Goal: Task Accomplishment & Management: Manage account settings

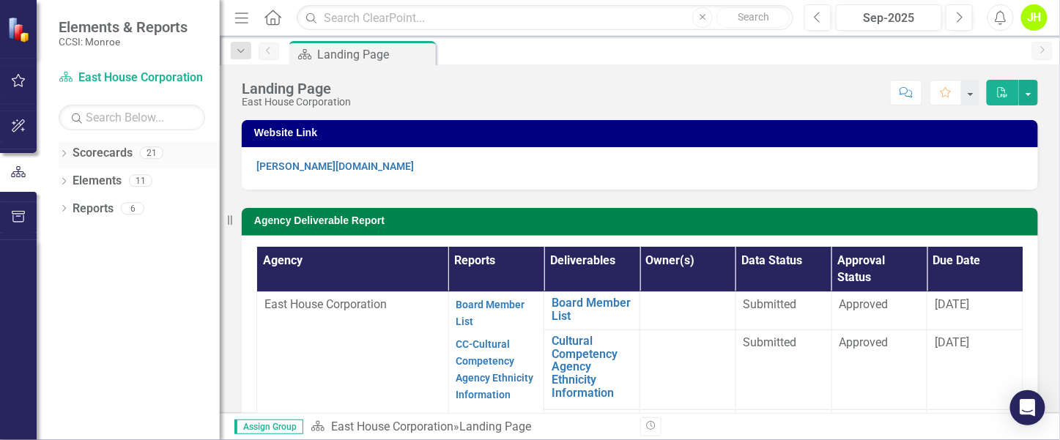
click at [68, 152] on icon "Dropdown" at bounding box center [64, 155] width 10 height 8
click at [103, 186] on link "East House Corporation" at bounding box center [150, 181] width 139 height 17
click at [73, 183] on icon "Dropdown" at bounding box center [71, 180] width 11 height 9
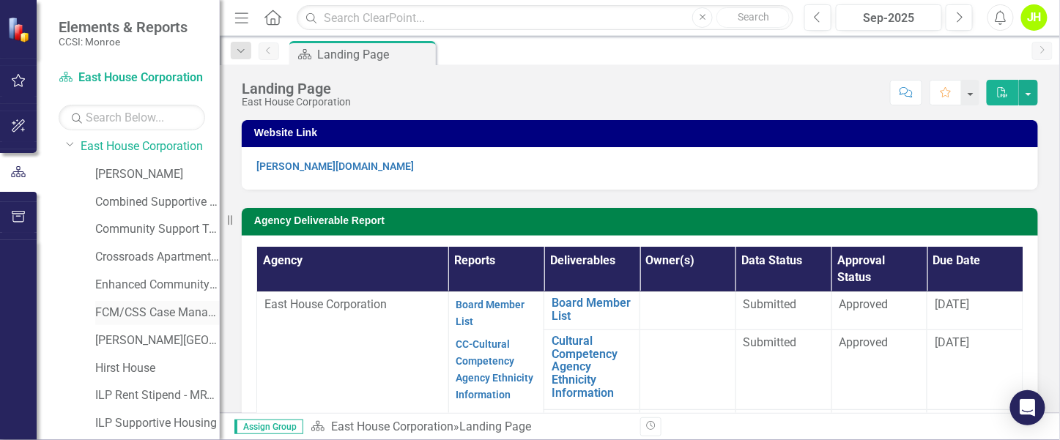
scroll to position [110, 0]
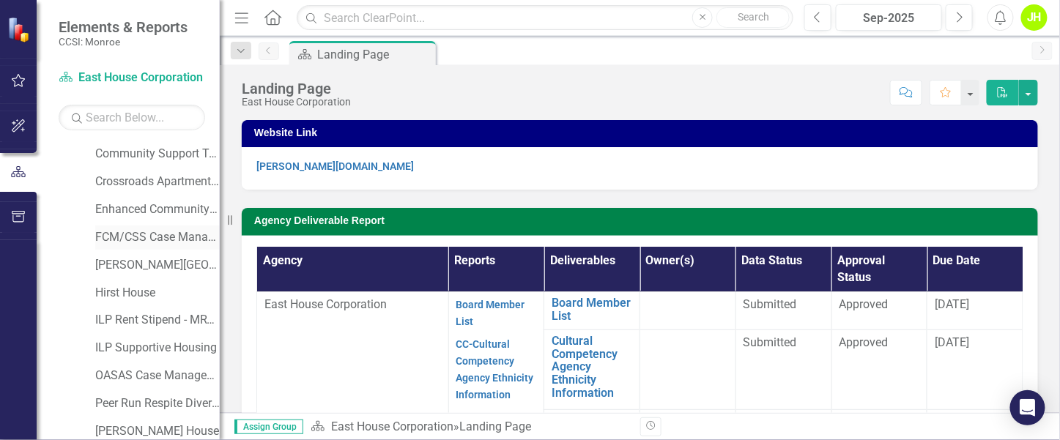
click at [145, 233] on link "FCM/CSS Case Management" at bounding box center [157, 237] width 125 height 17
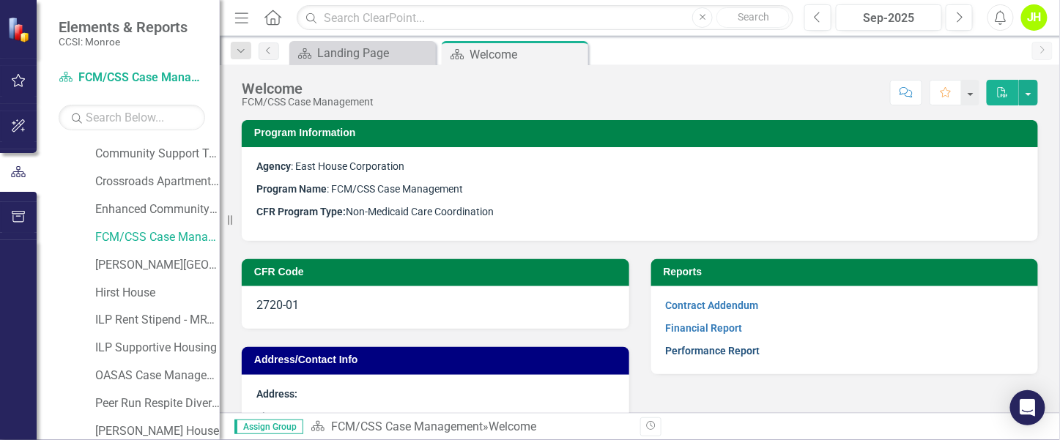
click at [710, 350] on link "Performance Report" at bounding box center [713, 351] width 95 height 12
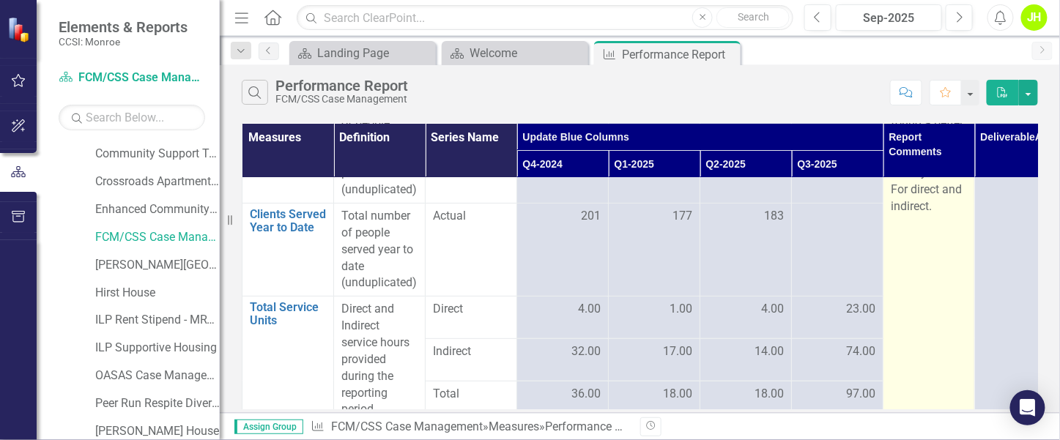
scroll to position [110, 0]
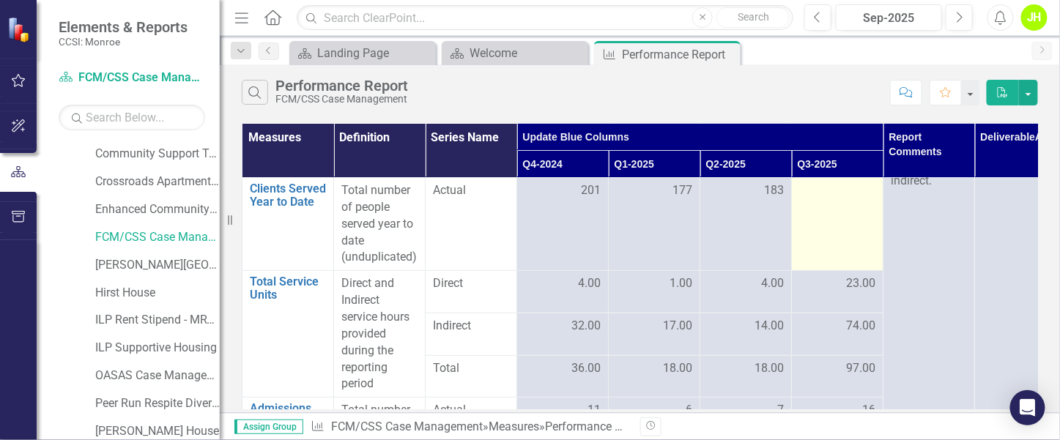
click at [861, 205] on td at bounding box center [838, 224] width 92 height 93
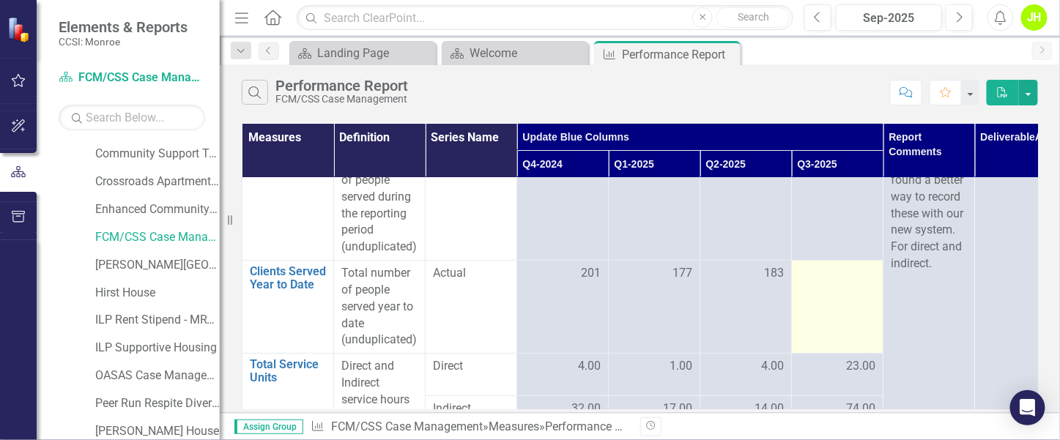
scroll to position [0, 0]
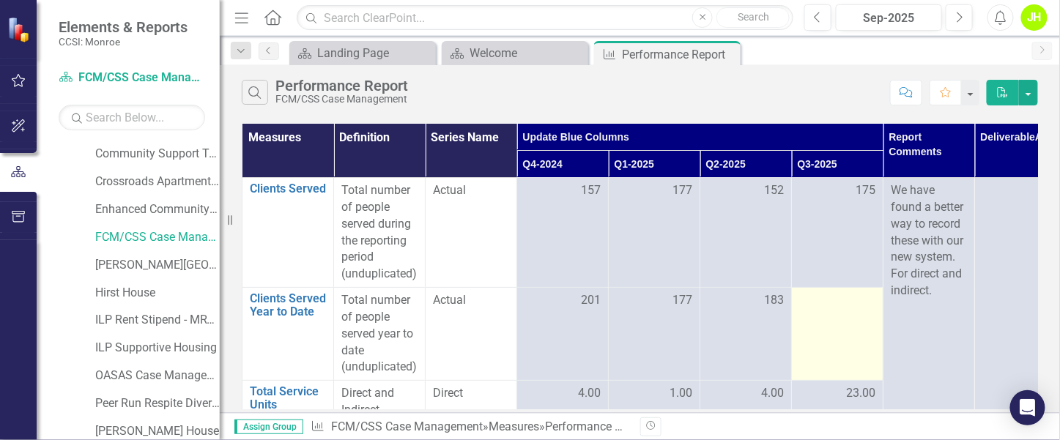
click at [843, 313] on td at bounding box center [838, 334] width 92 height 93
click at [842, 315] on td at bounding box center [838, 334] width 92 height 93
click at [841, 315] on td at bounding box center [838, 334] width 92 height 93
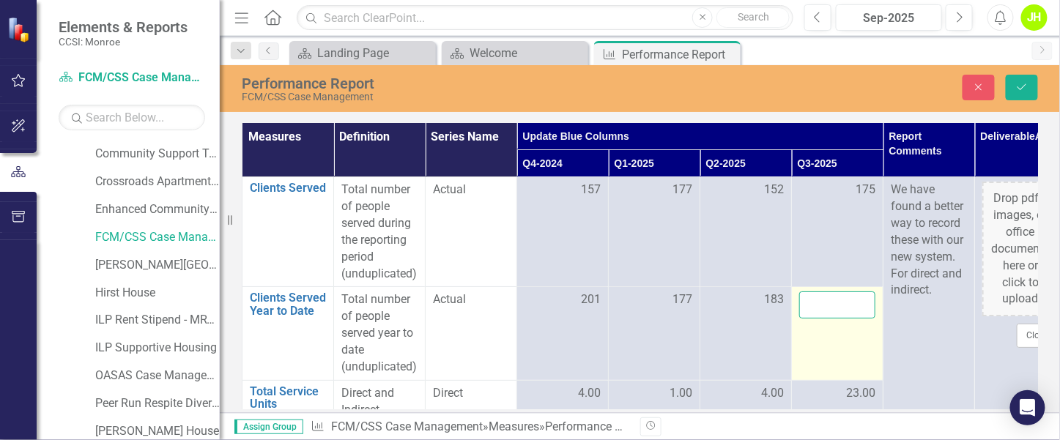
drag, startPoint x: 841, startPoint y: 315, endPoint x: 828, endPoint y: 306, distance: 16.3
click at [828, 306] on input "number" at bounding box center [838, 305] width 76 height 27
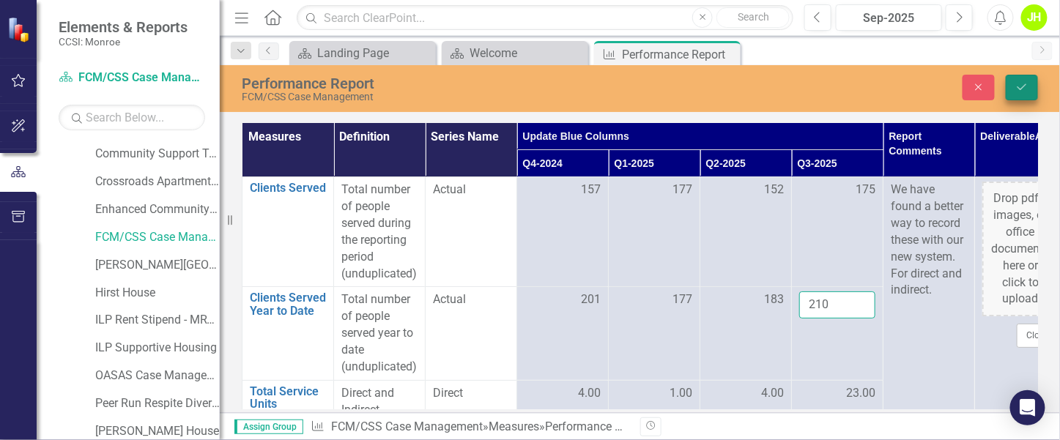
type input "210"
click at [1025, 80] on button "Save" at bounding box center [1022, 88] width 32 height 26
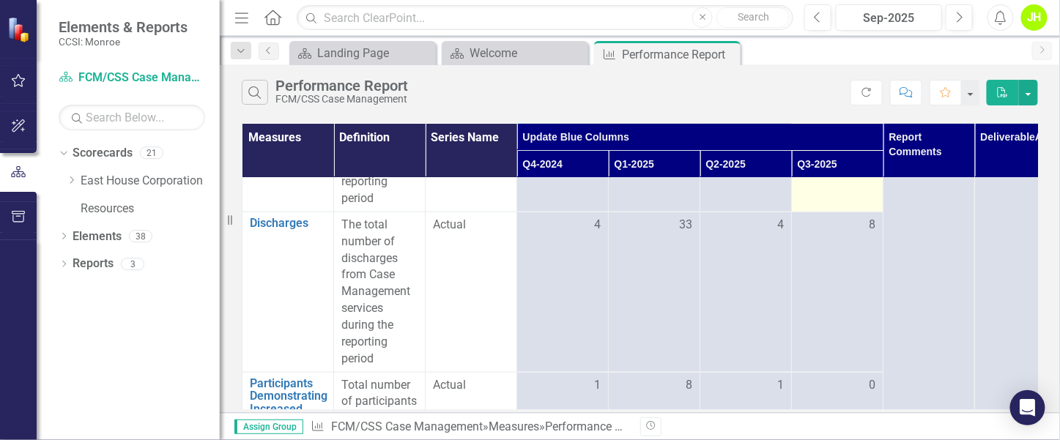
scroll to position [536, 0]
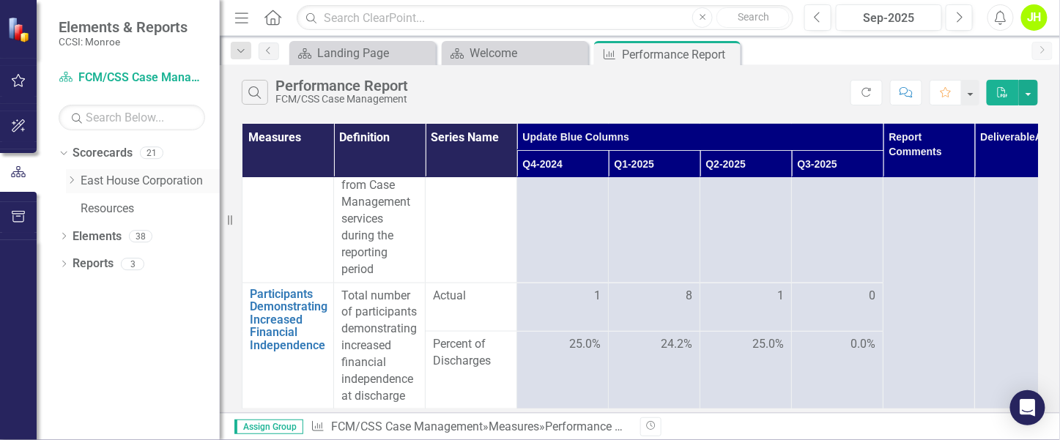
click at [70, 179] on icon "Dropdown" at bounding box center [71, 180] width 11 height 9
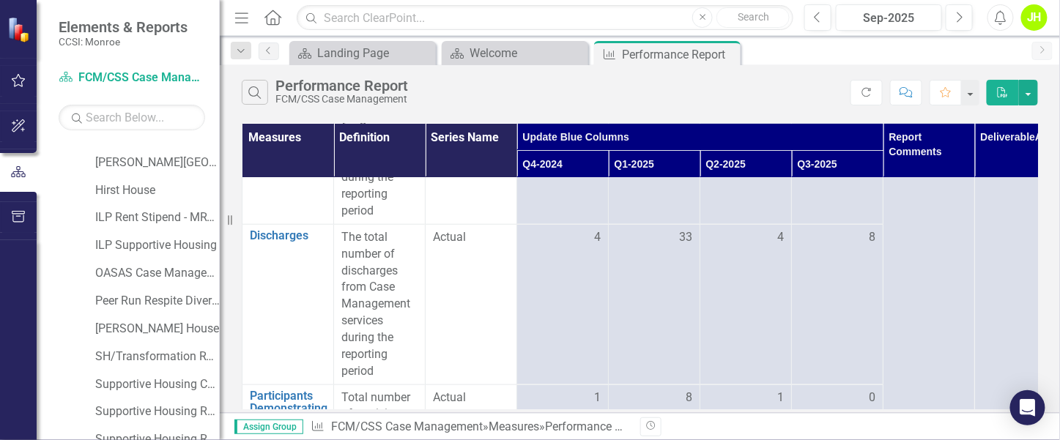
scroll to position [219, 0]
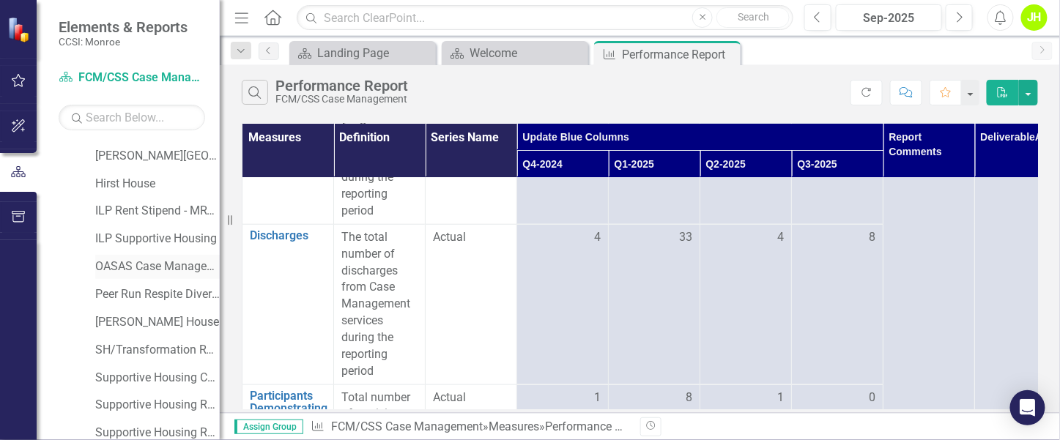
click at [132, 262] on link "OASAS Case Management Initiative" at bounding box center [157, 267] width 125 height 17
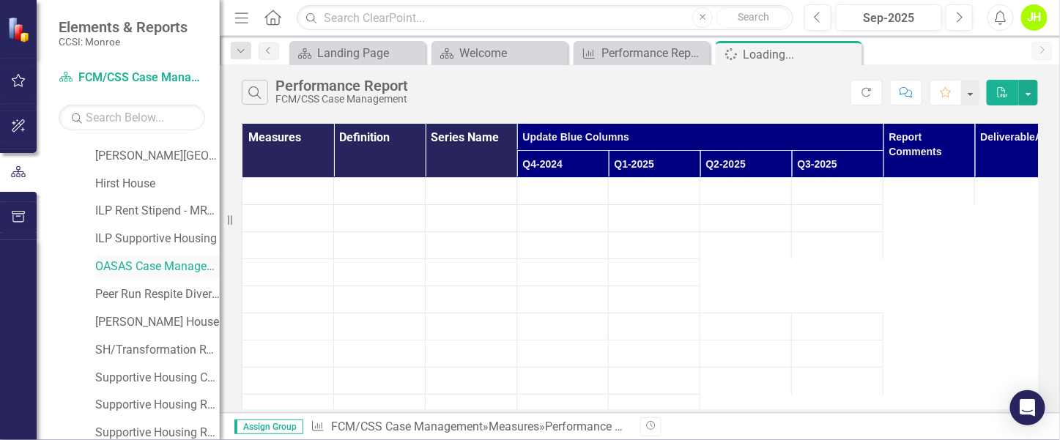
click at [132, 262] on link "OASAS Case Management Initiative" at bounding box center [157, 267] width 125 height 17
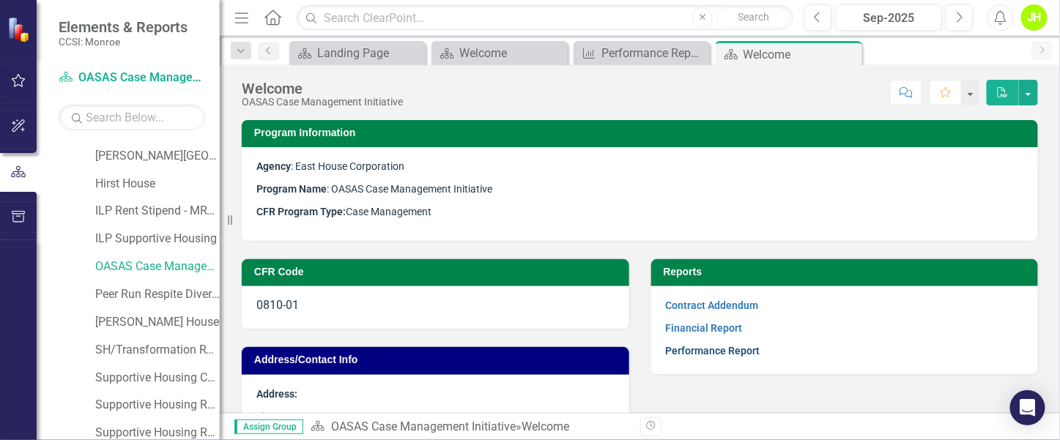
click at [712, 353] on link "Performance Report" at bounding box center [713, 351] width 95 height 12
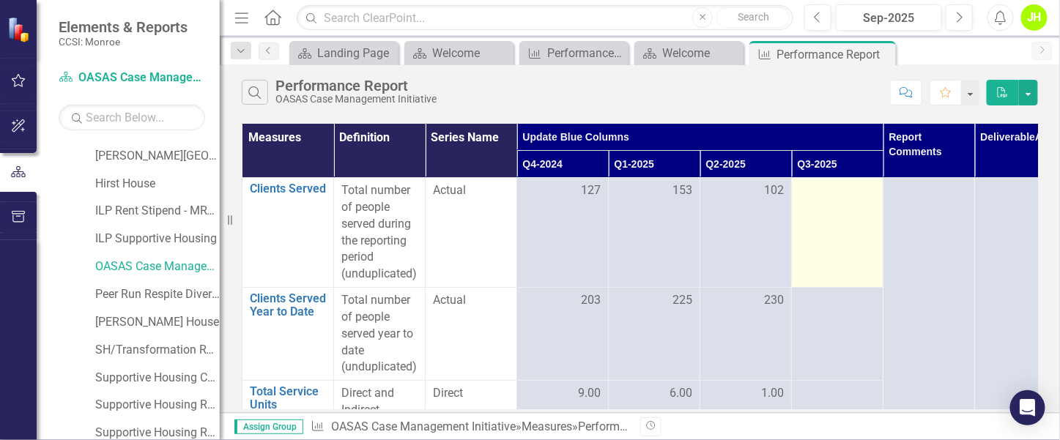
click at [852, 210] on td at bounding box center [838, 233] width 92 height 110
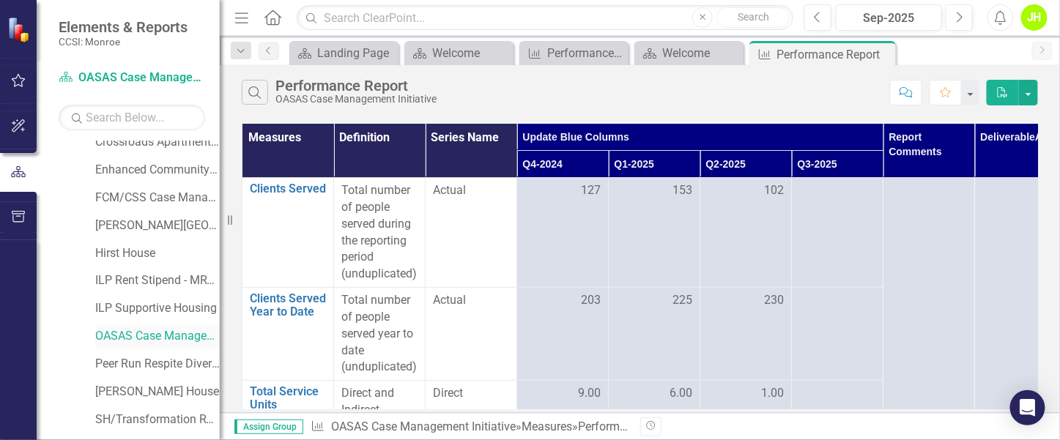
scroll to position [110, 0]
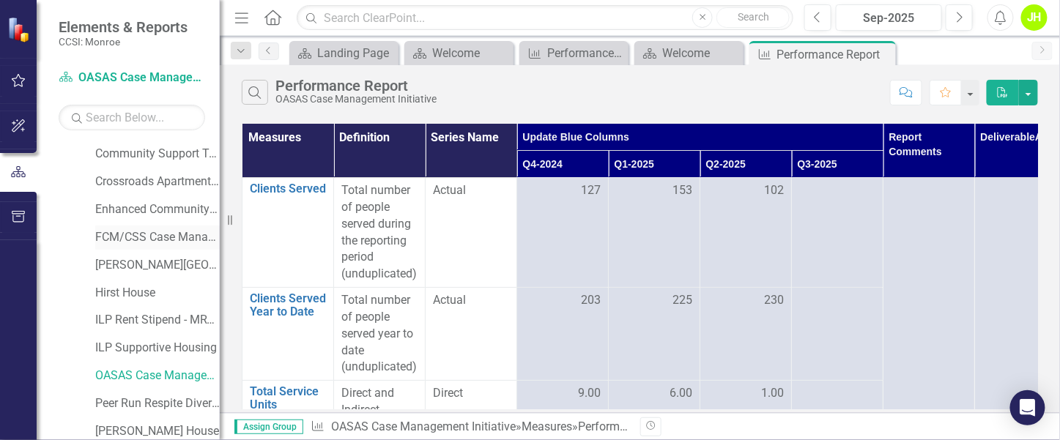
click at [133, 232] on link "FCM/CSS Case Management" at bounding box center [157, 237] width 125 height 17
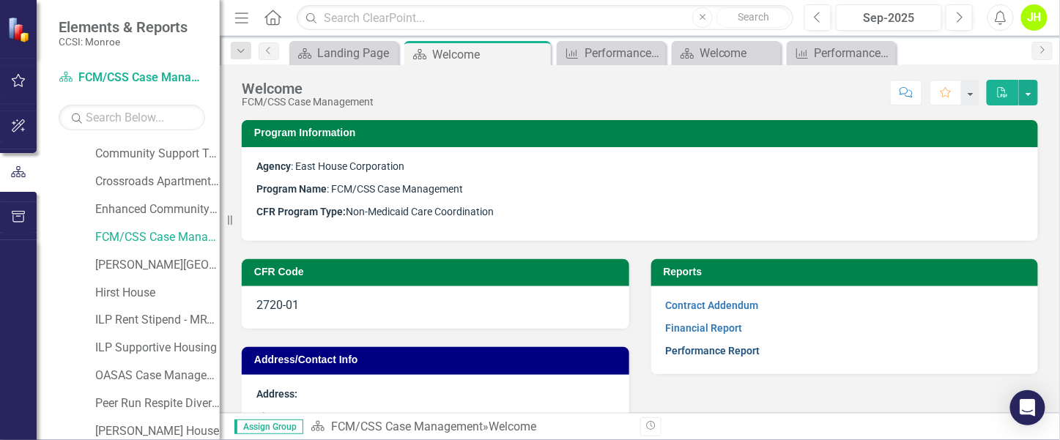
click at [736, 357] on link "Performance Report" at bounding box center [713, 351] width 95 height 12
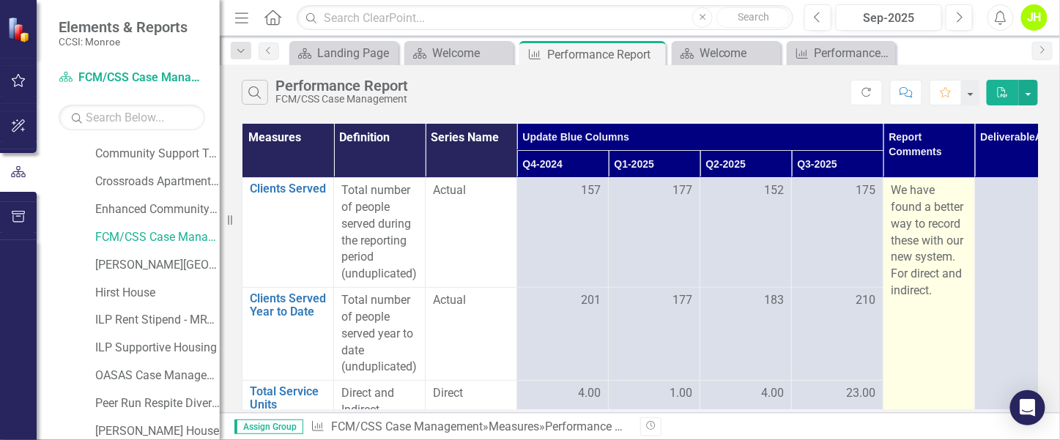
click at [915, 226] on p "We have found a better way to record these with our new system. For direct and …" at bounding box center [929, 240] width 76 height 117
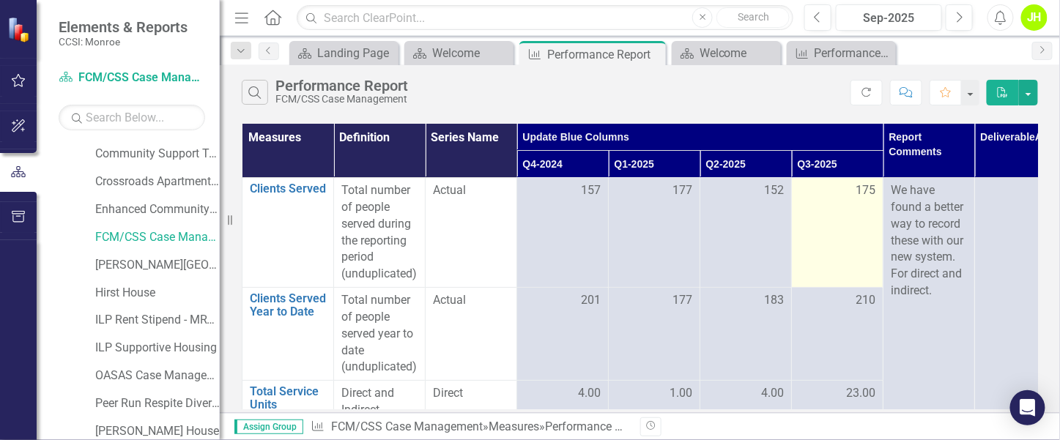
click at [844, 182] on div "175" at bounding box center [838, 190] width 76 height 17
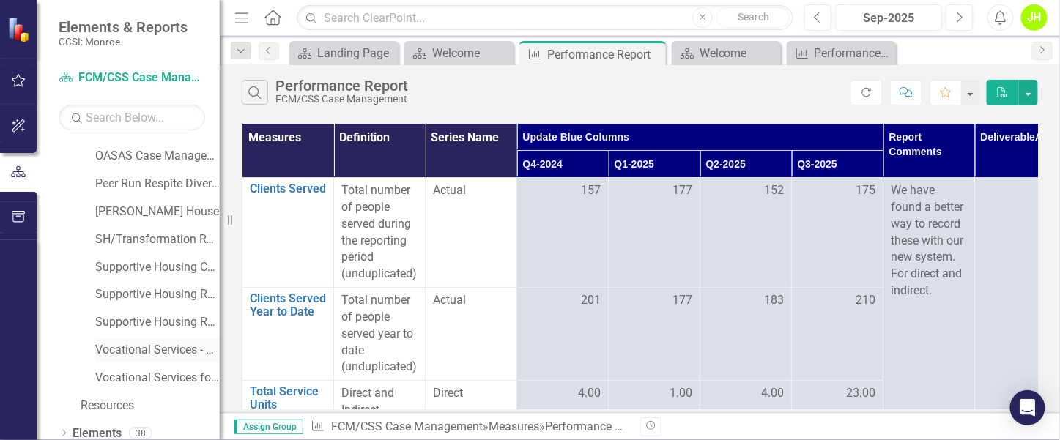
scroll to position [219, 0]
click at [131, 260] on link "OASAS Case Management Initiative" at bounding box center [157, 267] width 125 height 17
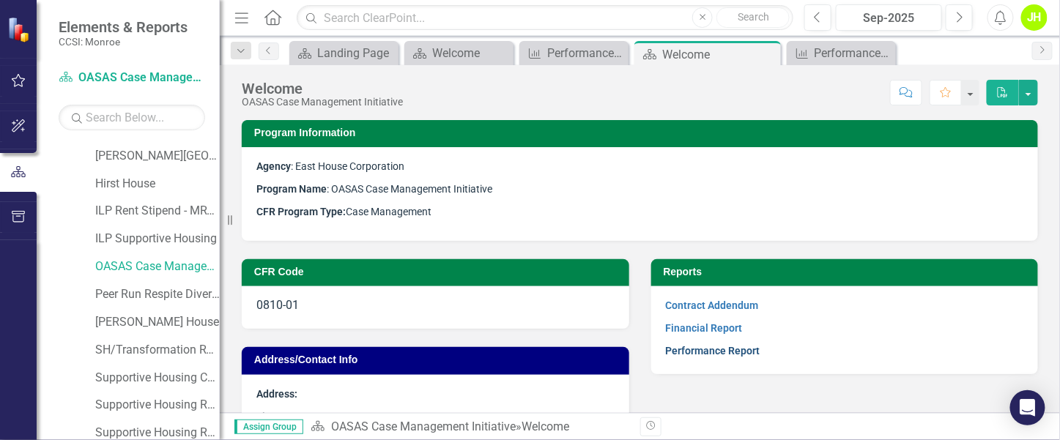
click at [712, 348] on link "Performance Report" at bounding box center [713, 351] width 95 height 12
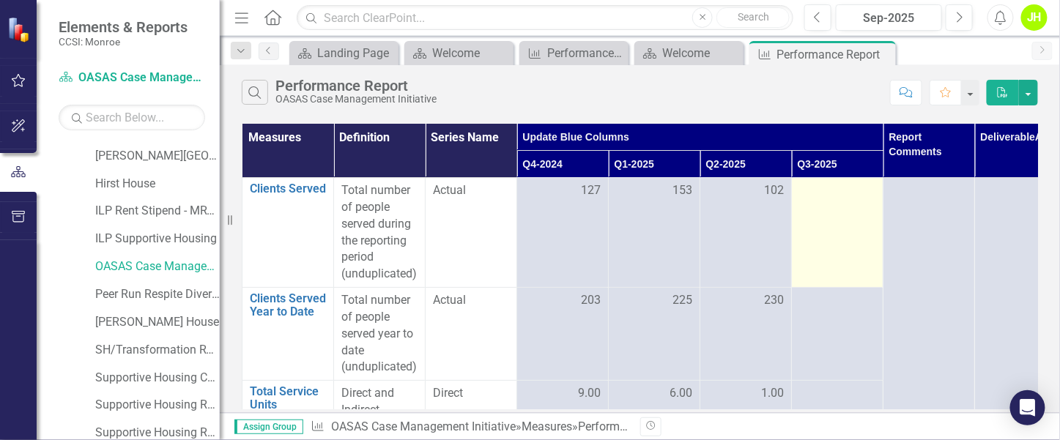
click at [846, 202] on td at bounding box center [838, 233] width 92 height 110
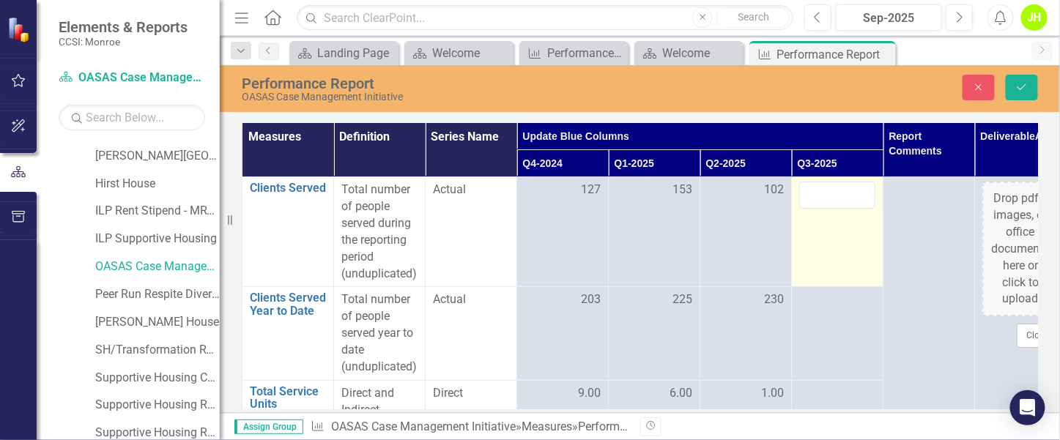
click at [846, 202] on input "number" at bounding box center [838, 195] width 76 height 27
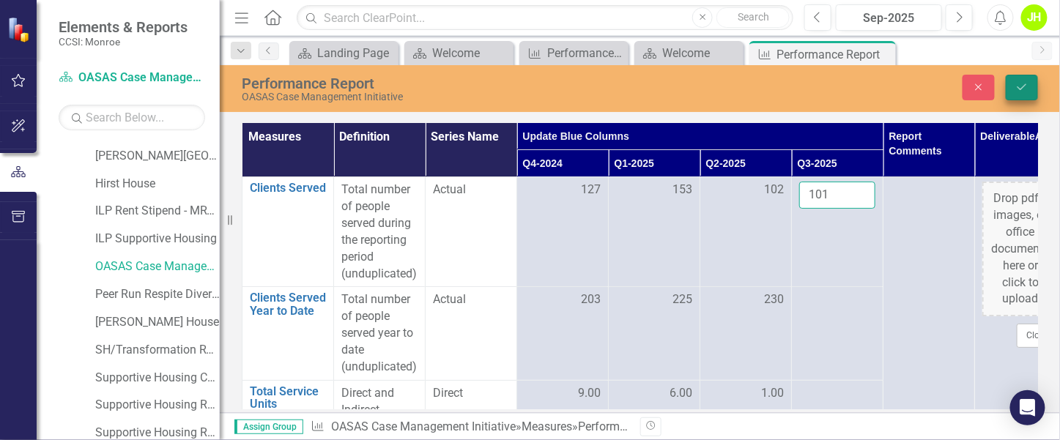
type input "101"
click at [1025, 84] on icon "Save" at bounding box center [1022, 87] width 13 height 10
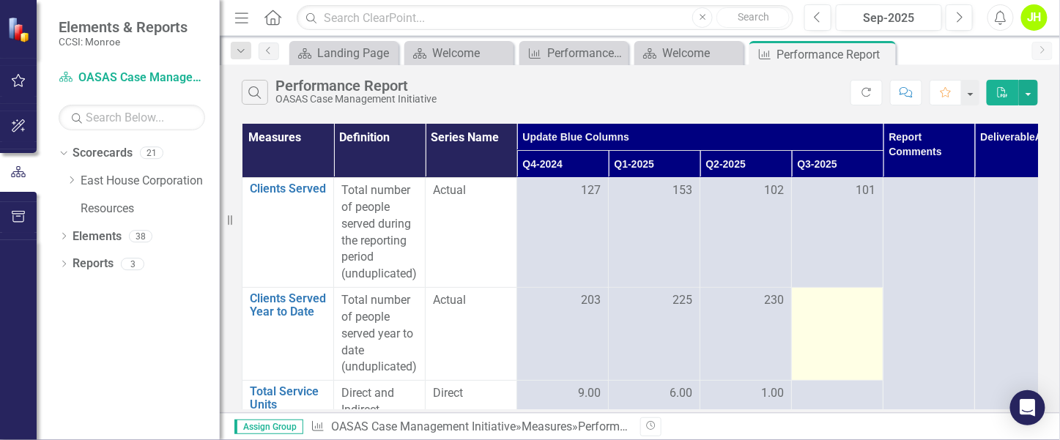
click at [833, 311] on td at bounding box center [838, 334] width 92 height 93
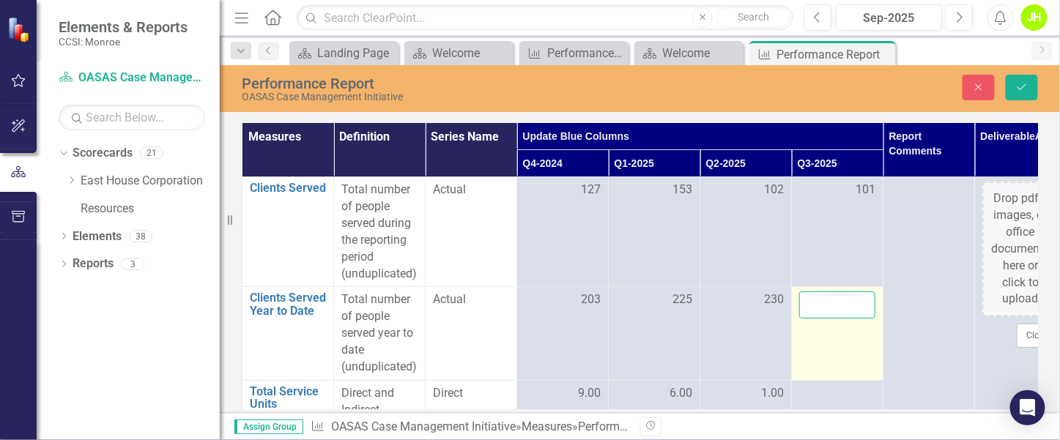
drag, startPoint x: 833, startPoint y: 312, endPoint x: 841, endPoint y: 302, distance: 13.0
click at [841, 302] on input "number" at bounding box center [838, 305] width 76 height 27
drag, startPoint x: 841, startPoint y: 303, endPoint x: 847, endPoint y: 298, distance: 8.4
click at [841, 302] on input "number" at bounding box center [838, 305] width 76 height 27
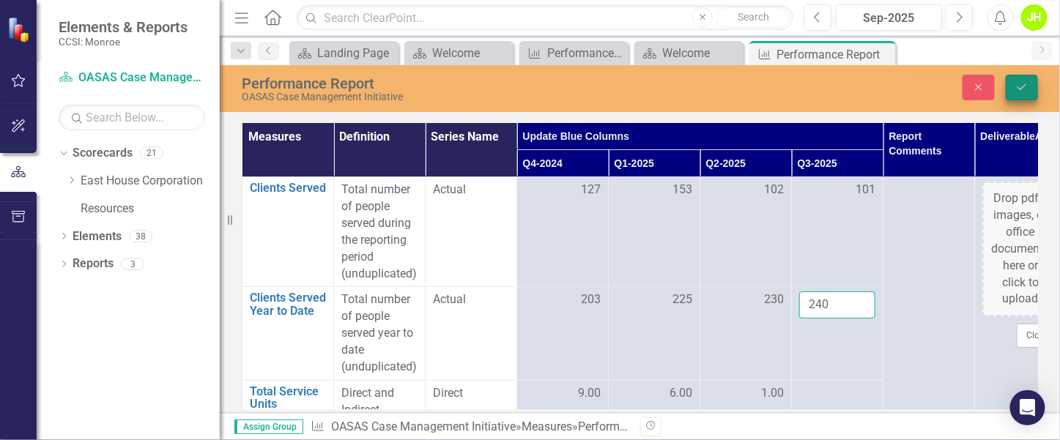
type input "240"
click at [1032, 86] on button "Save" at bounding box center [1022, 88] width 32 height 26
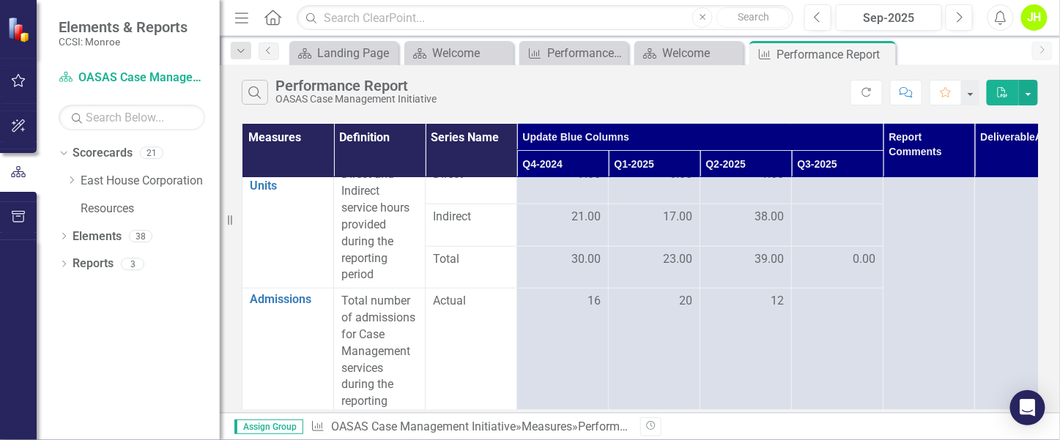
scroll to position [110, 0]
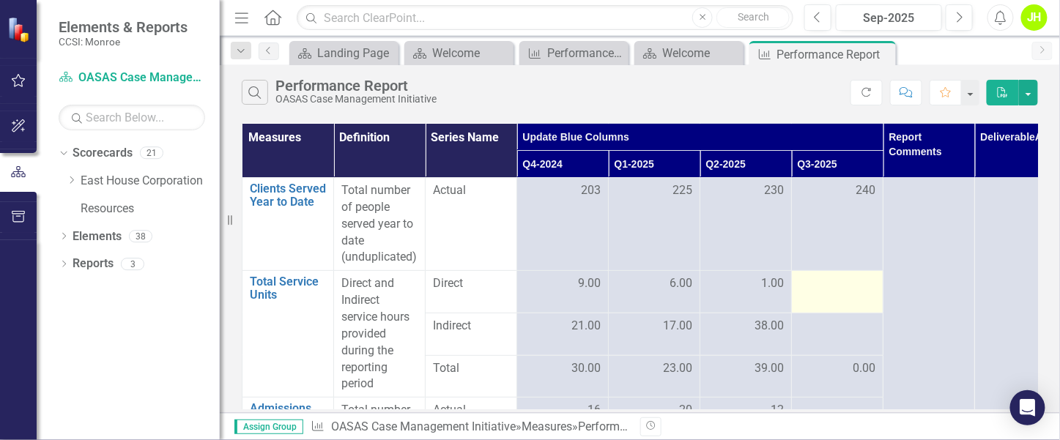
click at [837, 280] on div at bounding box center [838, 285] width 76 height 18
click at [850, 288] on div at bounding box center [838, 285] width 76 height 18
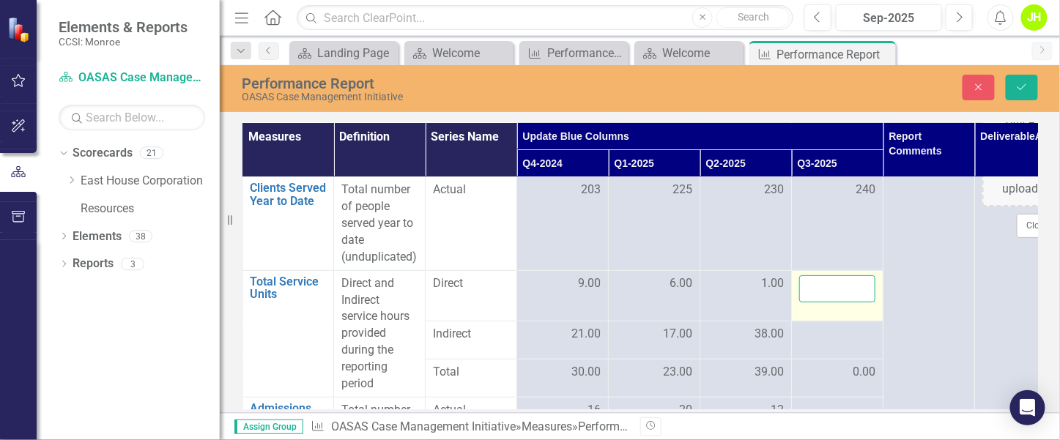
click at [850, 288] on input "number" at bounding box center [838, 289] width 76 height 27
type input "10"
click at [1030, 79] on button "Save" at bounding box center [1022, 88] width 32 height 26
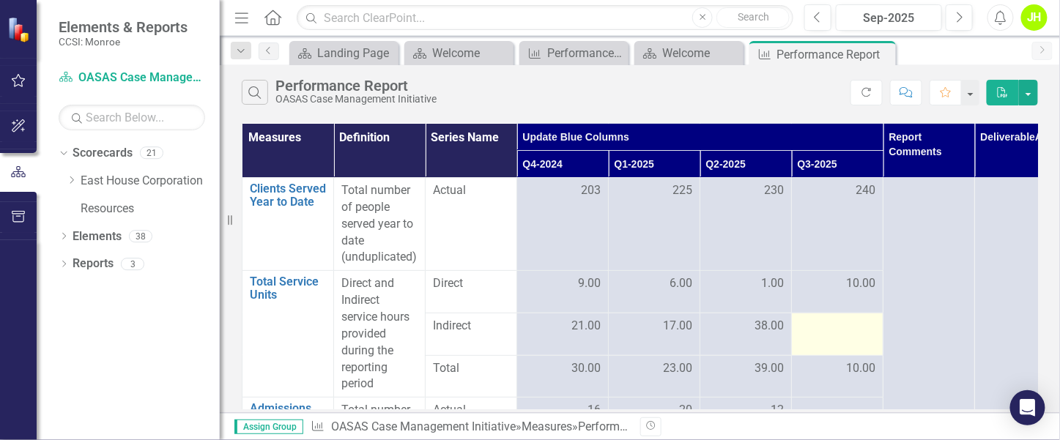
click at [843, 326] on div at bounding box center [838, 327] width 76 height 18
click at [842, 325] on div at bounding box center [838, 327] width 76 height 18
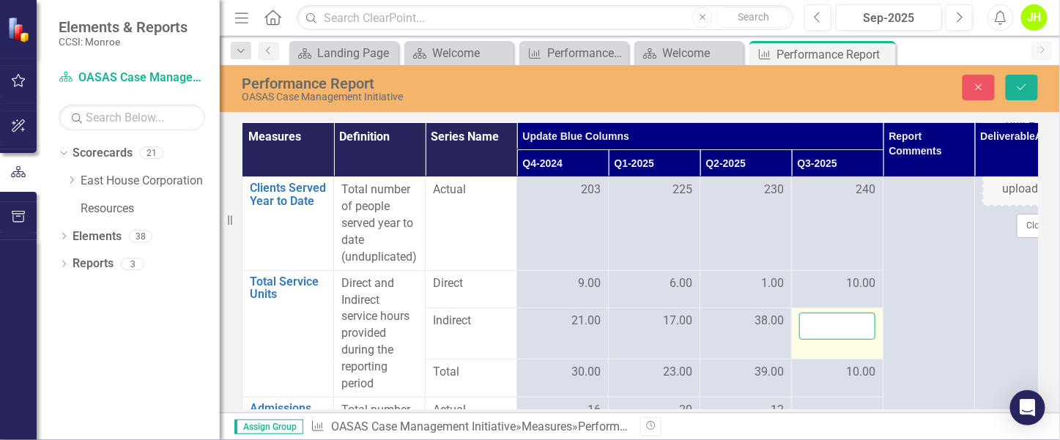
click at [842, 325] on input "number" at bounding box center [838, 326] width 76 height 27
type input "35"
click at [1032, 73] on div "Performance Report OASAS Case Management Initiative Close Save" at bounding box center [640, 88] width 841 height 30
click at [1025, 86] on icon "Save" at bounding box center [1022, 87] width 13 height 10
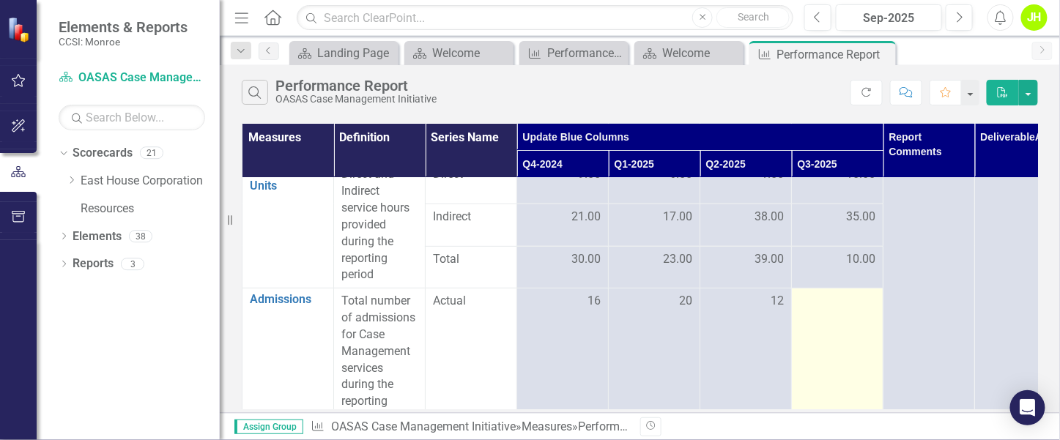
scroll to position [219, 0]
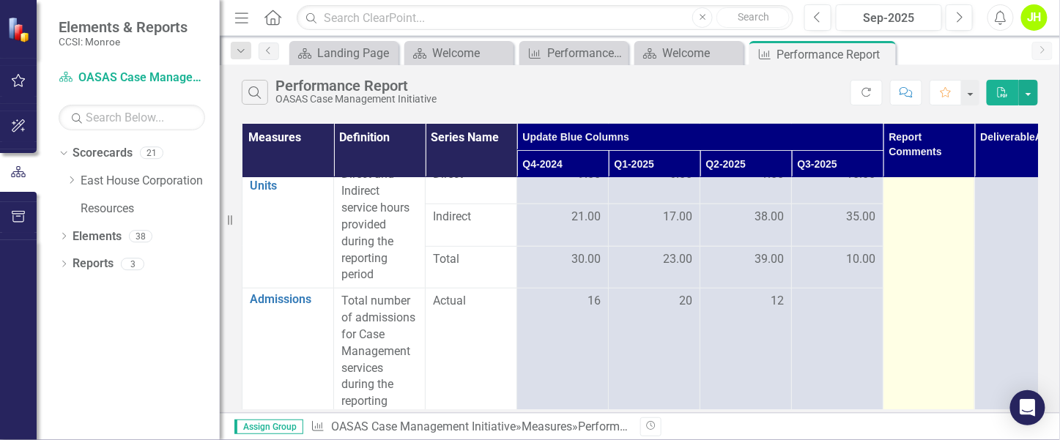
click at [926, 224] on td at bounding box center [930, 339] width 92 height 760
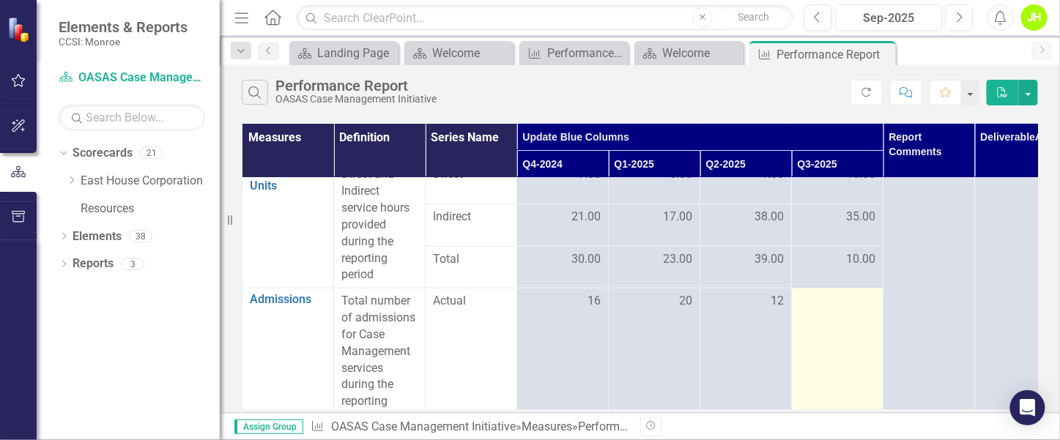
click at [864, 293] on div at bounding box center [838, 302] width 76 height 18
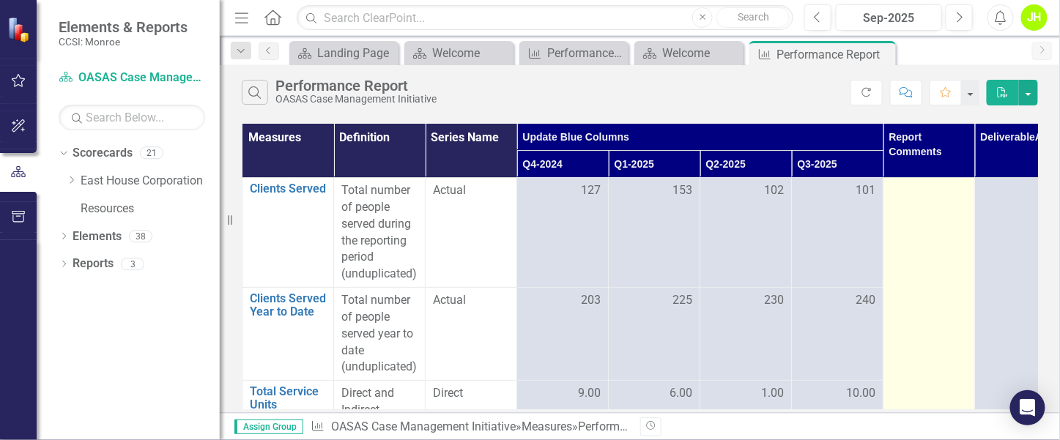
click at [941, 182] on div at bounding box center [929, 191] width 76 height 18
click at [940, 182] on div at bounding box center [929, 191] width 76 height 18
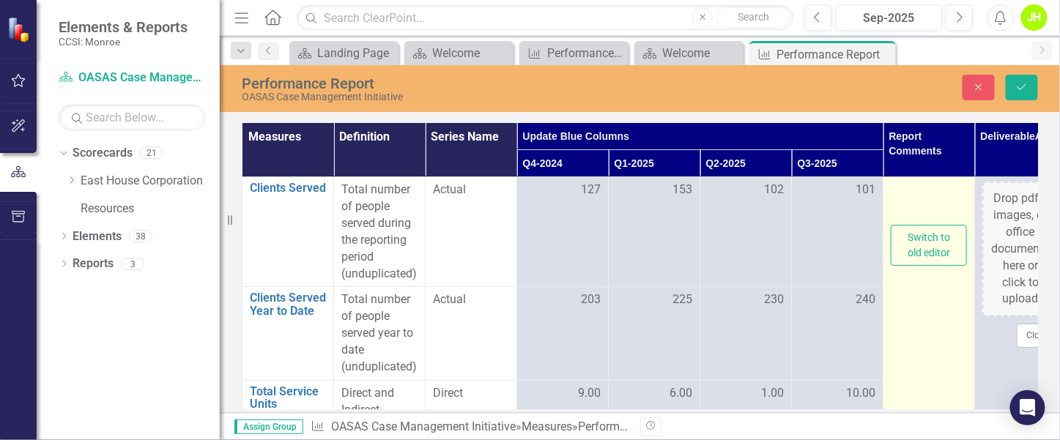
click at [931, 193] on div at bounding box center [929, 203] width 76 height 43
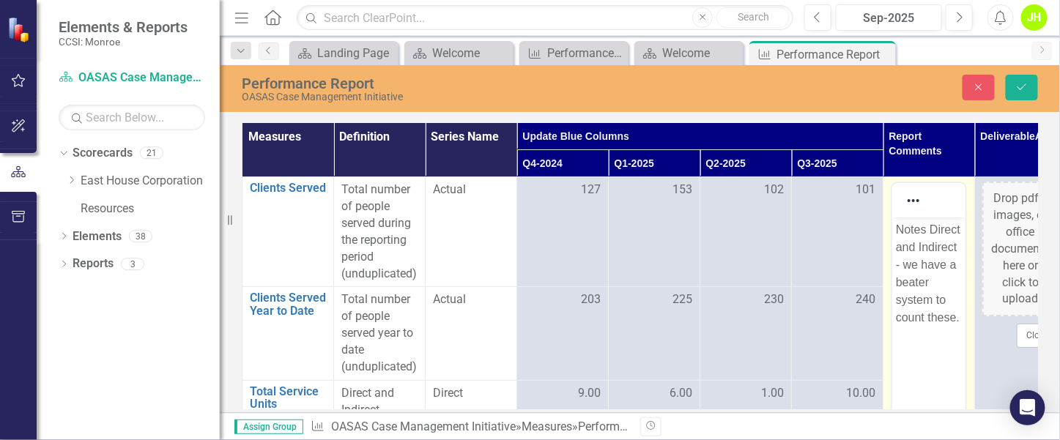
click at [904, 288] on p "Notes Direct and Indirect - we have a beater system to count these." at bounding box center [929, 274] width 66 height 106
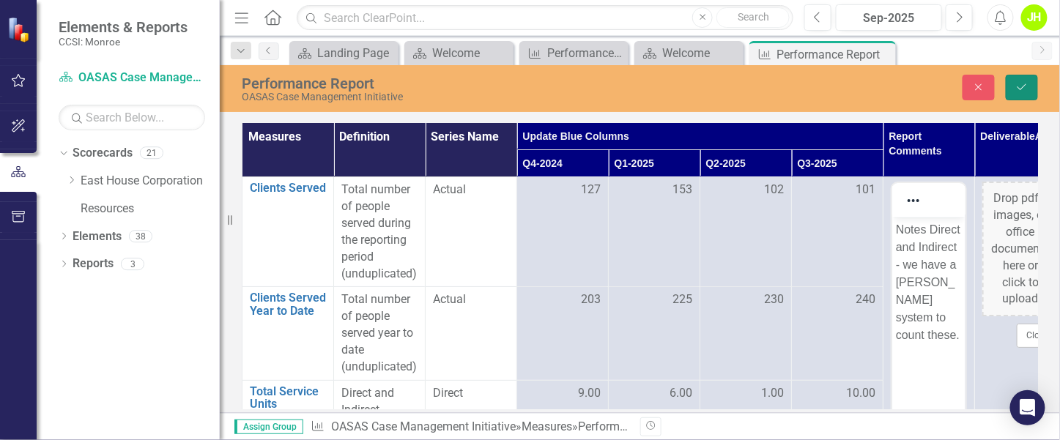
click at [1033, 84] on button "Save" at bounding box center [1022, 88] width 32 height 26
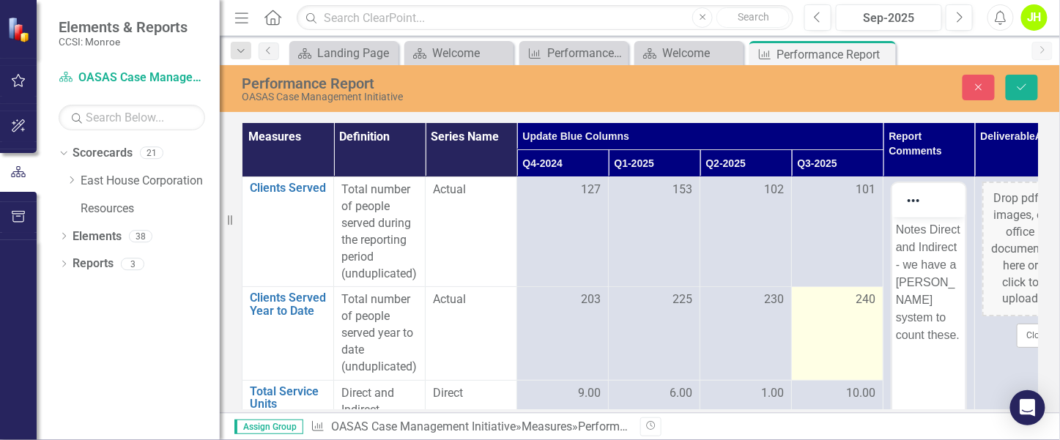
drag, startPoint x: 920, startPoint y: 313, endPoint x: 879, endPoint y: 334, distance: 46.2
click at [879, 333] on td "240" at bounding box center [838, 333] width 92 height 93
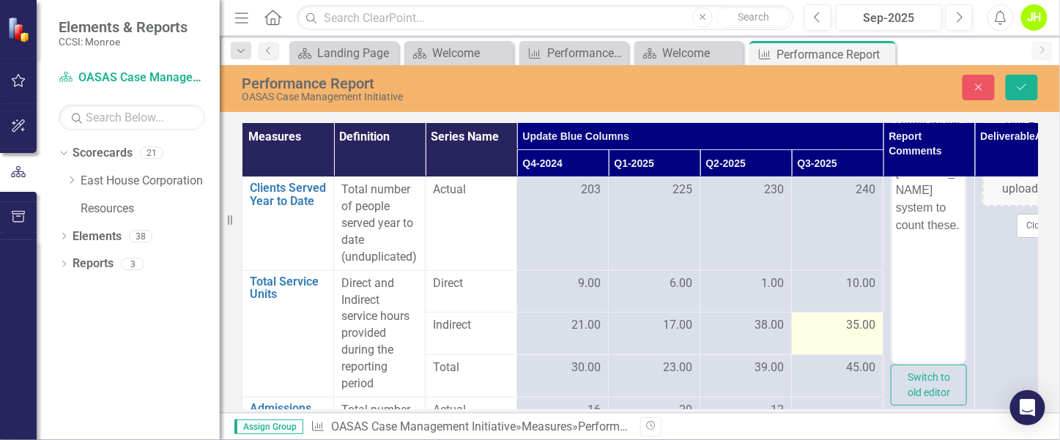
scroll to position [219, 0]
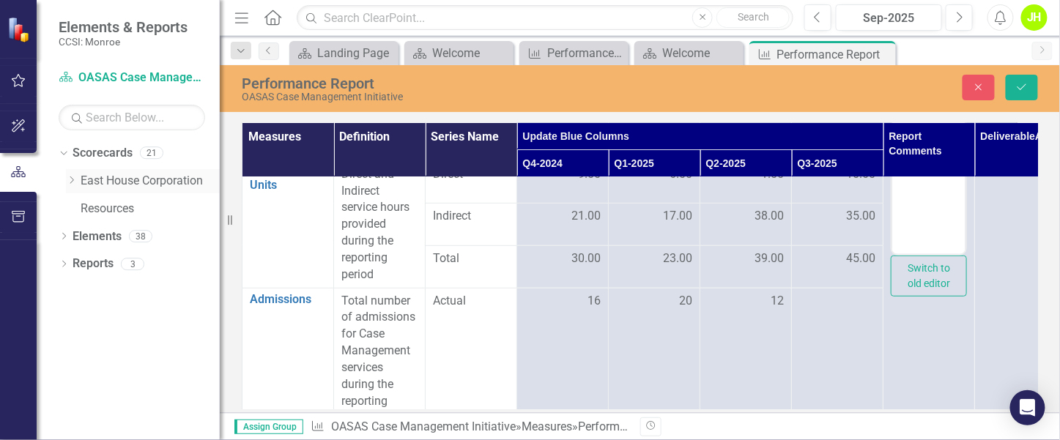
click at [89, 182] on link "East House Corporation" at bounding box center [150, 181] width 139 height 17
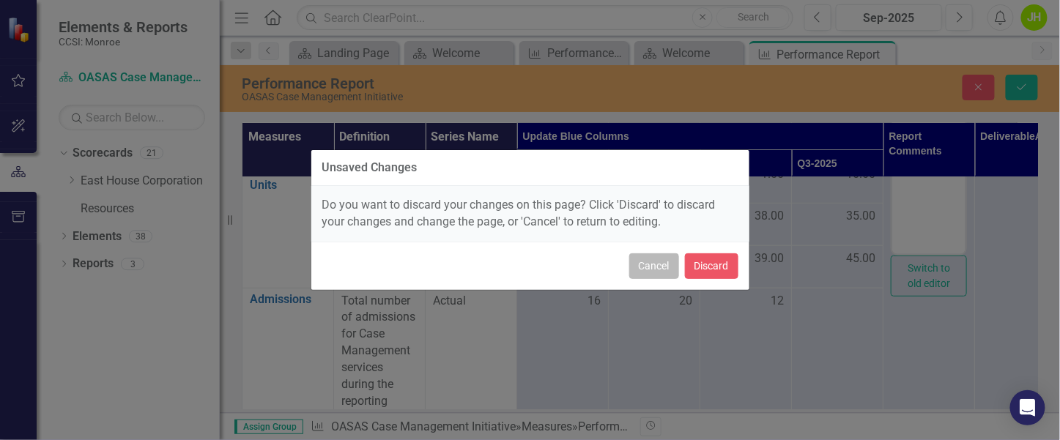
click at [657, 257] on button "Cancel" at bounding box center [655, 267] width 50 height 26
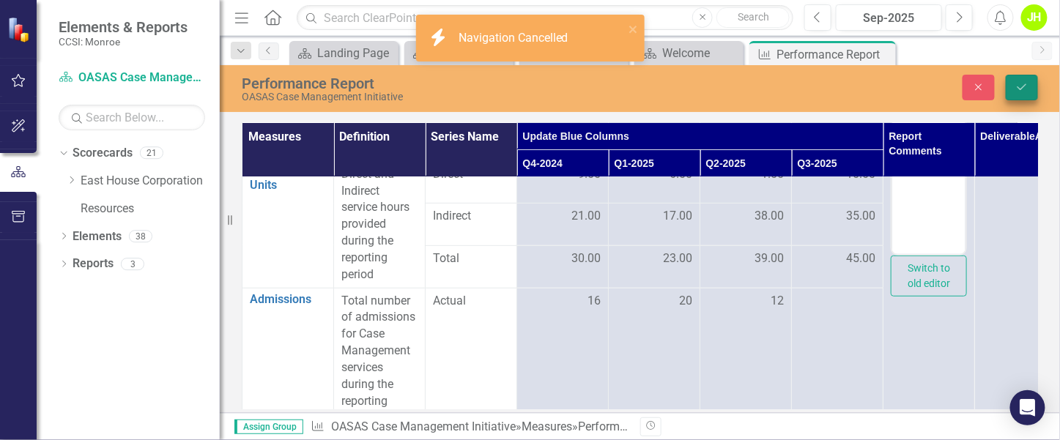
click at [1037, 76] on div "Close Save" at bounding box center [885, 88] width 328 height 26
click at [1021, 86] on icon "Save" at bounding box center [1022, 87] width 13 height 10
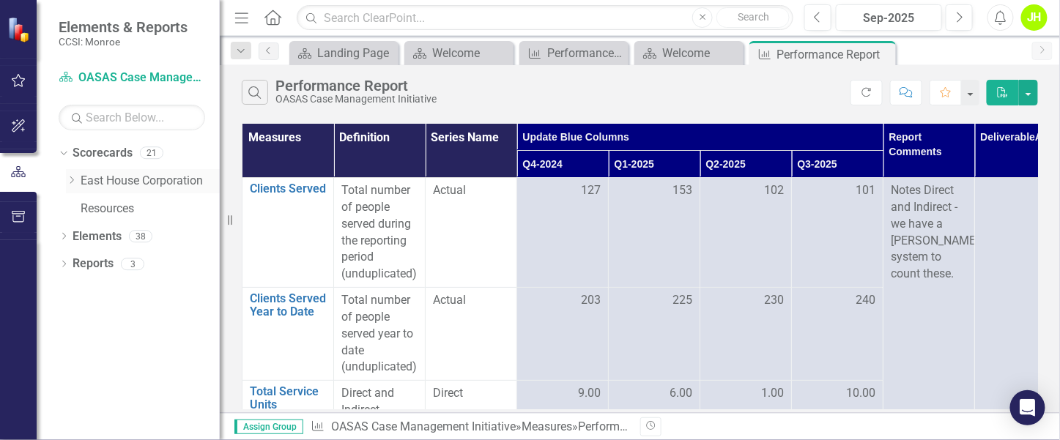
click at [74, 182] on icon "Dropdown" at bounding box center [71, 180] width 11 height 9
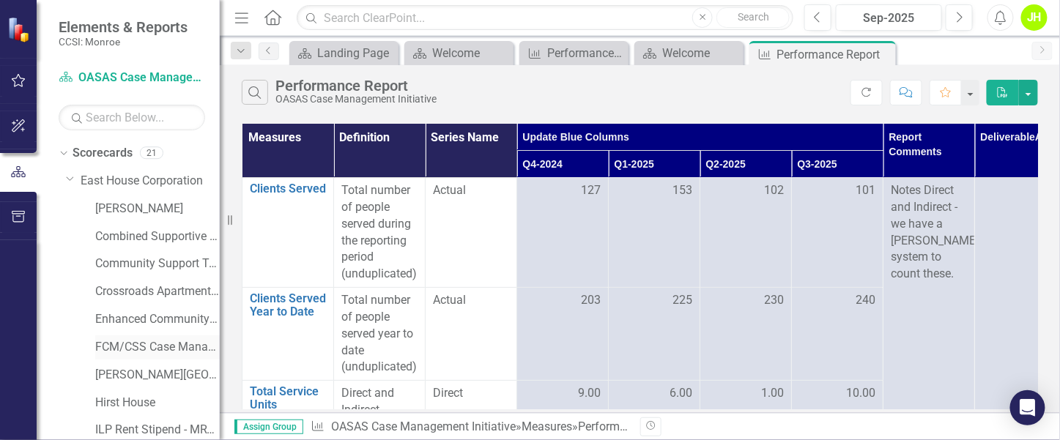
click at [115, 351] on link "FCM/CSS Case Management" at bounding box center [157, 347] width 125 height 17
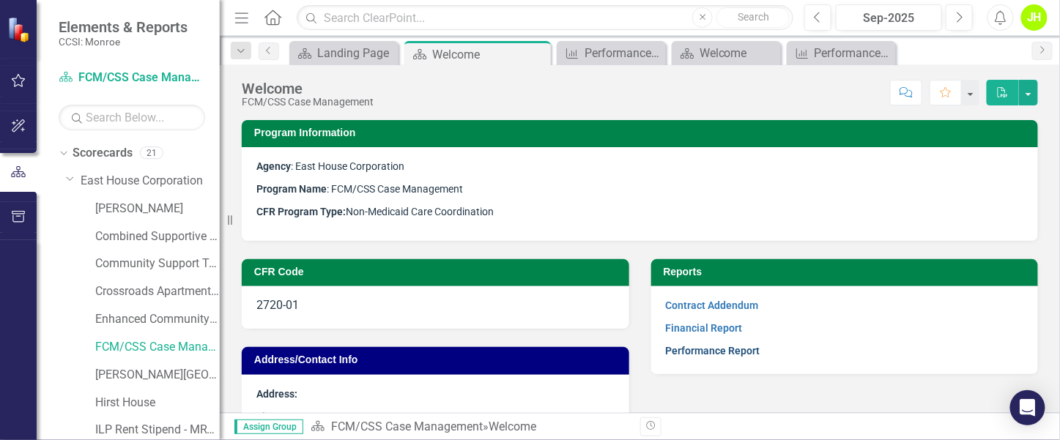
click at [741, 350] on link "Performance Report" at bounding box center [713, 351] width 95 height 12
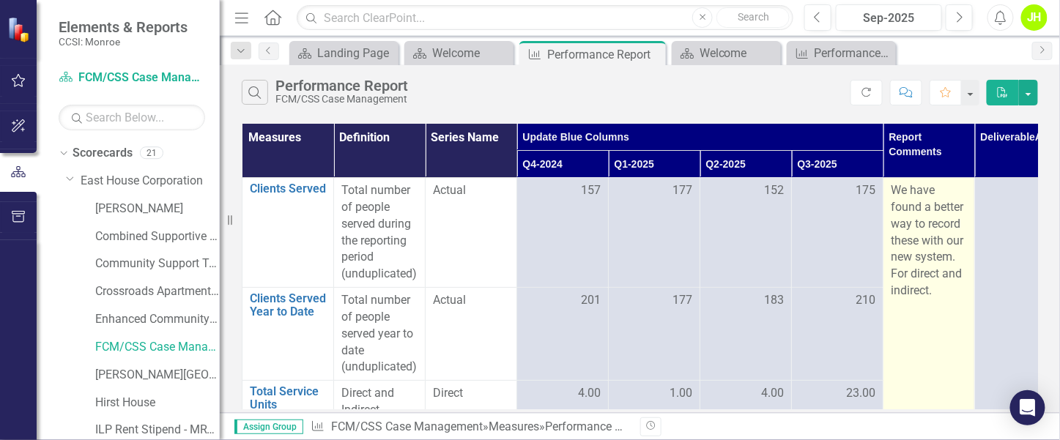
scroll to position [219, 0]
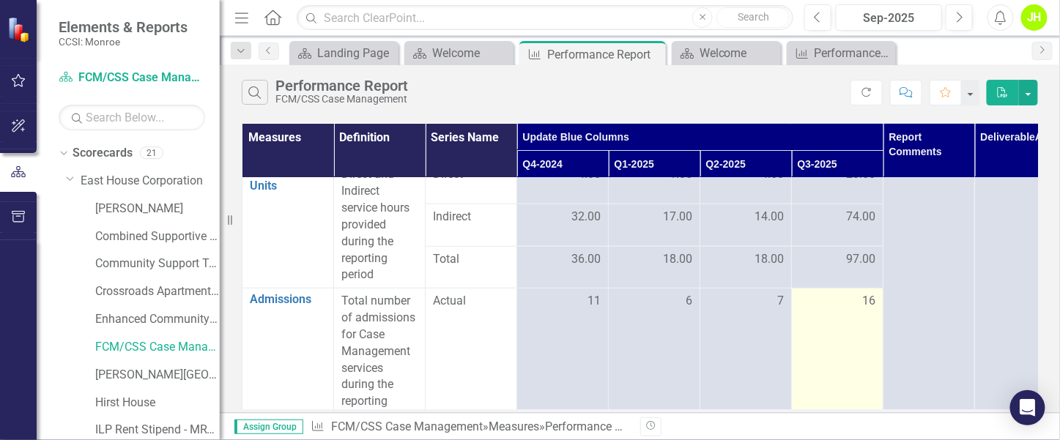
click at [863, 298] on span "16" at bounding box center [869, 301] width 13 height 17
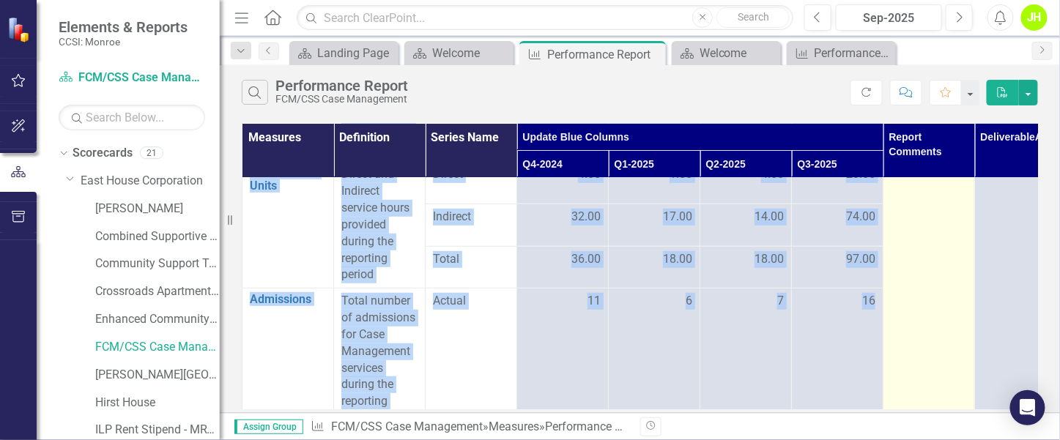
drag, startPoint x: 862, startPoint y: 298, endPoint x: 886, endPoint y: 298, distance: 24.2
click at [886, 298] on tbody "Clients Served Link Open Element Total number of people served during the repor…" at bounding box center [701, 339] width 916 height 760
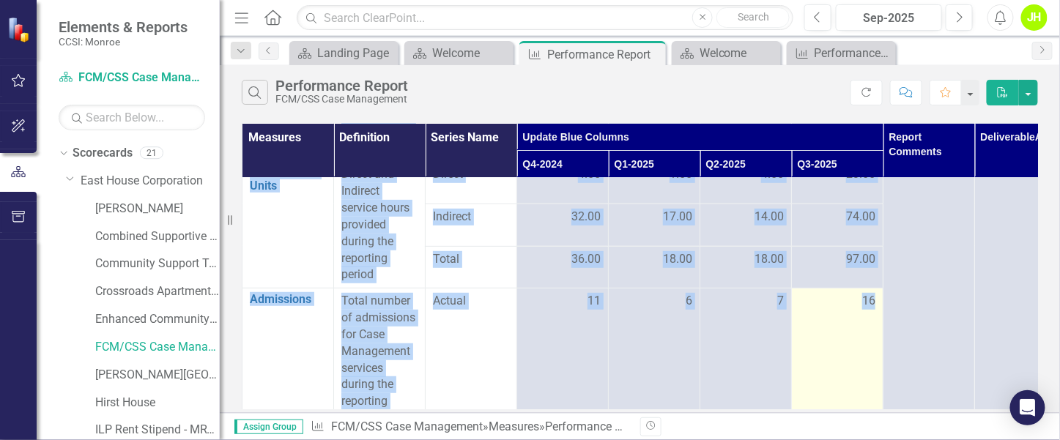
drag, startPoint x: 886, startPoint y: 298, endPoint x: 830, endPoint y: 332, distance: 65.5
click at [830, 331] on td "16" at bounding box center [838, 361] width 92 height 144
click at [849, 345] on td "16" at bounding box center [838, 361] width 92 height 144
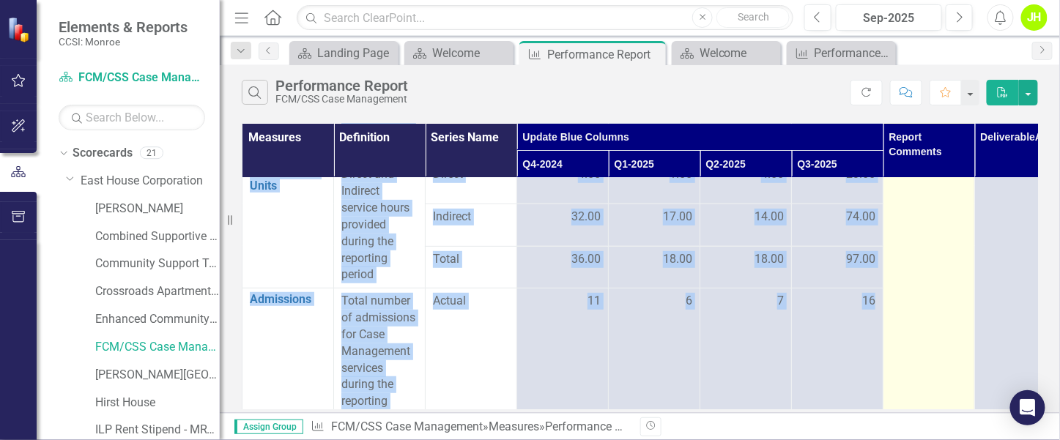
click at [915, 321] on td "We have found a better way to record these with our new system. For direct and …" at bounding box center [930, 339] width 92 height 760
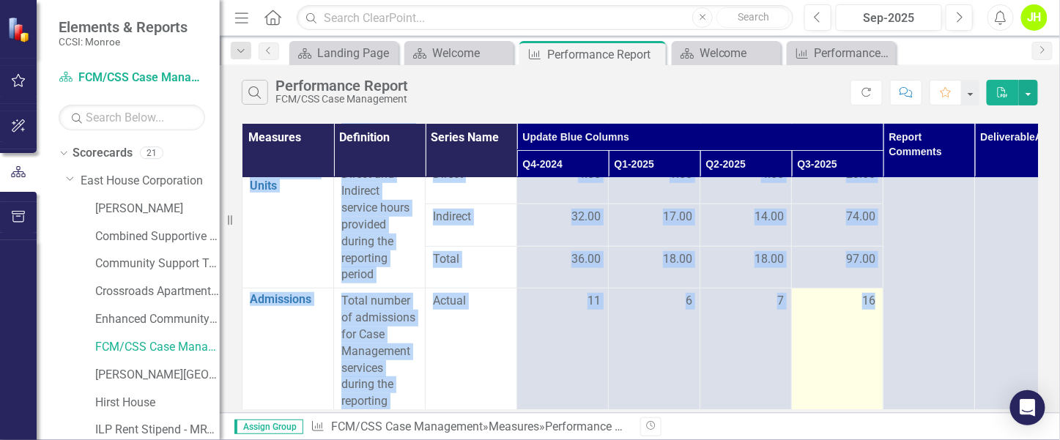
click at [856, 347] on td "16" at bounding box center [838, 361] width 92 height 144
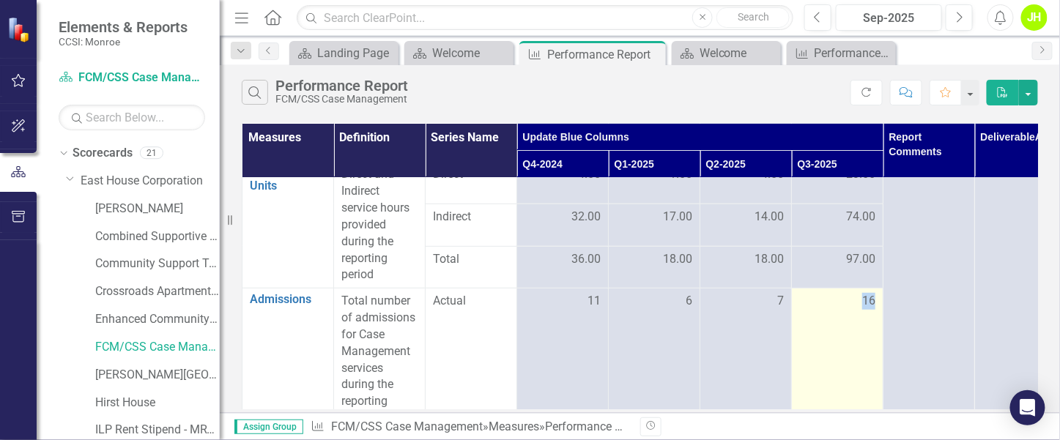
click at [857, 346] on td "16" at bounding box center [838, 361] width 92 height 144
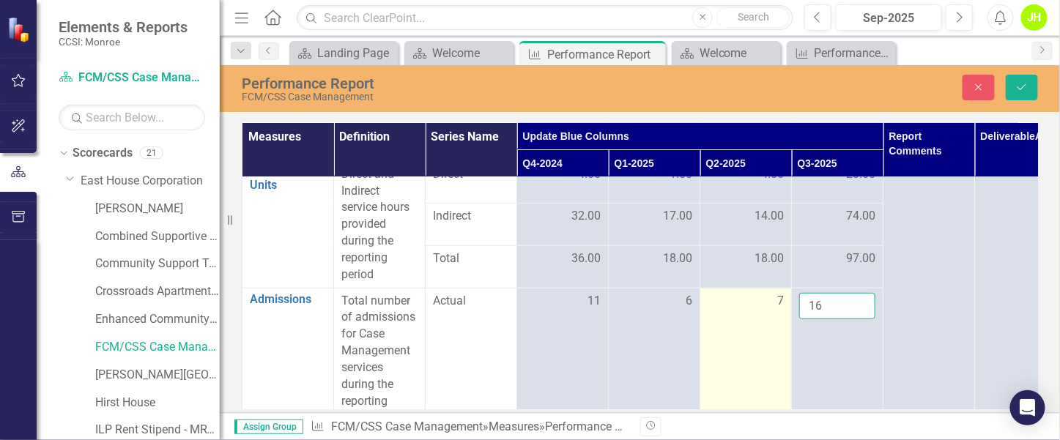
drag, startPoint x: 857, startPoint y: 346, endPoint x: 755, endPoint y: 308, distance: 109.4
click at [751, 306] on tr "Admissions Link Open Element Total number of admissions for Case Management ser…" at bounding box center [701, 360] width 916 height 144
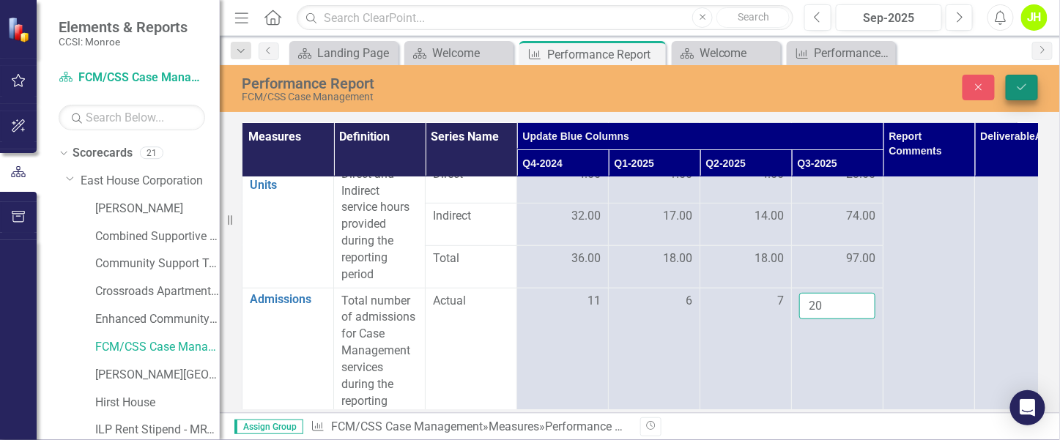
type input "20"
click at [1019, 92] on icon "Save" at bounding box center [1022, 87] width 13 height 10
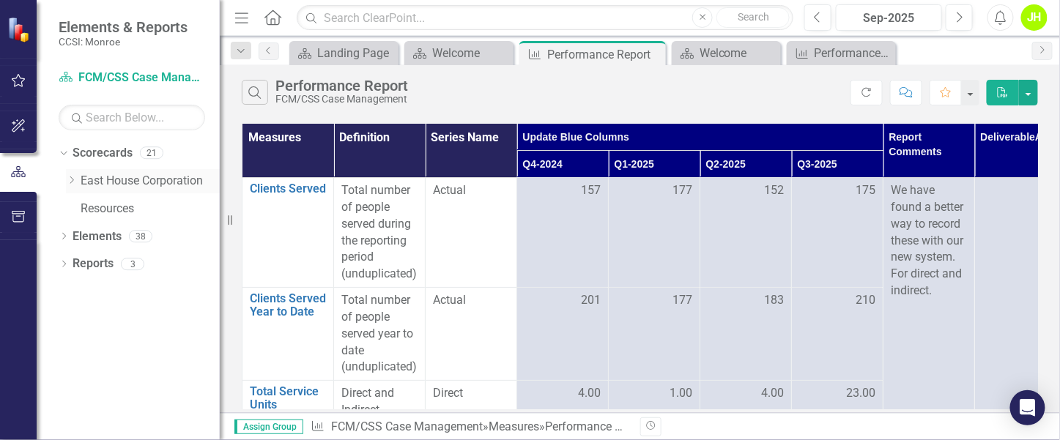
click at [92, 182] on link "East House Corporation" at bounding box center [150, 181] width 139 height 17
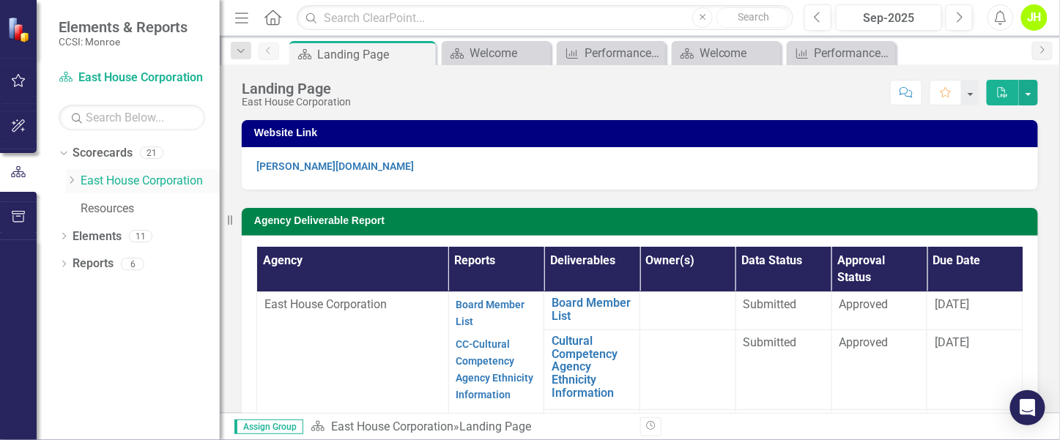
click at [75, 178] on icon "Dropdown" at bounding box center [71, 180] width 11 height 9
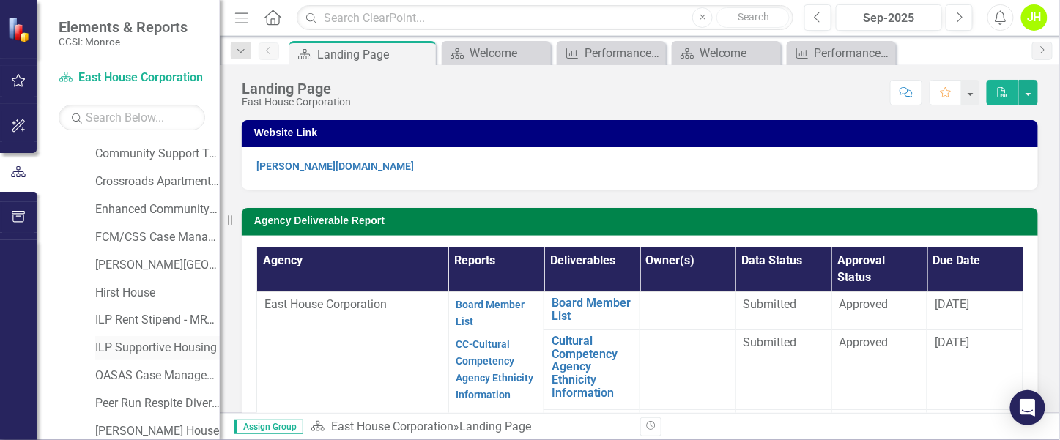
scroll to position [219, 0]
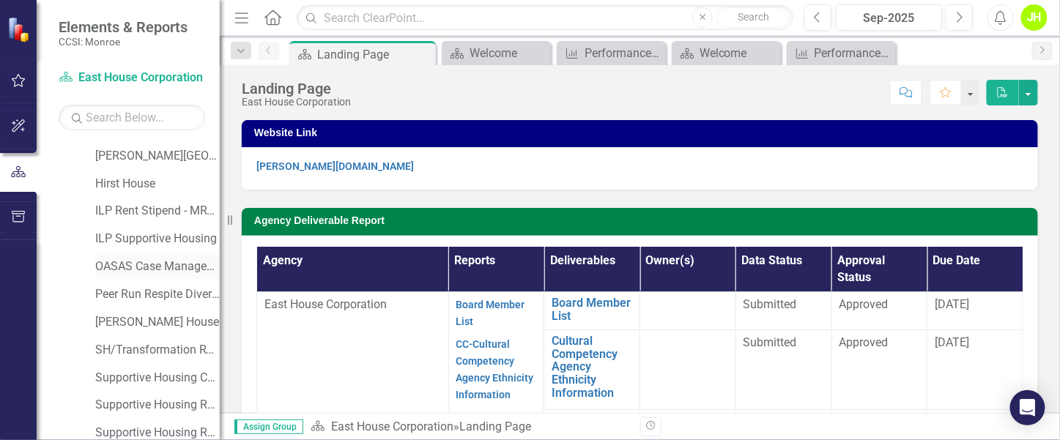
click at [132, 272] on link "OASAS Case Management Initiative" at bounding box center [157, 267] width 125 height 17
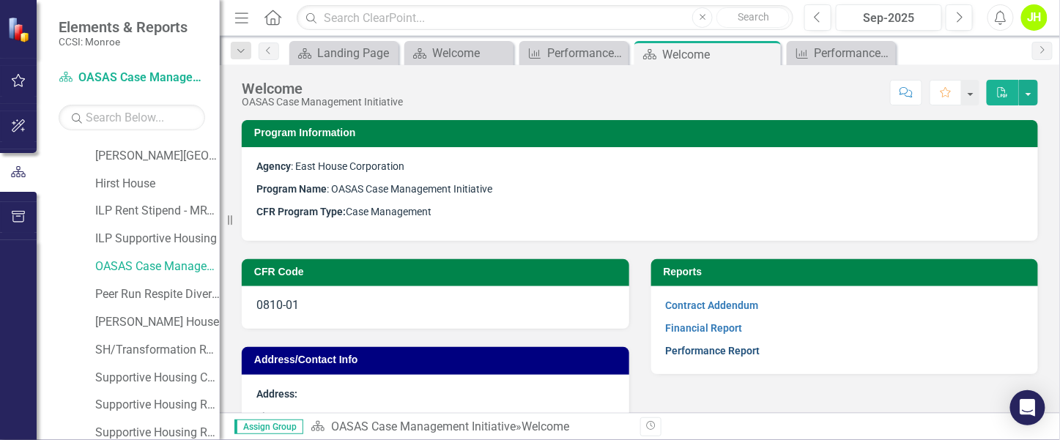
click at [710, 348] on link "Performance Report" at bounding box center [713, 351] width 95 height 12
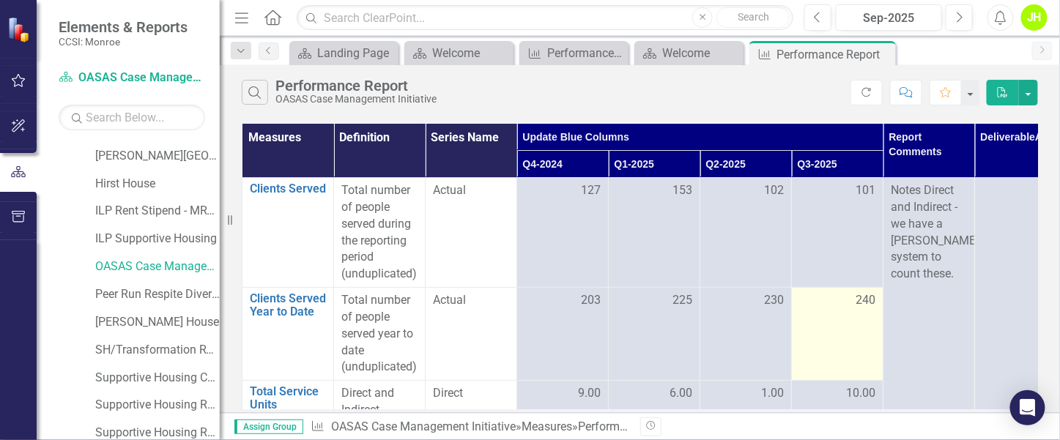
click at [846, 344] on td "240" at bounding box center [838, 334] width 92 height 93
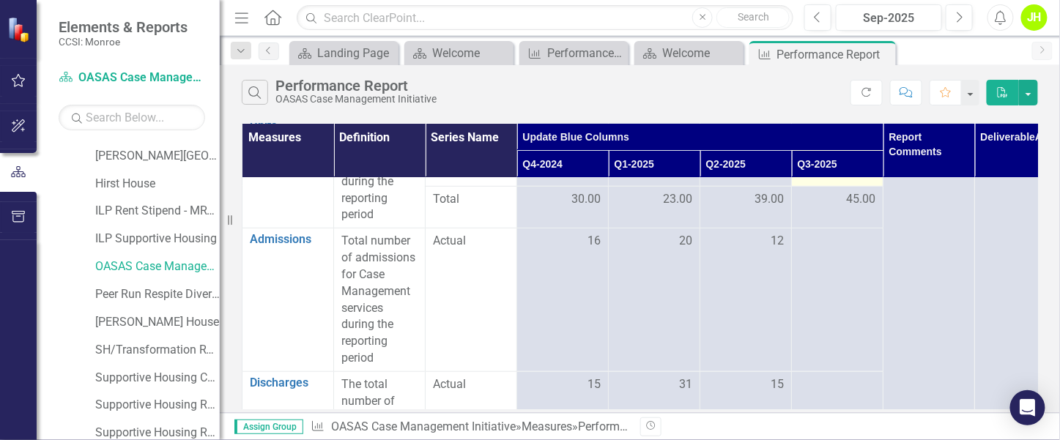
scroll to position [330, 0]
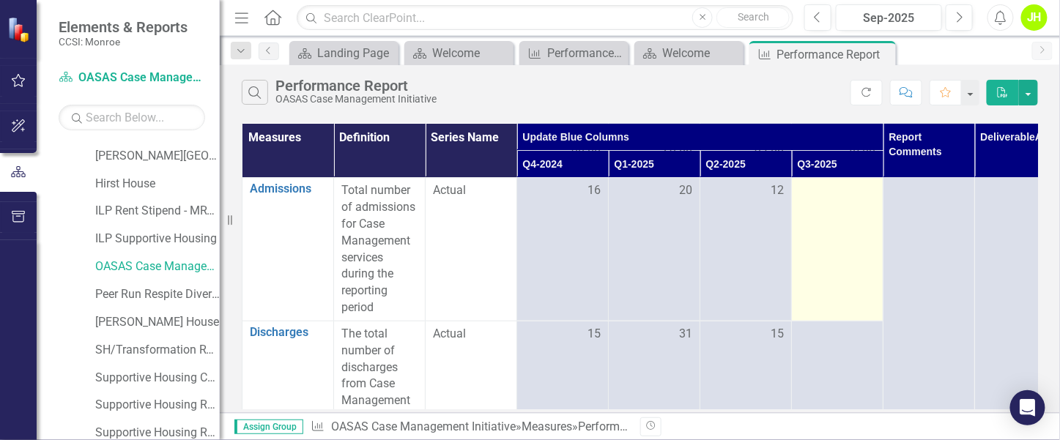
click at [841, 287] on td at bounding box center [838, 250] width 92 height 144
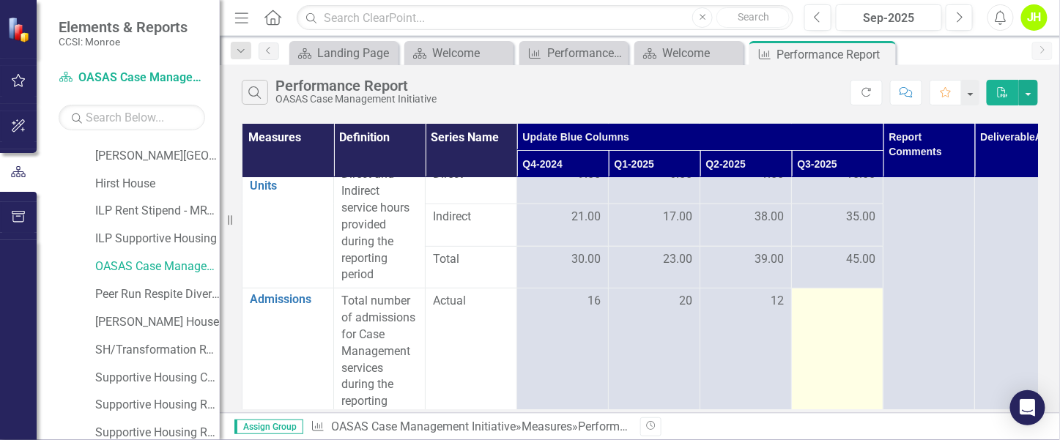
click at [845, 293] on div at bounding box center [838, 302] width 76 height 18
click at [846, 290] on td at bounding box center [838, 361] width 92 height 144
click at [846, 298] on div at bounding box center [838, 302] width 76 height 18
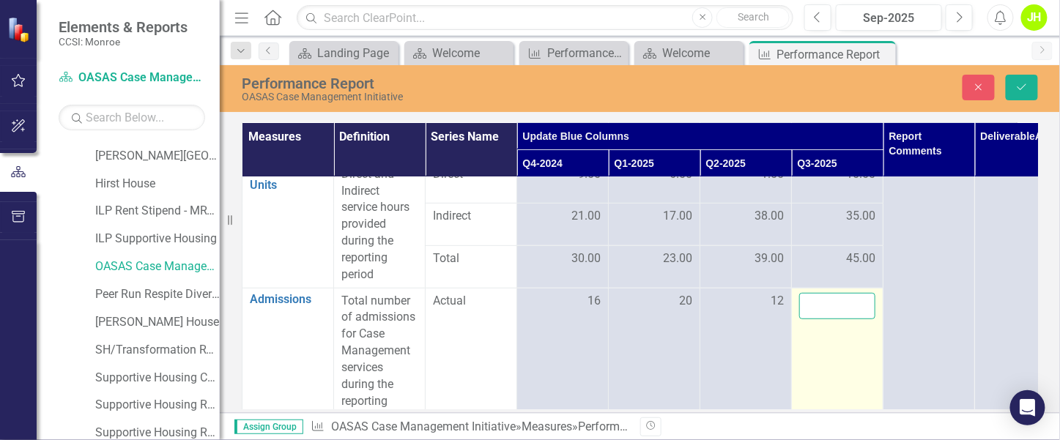
drag, startPoint x: 846, startPoint y: 298, endPoint x: 847, endPoint y: 310, distance: 12.5
click at [847, 310] on input "number" at bounding box center [838, 306] width 76 height 27
click at [847, 311] on input "number" at bounding box center [838, 306] width 76 height 27
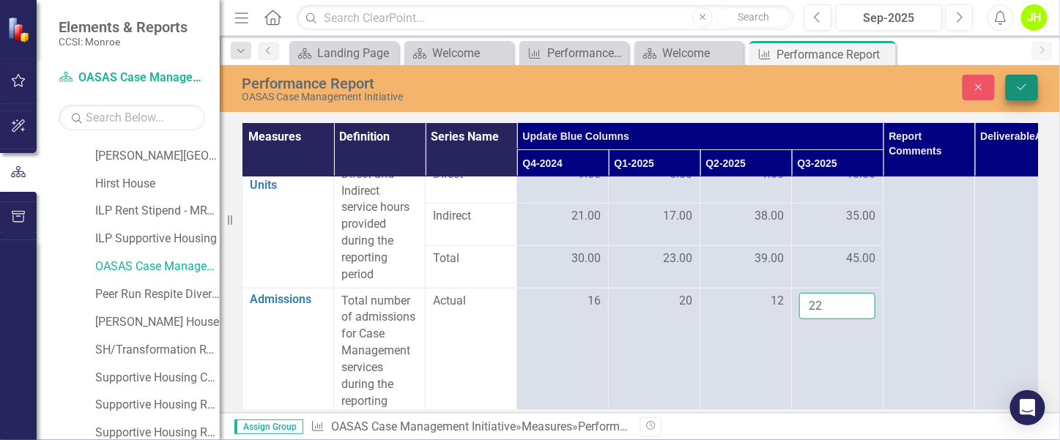
type input "22"
click at [1026, 84] on icon "Save" at bounding box center [1022, 87] width 13 height 10
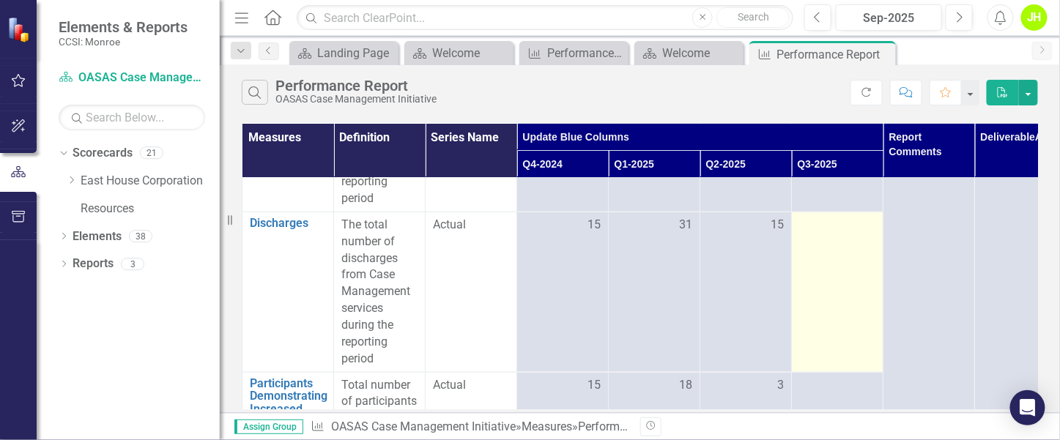
scroll to position [330, 0]
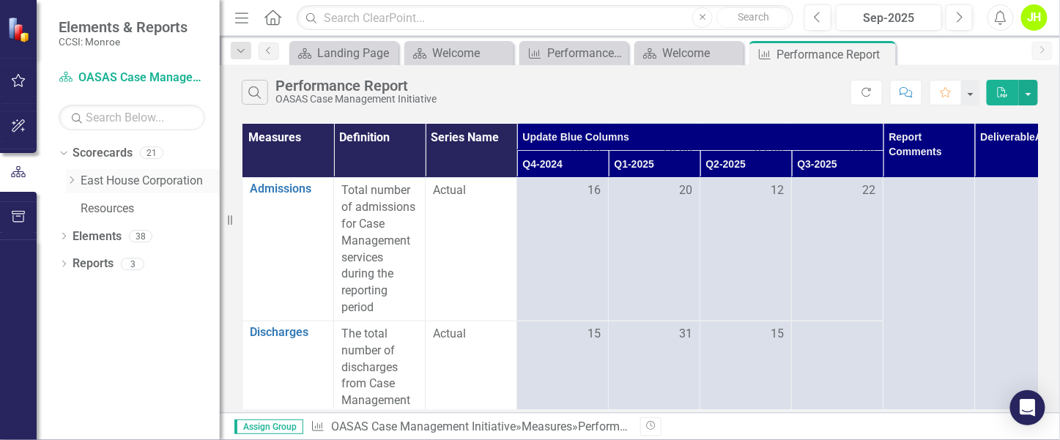
click at [141, 181] on link "East House Corporation" at bounding box center [150, 181] width 139 height 17
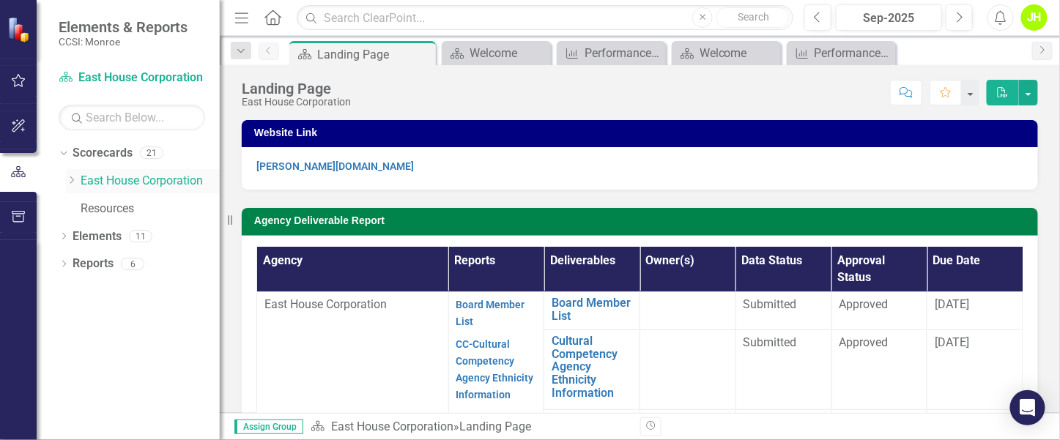
click at [72, 175] on div "Dropdown" at bounding box center [71, 181] width 11 height 12
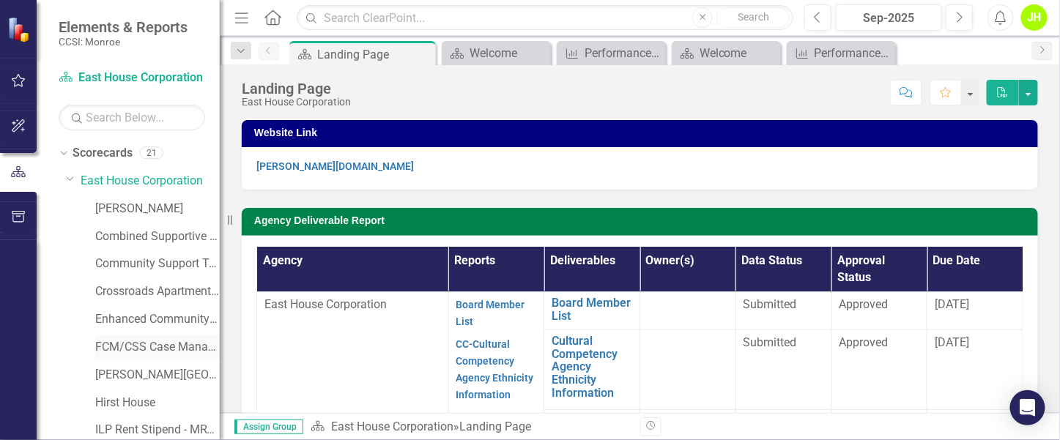
click at [147, 343] on link "FCM/CSS Case Management" at bounding box center [157, 347] width 125 height 17
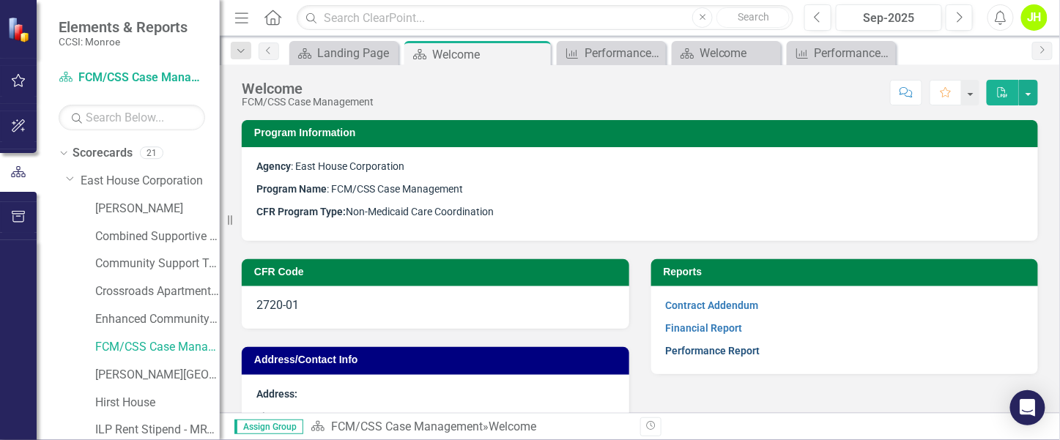
click at [699, 345] on link "Performance Report" at bounding box center [713, 351] width 95 height 12
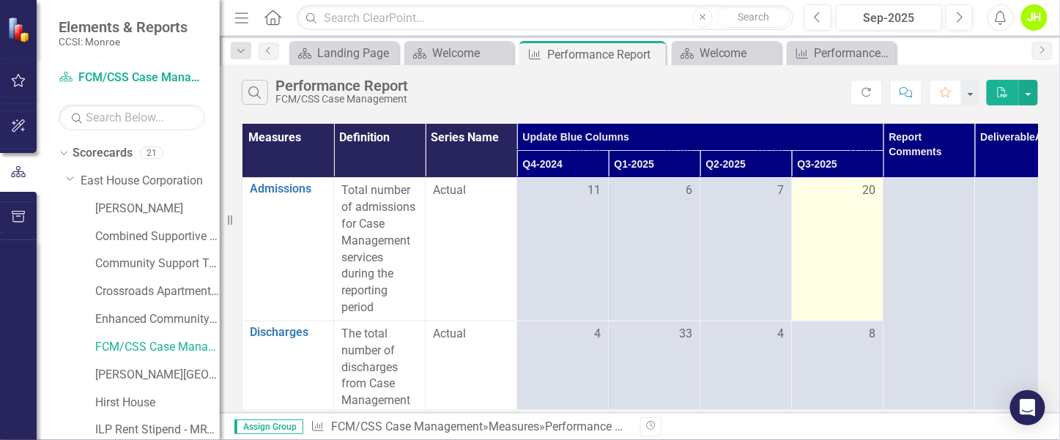
scroll to position [219, 0]
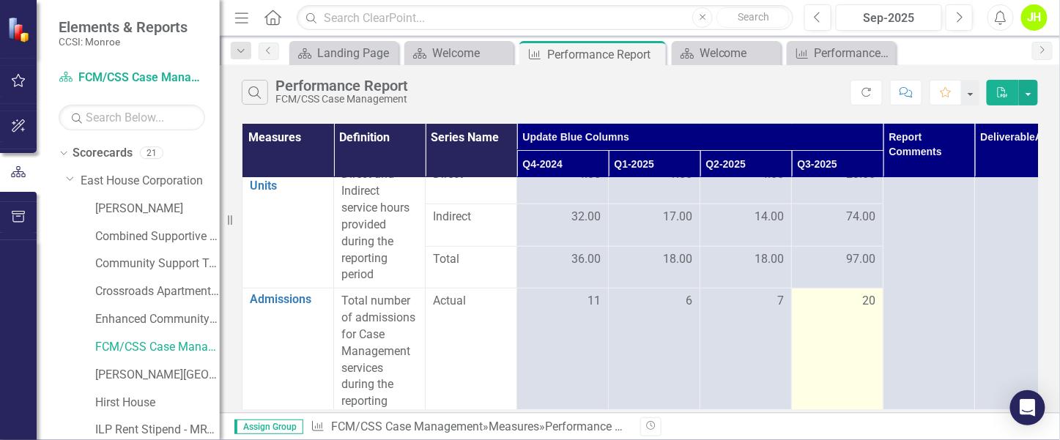
click at [863, 298] on span "20" at bounding box center [869, 301] width 13 height 17
drag, startPoint x: 863, startPoint y: 298, endPoint x: 882, endPoint y: 299, distance: 19.1
click at [882, 299] on td "20" at bounding box center [838, 361] width 92 height 144
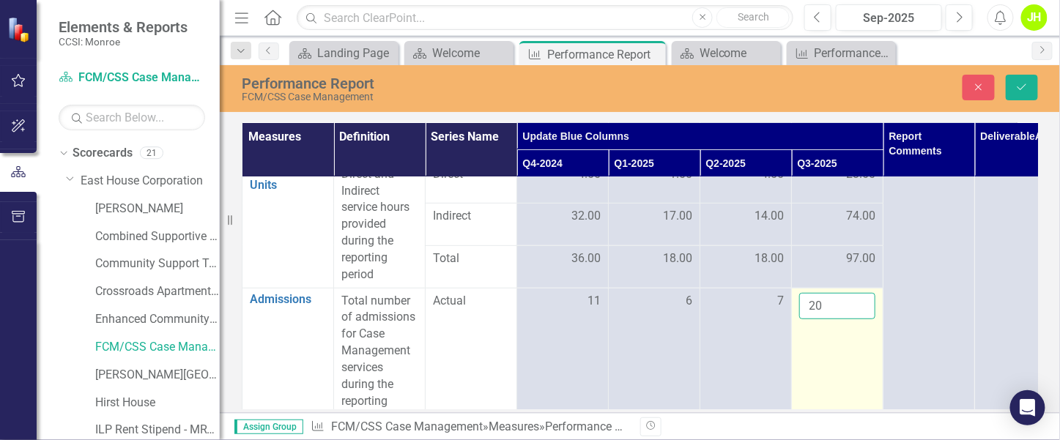
drag, startPoint x: 882, startPoint y: 299, endPoint x: 843, endPoint y: 308, distance: 39.8
click at [843, 308] on input "20" at bounding box center [838, 306] width 76 height 27
drag, startPoint x: 843, startPoint y: 308, endPoint x: 794, endPoint y: 304, distance: 49.2
click at [792, 304] on td "20" at bounding box center [838, 360] width 92 height 144
type input "55"
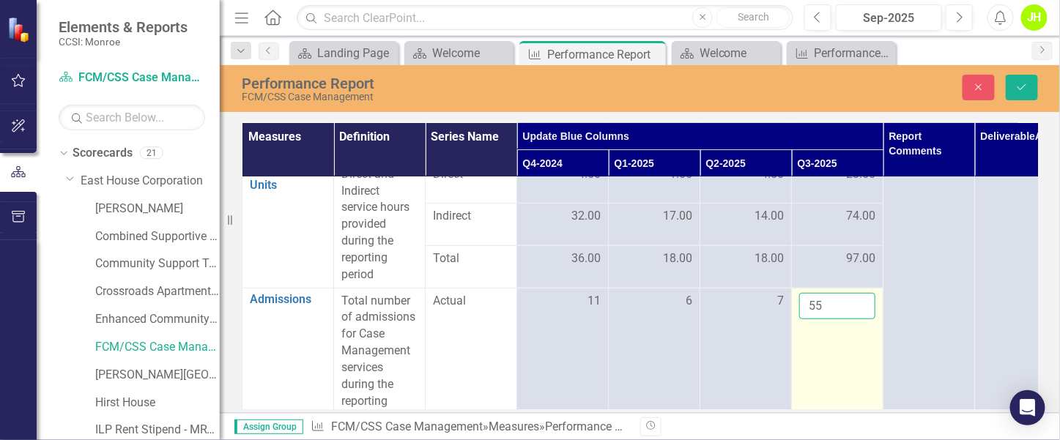
click button "Save" at bounding box center [1022, 88] width 32 height 26
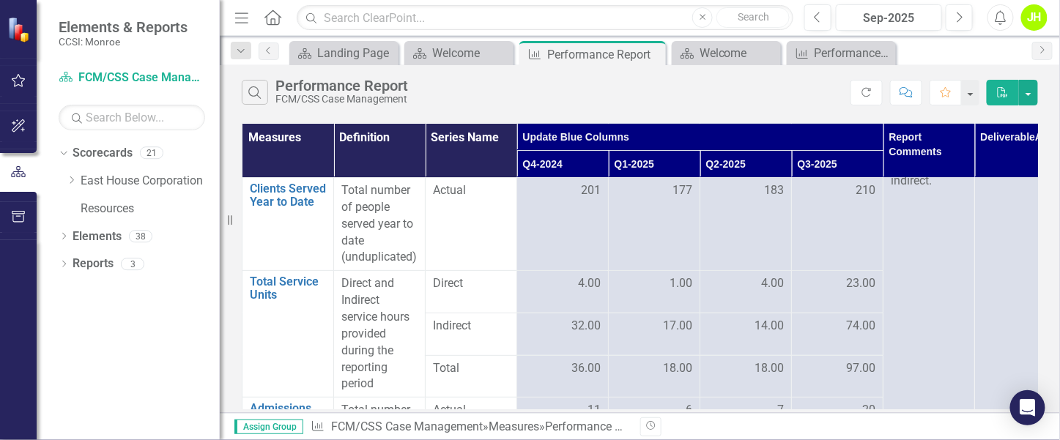
scroll to position [330, 0]
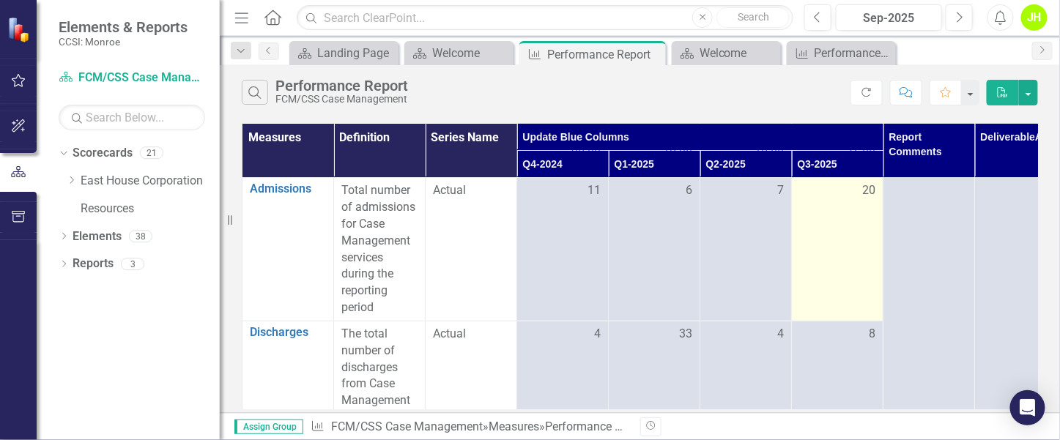
click at [863, 191] on span "20" at bounding box center [869, 190] width 13 height 17
click at [863, 190] on span "20" at bounding box center [869, 190] width 13 height 17
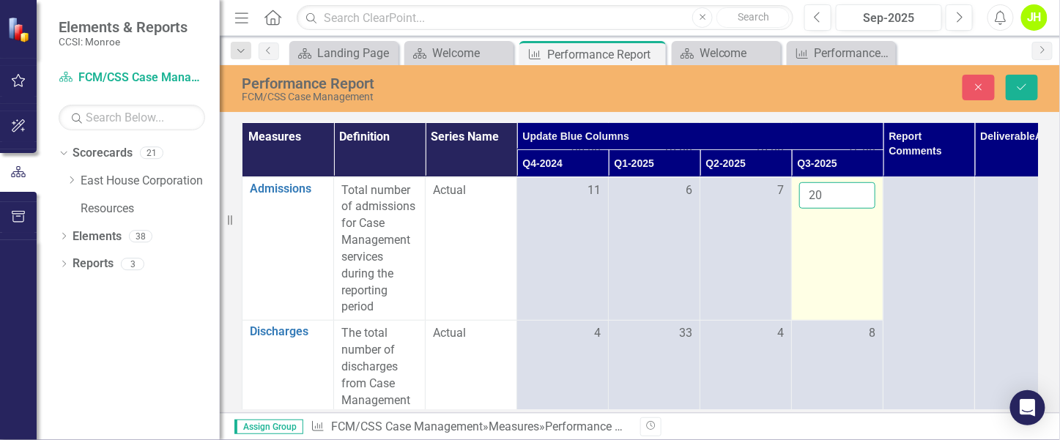
drag, startPoint x: 863, startPoint y: 190, endPoint x: 807, endPoint y: 197, distance: 56.2
click at [807, 197] on input "20" at bounding box center [838, 195] width 76 height 27
type input "0"
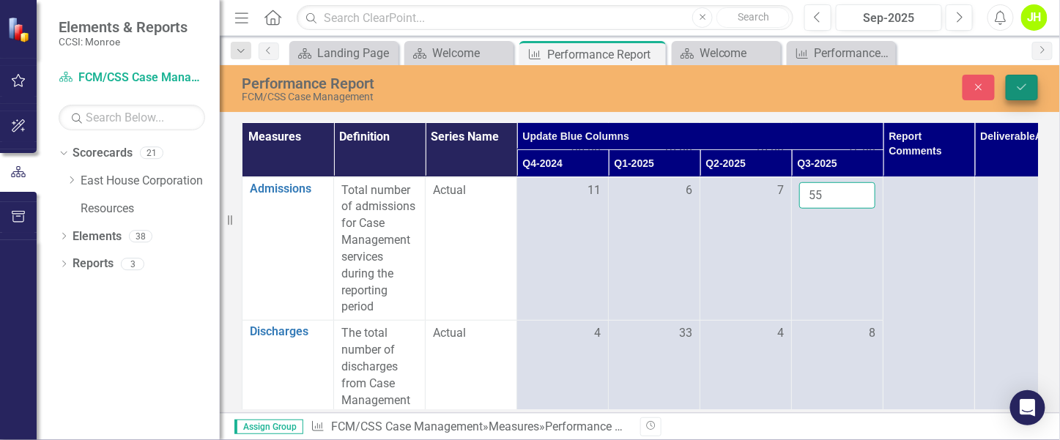
type input "55"
click at [1027, 82] on icon "Save" at bounding box center [1022, 87] width 13 height 10
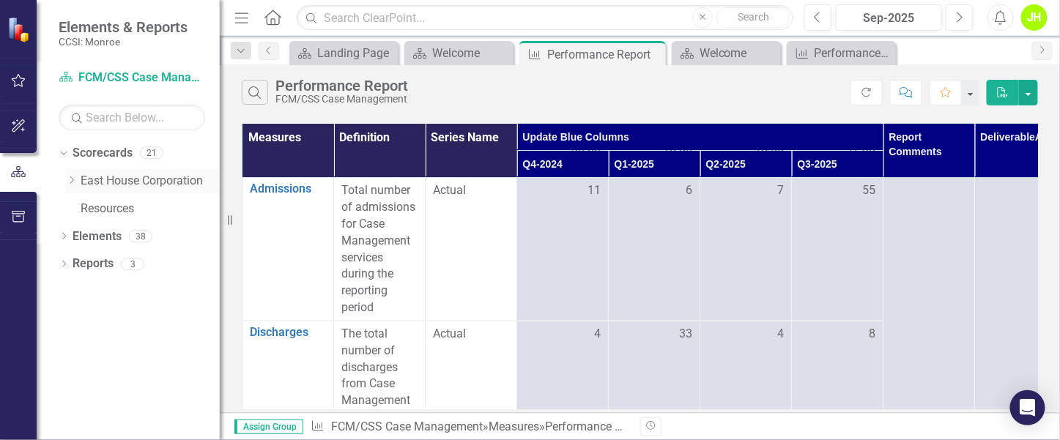
click at [72, 185] on div "Dropdown" at bounding box center [71, 181] width 11 height 12
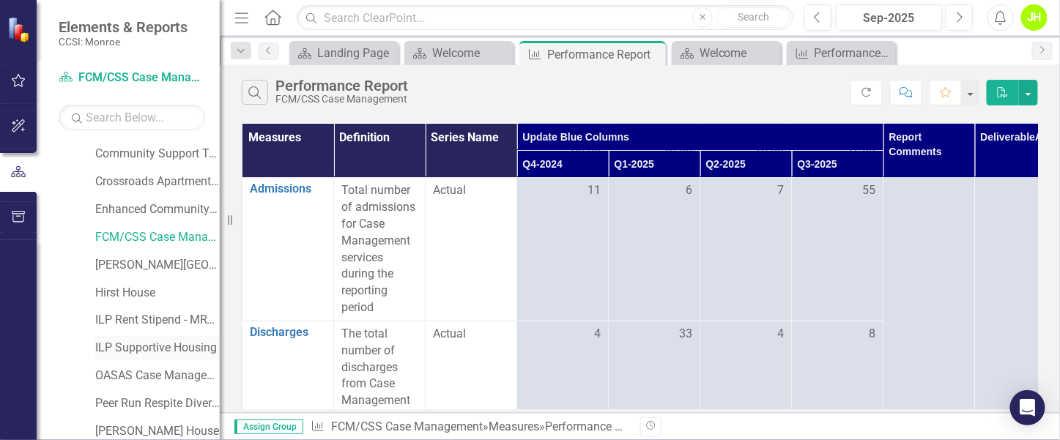
scroll to position [219, 0]
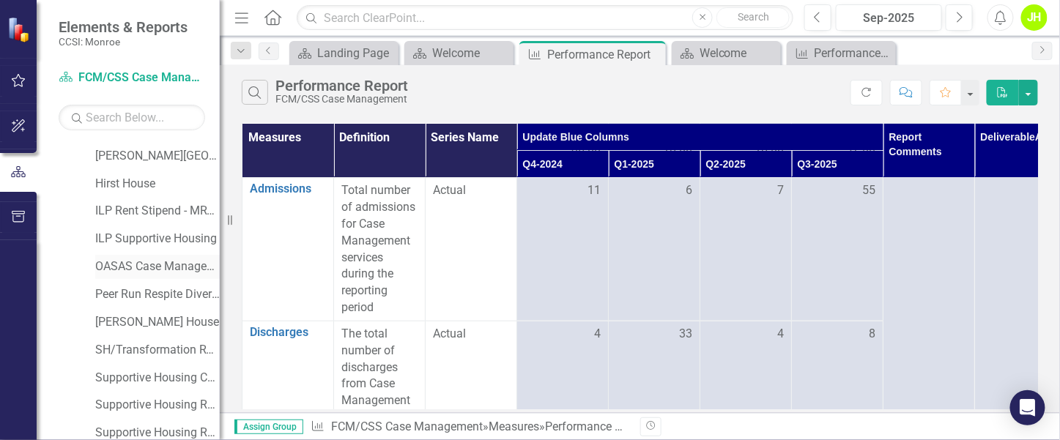
click at [130, 262] on link "OASAS Case Management Initiative" at bounding box center [157, 267] width 125 height 17
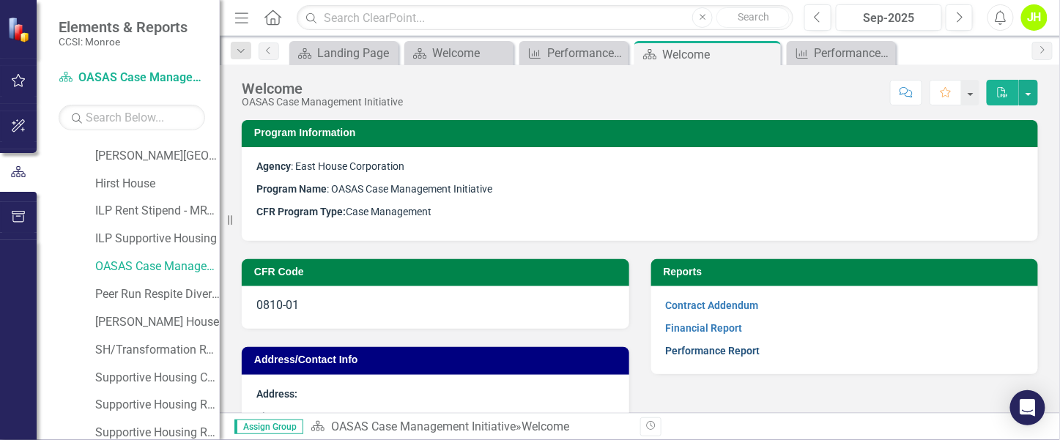
click at [726, 346] on link "Performance Report" at bounding box center [713, 351] width 95 height 12
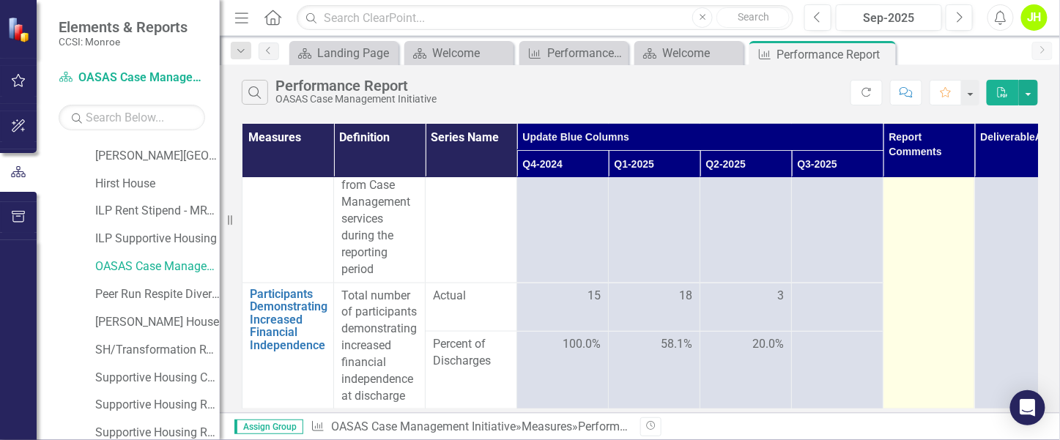
scroll to position [427, 0]
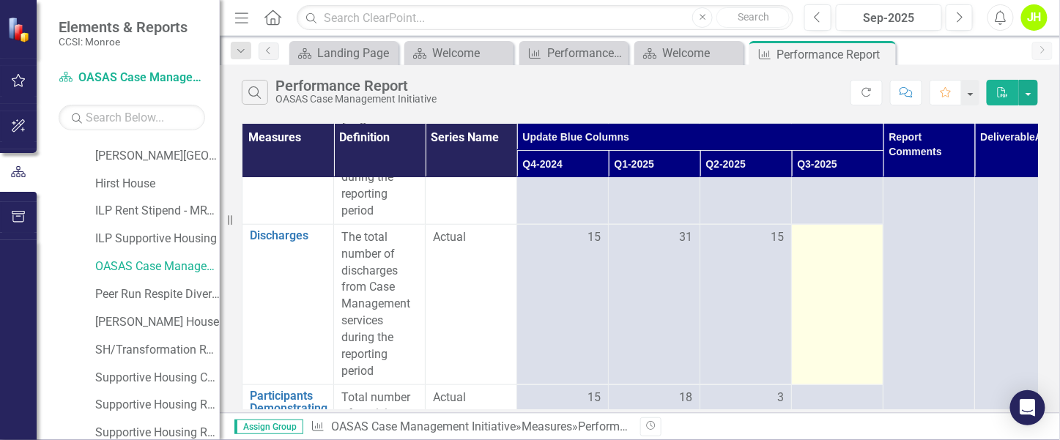
click at [860, 248] on td at bounding box center [838, 304] width 92 height 160
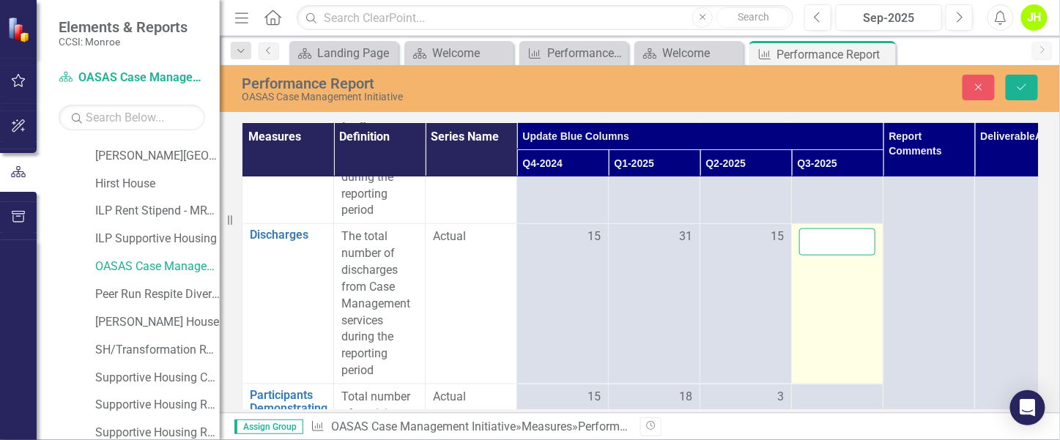
drag, startPoint x: 860, startPoint y: 248, endPoint x: 850, endPoint y: 246, distance: 10.4
click at [850, 246] on input "number" at bounding box center [838, 242] width 76 height 27
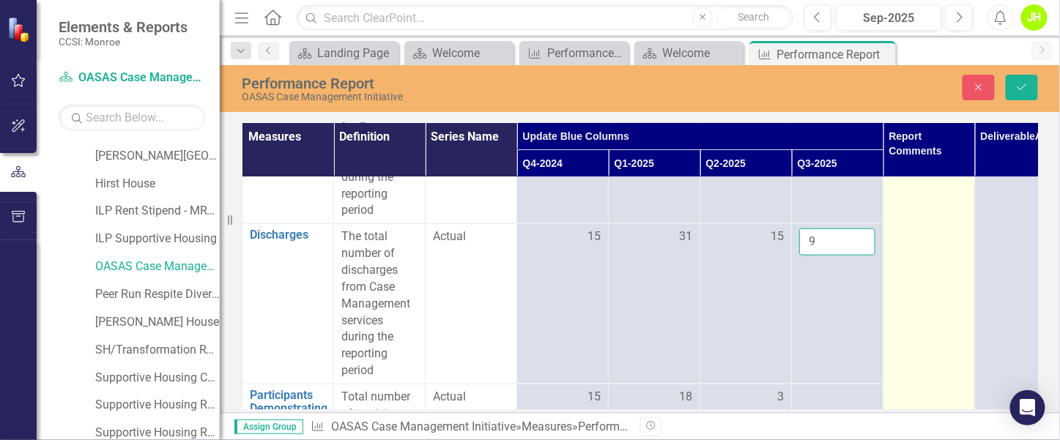
type input "97"
click button "Save" at bounding box center [1022, 88] width 32 height 26
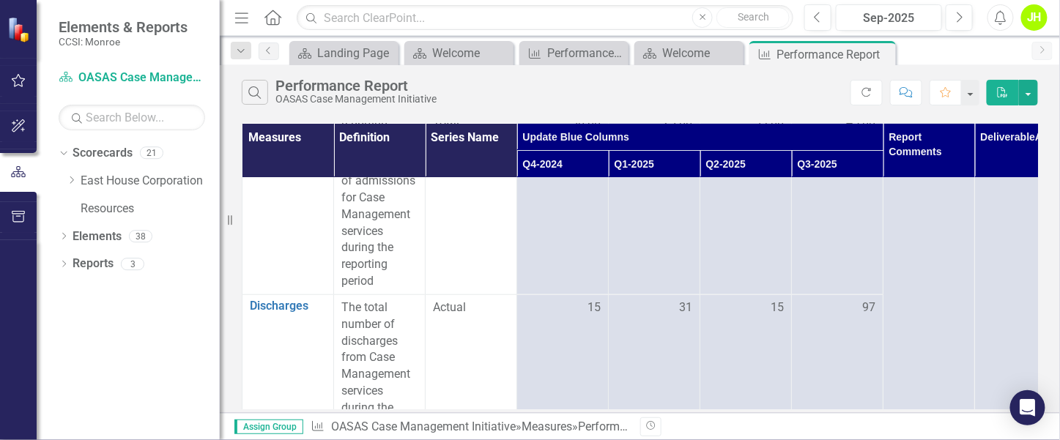
scroll to position [317, 0]
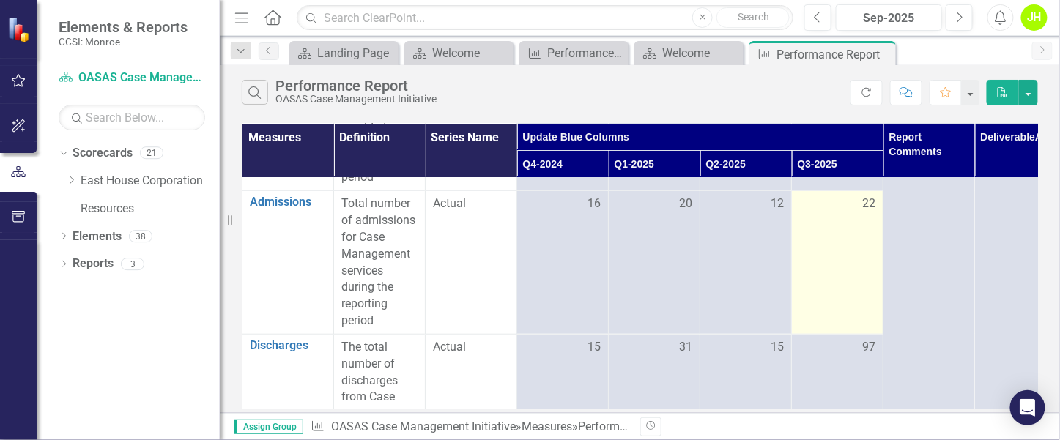
click at [858, 202] on div "22" at bounding box center [838, 204] width 76 height 17
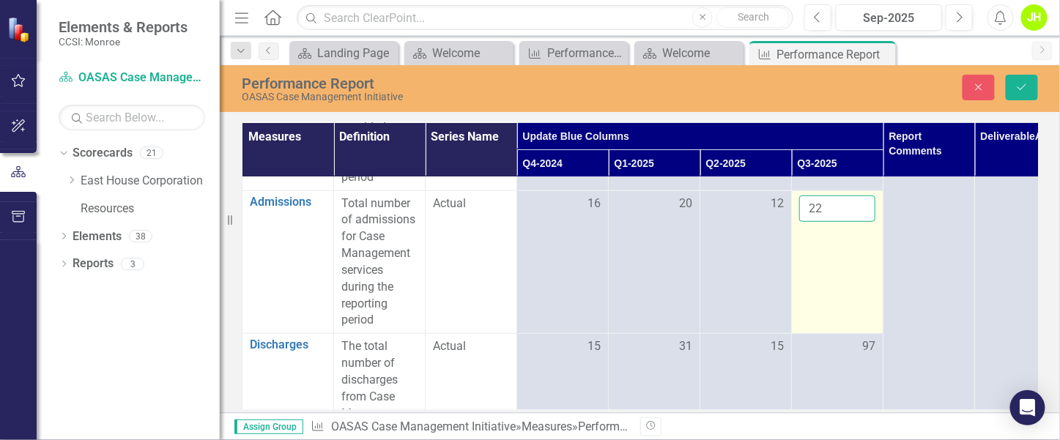
drag, startPoint x: 858, startPoint y: 202, endPoint x: 797, endPoint y: 217, distance: 63.3
click at [797, 217] on td "22" at bounding box center [838, 263] width 92 height 144
type input "9"
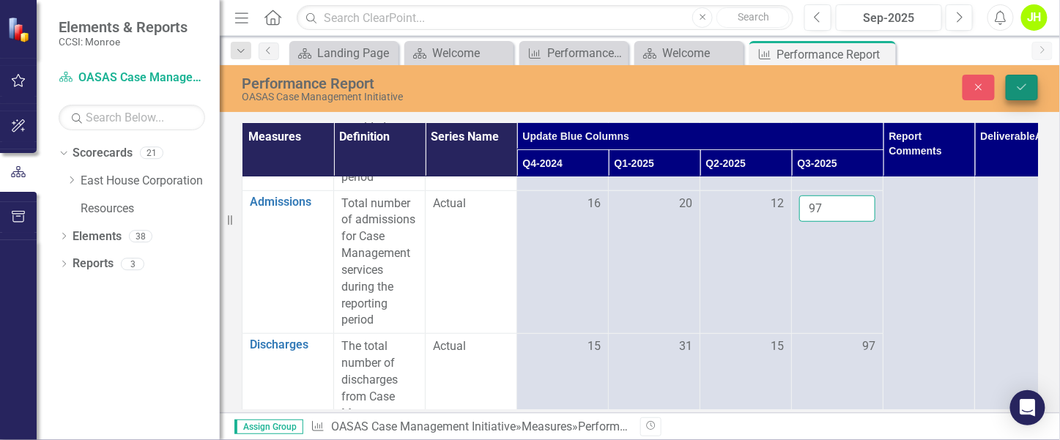
type input "97"
click at [1028, 86] on icon "Save" at bounding box center [1022, 87] width 13 height 10
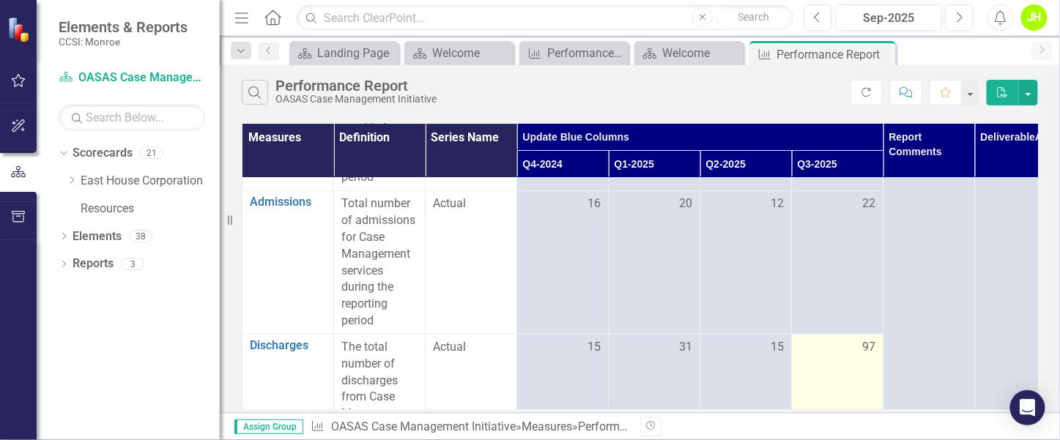
scroll to position [207, 0]
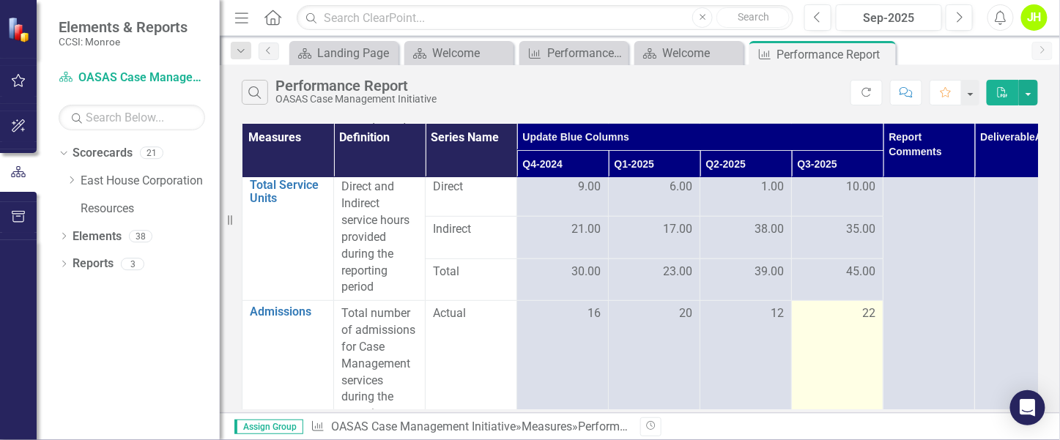
click at [852, 301] on td "22" at bounding box center [838, 373] width 92 height 144
drag, startPoint x: 859, startPoint y: 318, endPoint x: 859, endPoint y: 303, distance: 15.4
click at [858, 317] on div "22" at bounding box center [838, 314] width 76 height 17
click at [859, 303] on td "22" at bounding box center [838, 373] width 92 height 144
click at [868, 311] on span "22" at bounding box center [869, 314] width 13 height 17
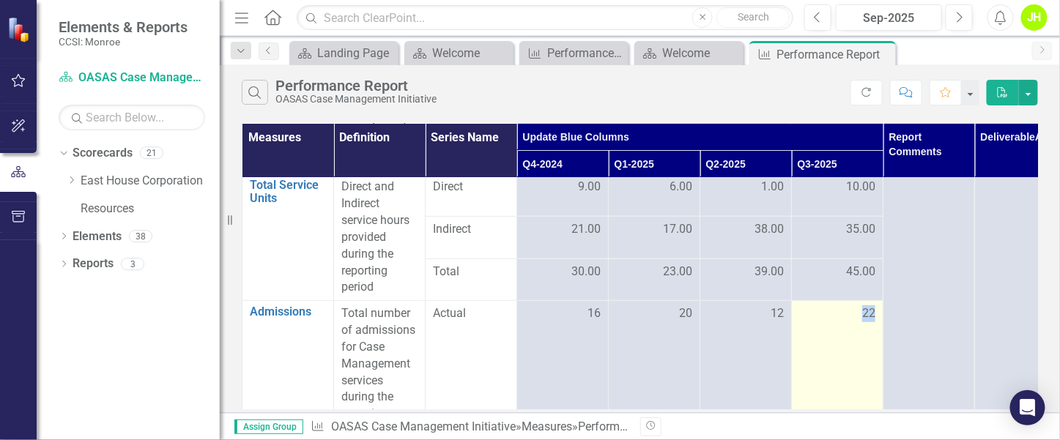
click at [874, 314] on span "22" at bounding box center [869, 314] width 13 height 17
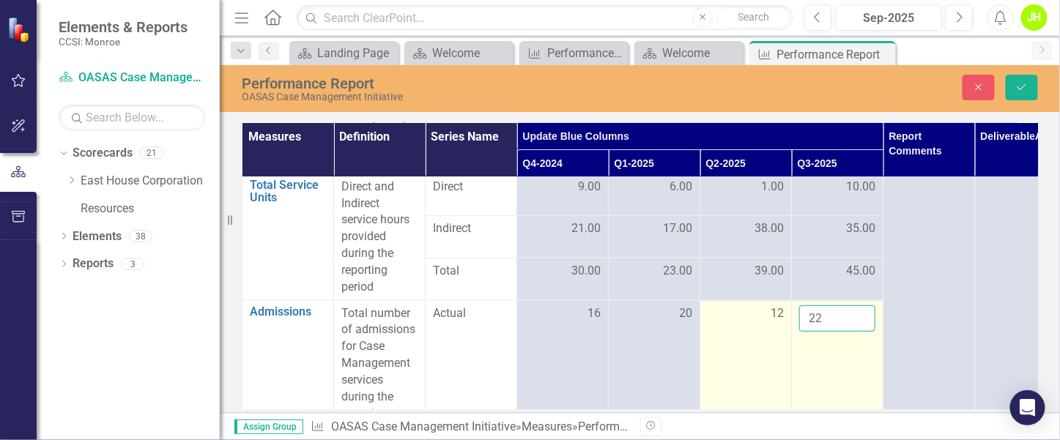
drag, startPoint x: 874, startPoint y: 314, endPoint x: 755, endPoint y: 313, distance: 118.7
click at [754, 312] on tr "Admissions Link Open Element Total number of admissions for Case Management ser…" at bounding box center [701, 372] width 916 height 144
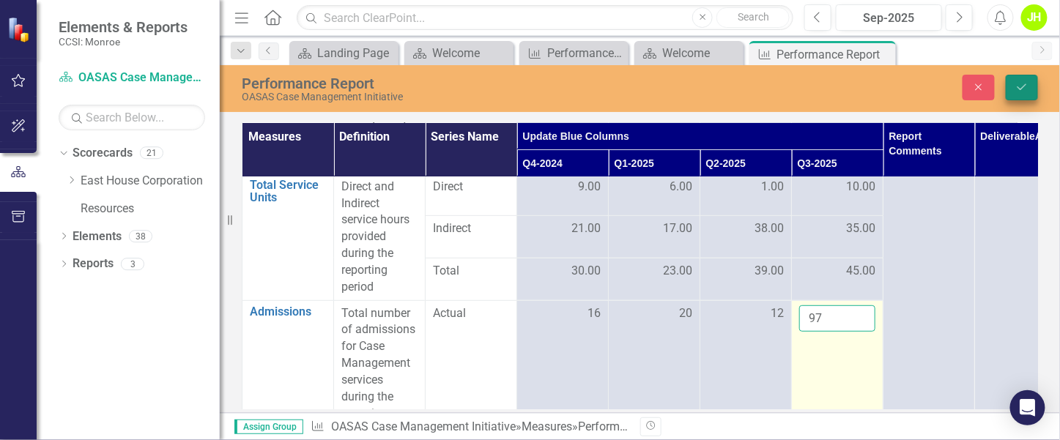
type input "97"
click at [1023, 86] on icon "Save" at bounding box center [1022, 87] width 13 height 10
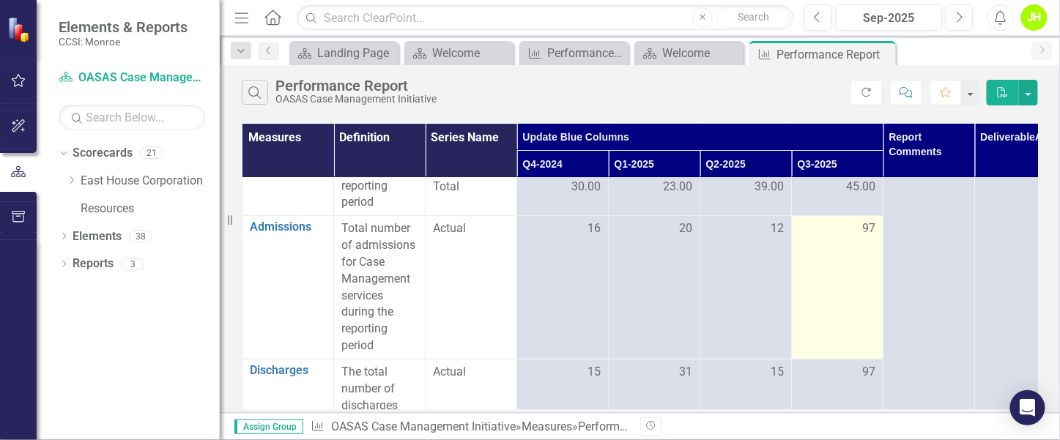
scroll to position [330, 0]
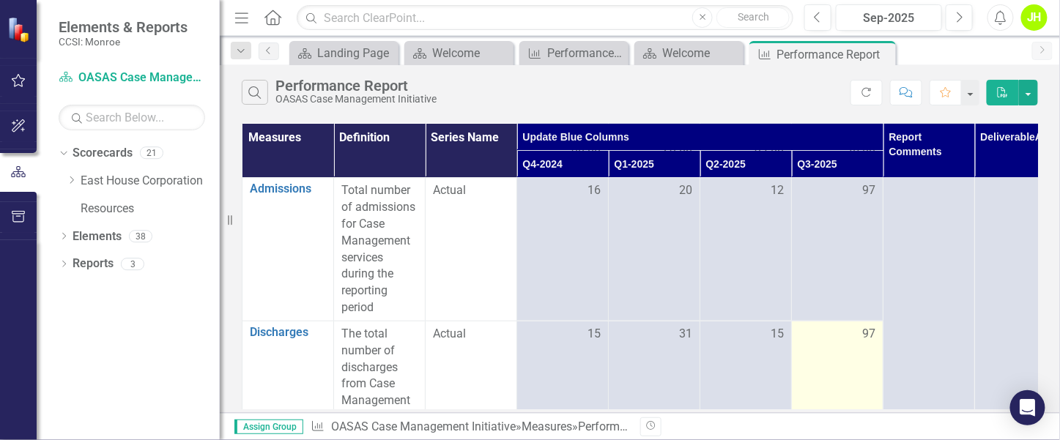
click at [847, 348] on td "97" at bounding box center [838, 401] width 92 height 160
click at [854, 333] on div "97" at bounding box center [838, 334] width 76 height 17
click at [855, 332] on div "97" at bounding box center [838, 334] width 76 height 17
click at [858, 335] on div "97" at bounding box center [838, 334] width 76 height 17
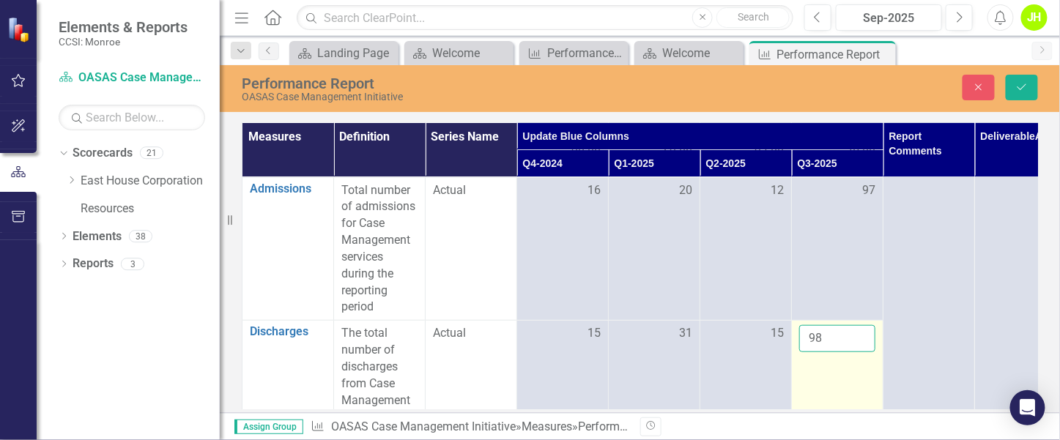
click at [858, 335] on input "98" at bounding box center [838, 338] width 76 height 27
click at [856, 336] on input "99" at bounding box center [838, 338] width 76 height 27
type input "9"
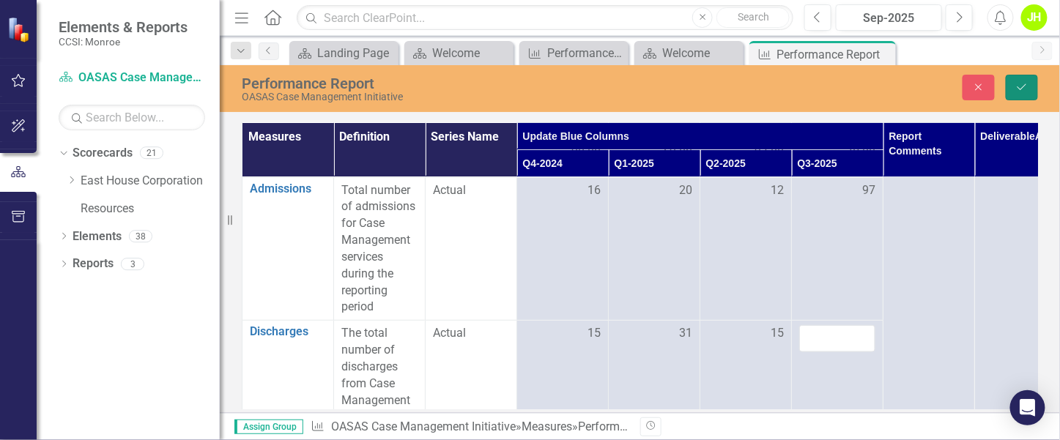
click at [1013, 84] on button "Save" at bounding box center [1022, 88] width 32 height 26
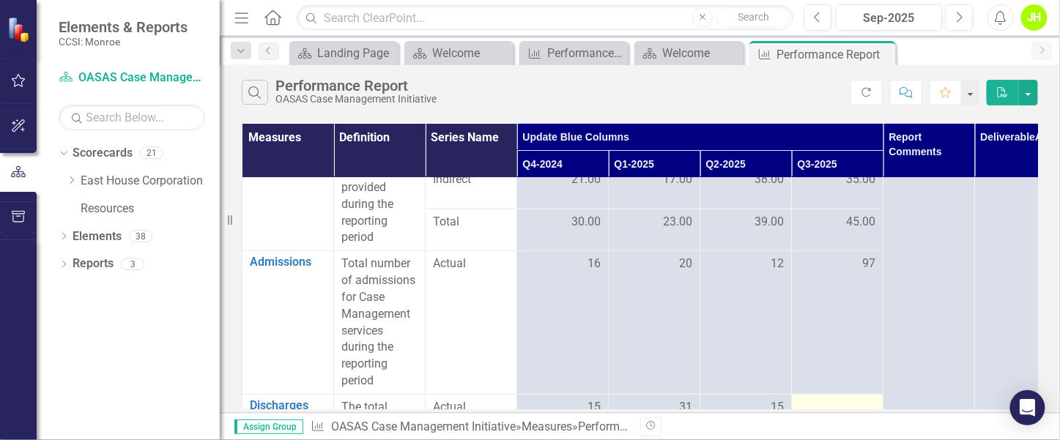
scroll to position [219, 0]
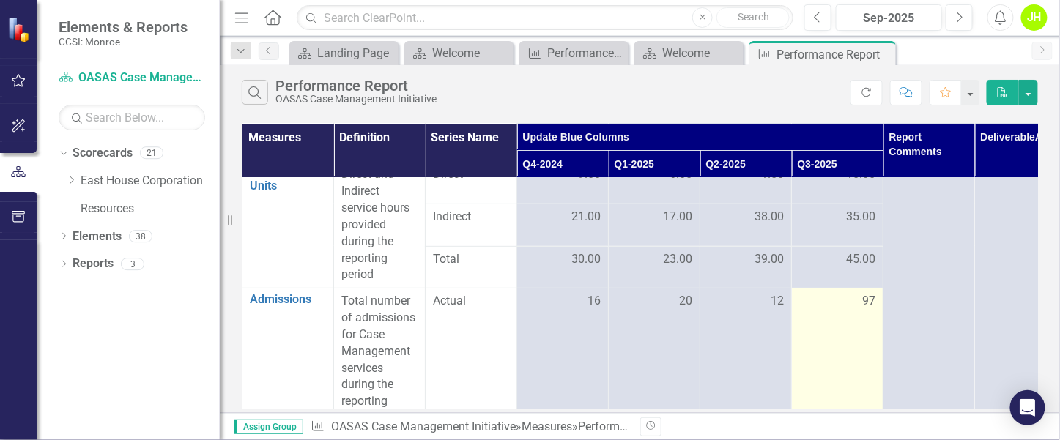
click at [852, 295] on div "97" at bounding box center [838, 301] width 76 height 17
click at [860, 293] on div "97" at bounding box center [838, 301] width 76 height 17
click at [859, 296] on div "97" at bounding box center [838, 301] width 76 height 17
click at [859, 295] on div "97" at bounding box center [838, 301] width 76 height 17
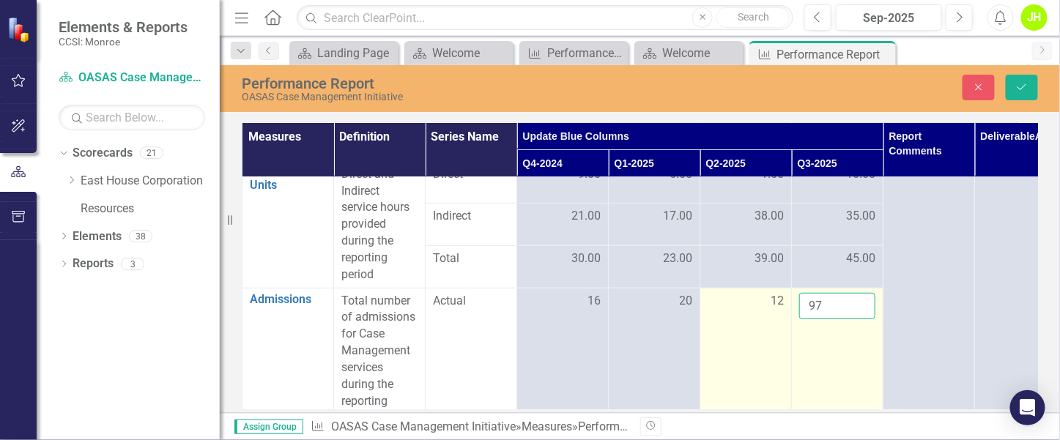
drag, startPoint x: 859, startPoint y: 296, endPoint x: 786, endPoint y: 314, distance: 75.4
click at [786, 314] on tr "Admissions Link Open Element Total number of admissions for Case Management ser…" at bounding box center [701, 360] width 916 height 144
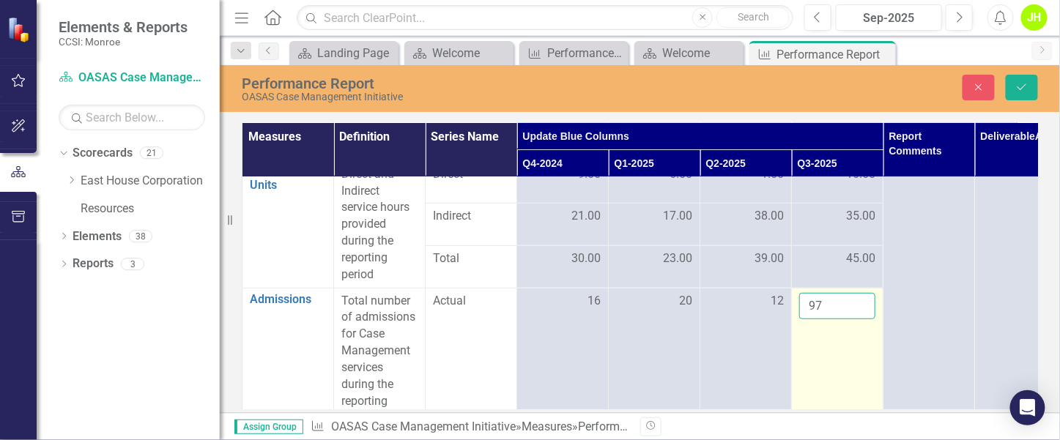
click at [838, 300] on input "97" at bounding box center [838, 306] width 76 height 27
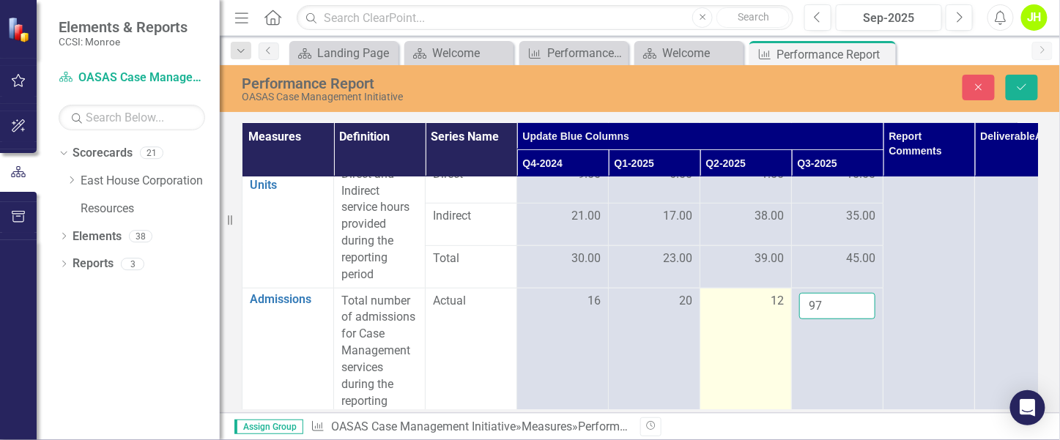
drag, startPoint x: 835, startPoint y: 302, endPoint x: 766, endPoint y: 311, distance: 69.4
click at [766, 311] on tr "Admissions Link Open Element Total number of admissions for Case Management ser…" at bounding box center [701, 360] width 916 height 144
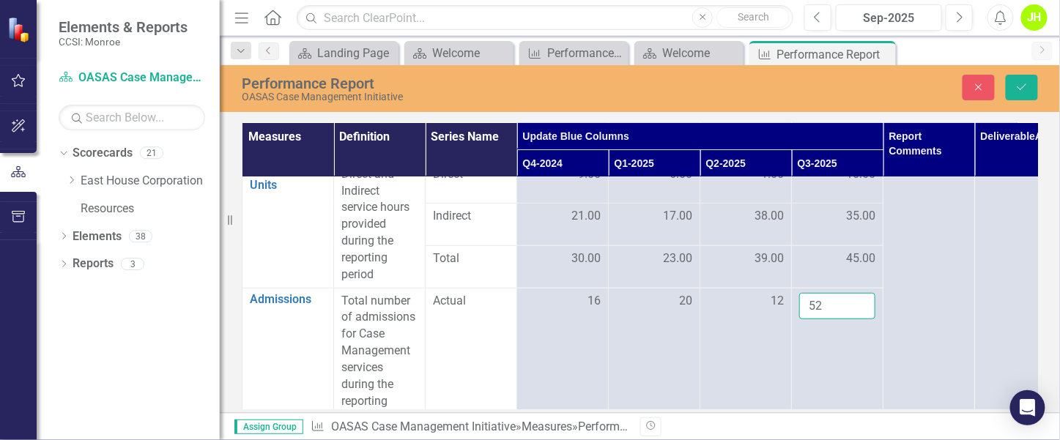
type input "5"
type input "22"
click at [1014, 90] on button "Save" at bounding box center [1022, 88] width 32 height 26
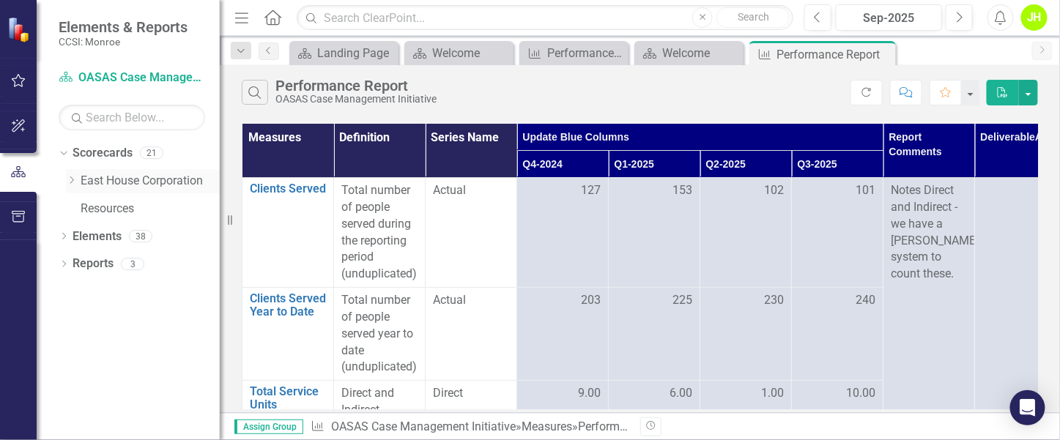
click at [122, 182] on link "East House Corporation" at bounding box center [150, 181] width 139 height 17
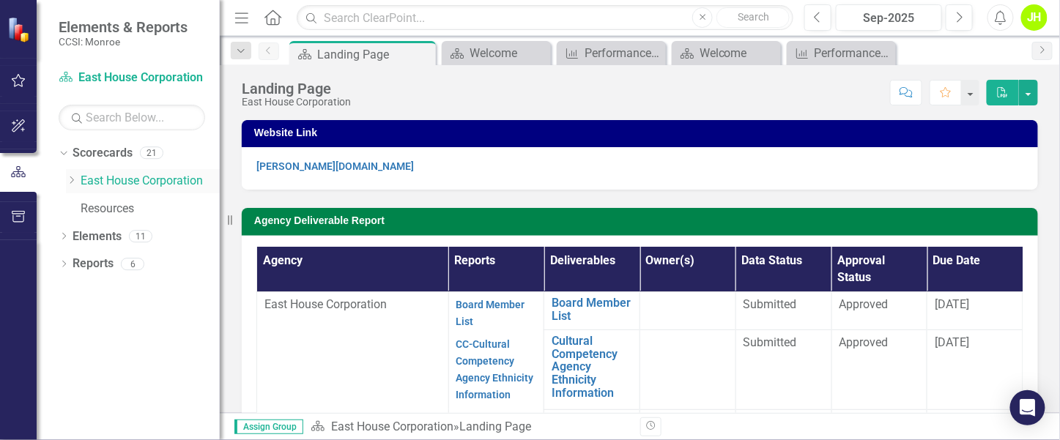
click at [78, 179] on div "Dropdown" at bounding box center [73, 181] width 15 height 12
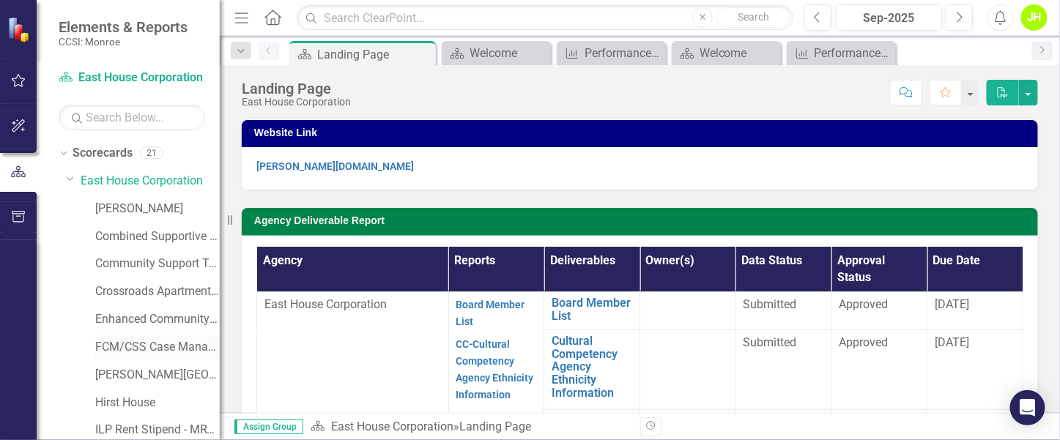
click at [136, 342] on link "FCM/CSS Case Management" at bounding box center [157, 347] width 125 height 17
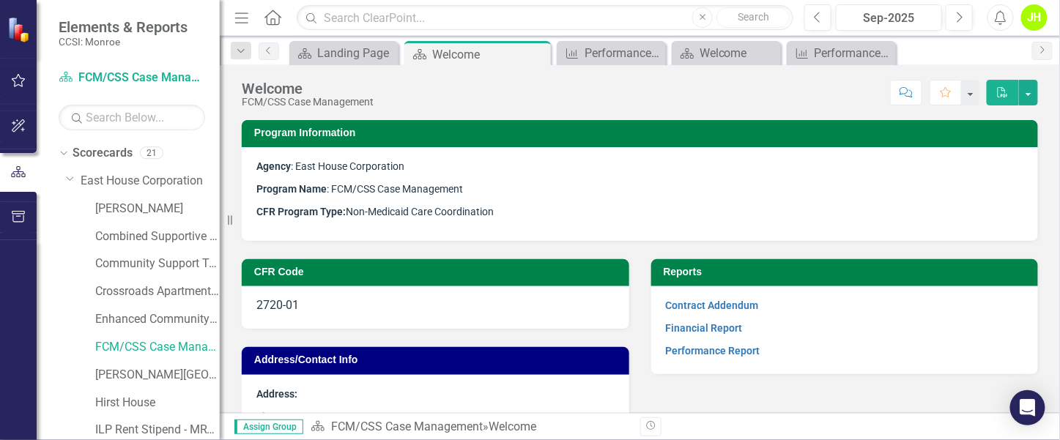
click at [697, 368] on div "Contract Addendum Financial Report Performance Report" at bounding box center [845, 331] width 388 height 88
click at [703, 350] on link "Performance Report" at bounding box center [713, 351] width 95 height 12
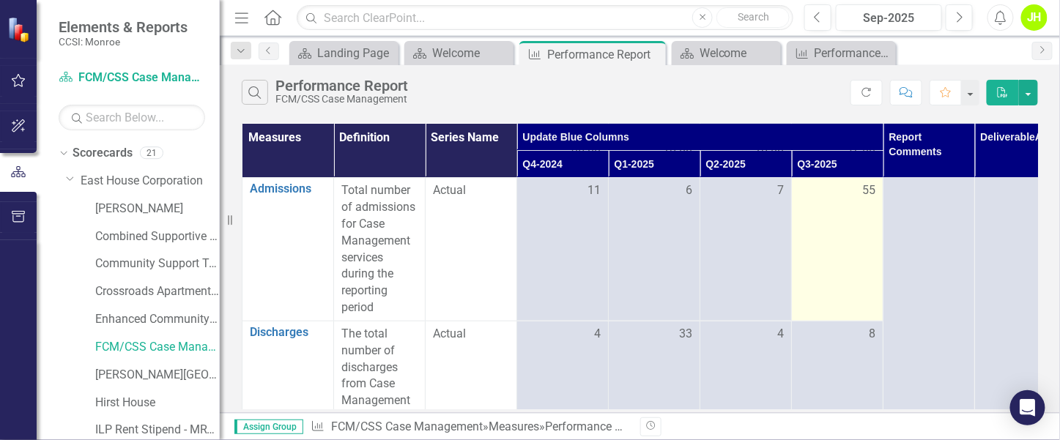
scroll to position [219, 0]
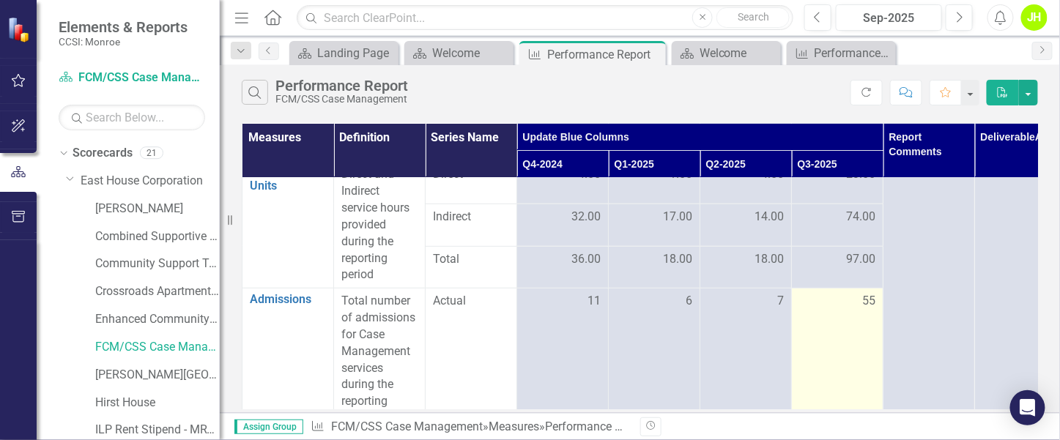
click at [857, 297] on div "55" at bounding box center [838, 301] width 76 height 17
click at [860, 296] on div "55" at bounding box center [838, 301] width 76 height 17
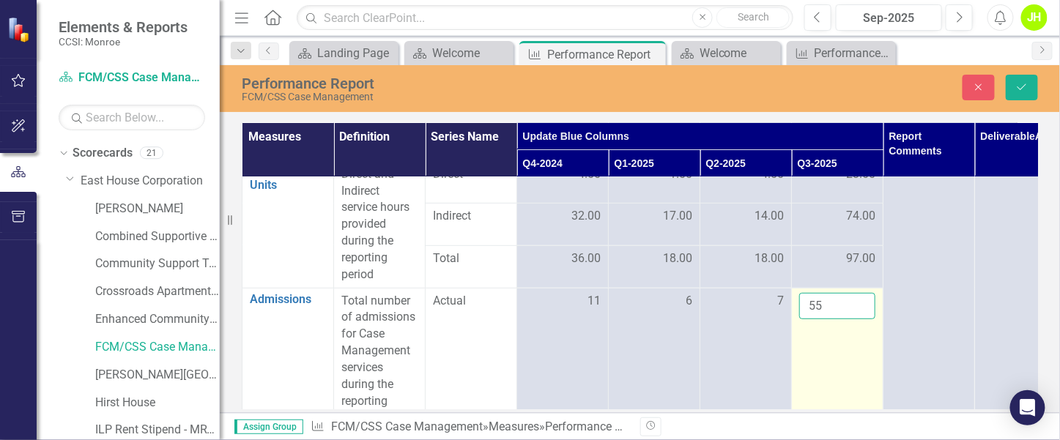
drag, startPoint x: 860, startPoint y: 296, endPoint x: 794, endPoint y: 301, distance: 66.2
click at [794, 301] on td "55" at bounding box center [838, 360] width 92 height 144
type input "20"
click at [861, 330] on td "20" at bounding box center [838, 360] width 92 height 144
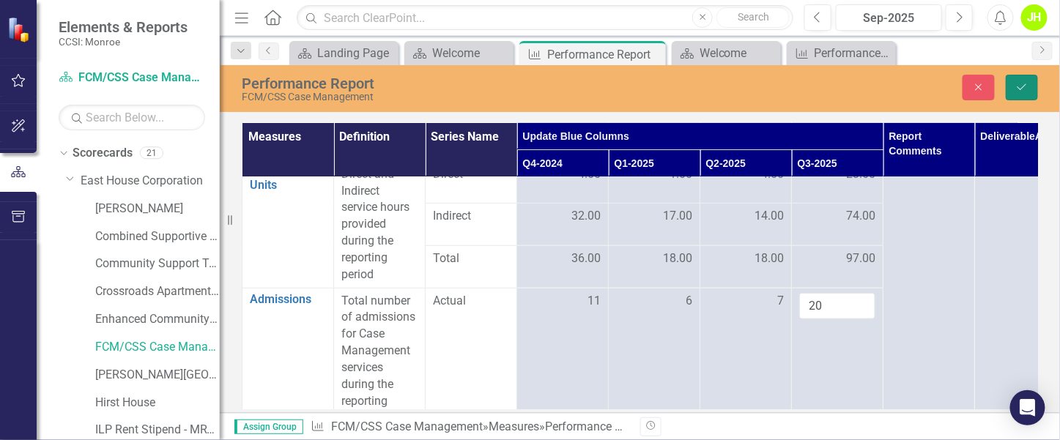
click at [1014, 89] on button "Save" at bounding box center [1022, 88] width 32 height 26
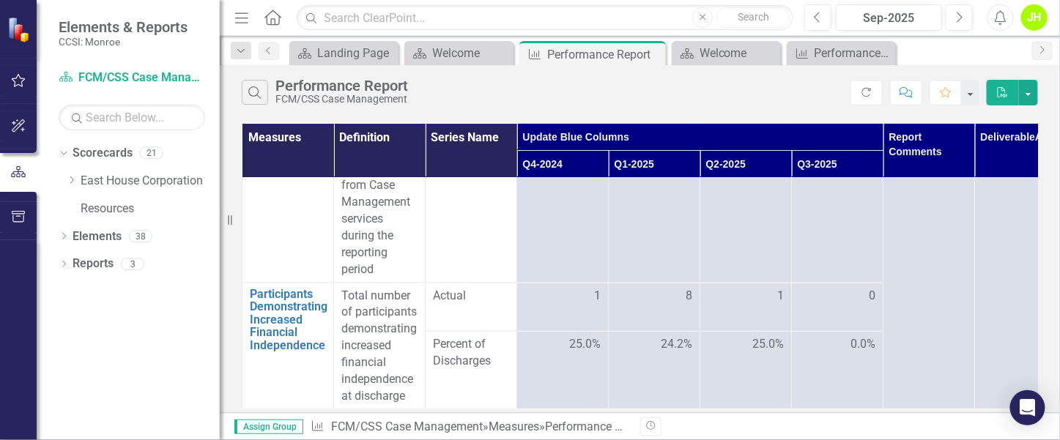
scroll to position [427, 0]
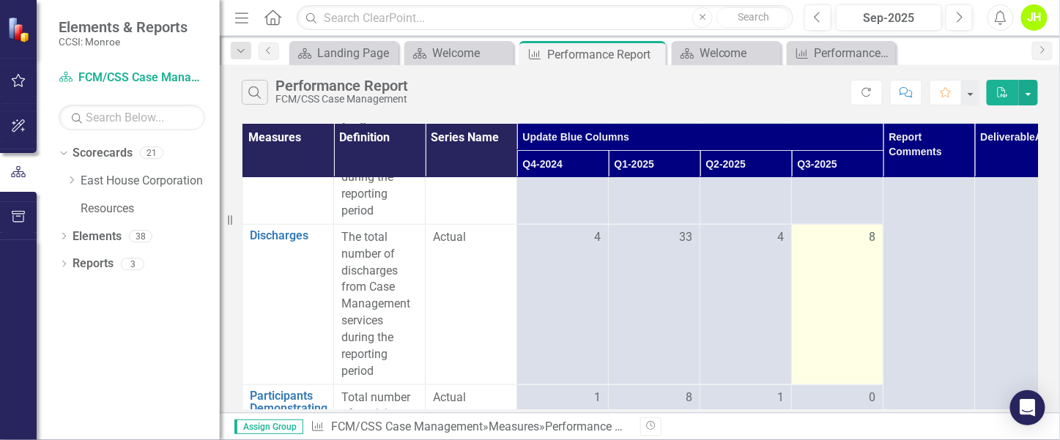
click at [858, 236] on div "8" at bounding box center [838, 237] width 76 height 17
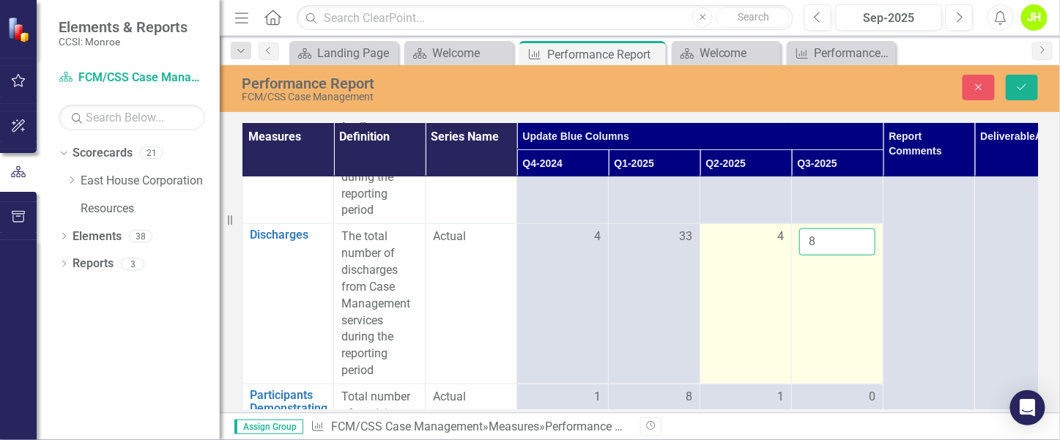
drag, startPoint x: 858, startPoint y: 236, endPoint x: 764, endPoint y: 247, distance: 94.4
click at [764, 246] on tr "Discharges Link Open Element The total number of discharges from Case Managemen…" at bounding box center [701, 304] width 916 height 160
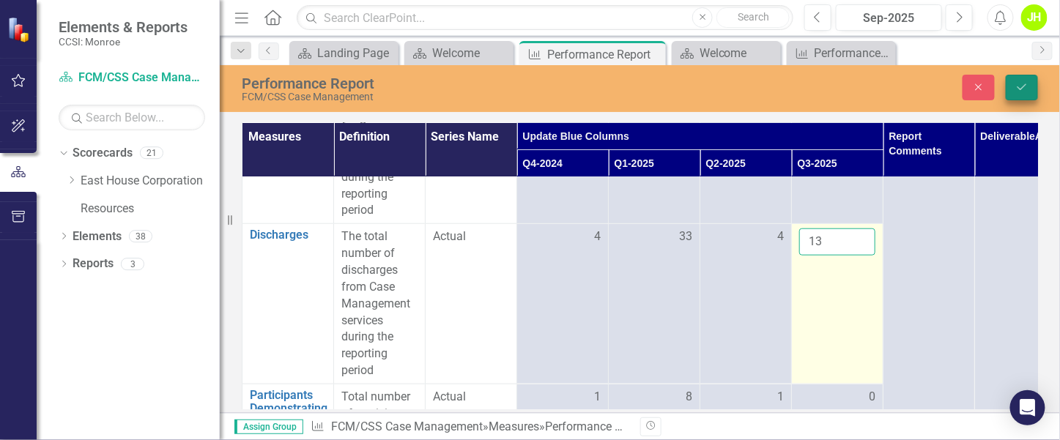
type input "13"
click at [1030, 81] on button "Save" at bounding box center [1022, 88] width 32 height 26
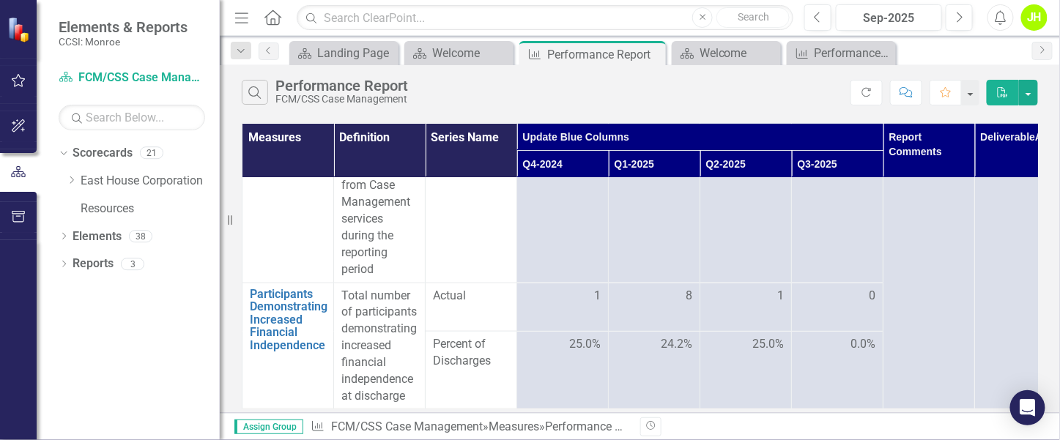
scroll to position [0, 0]
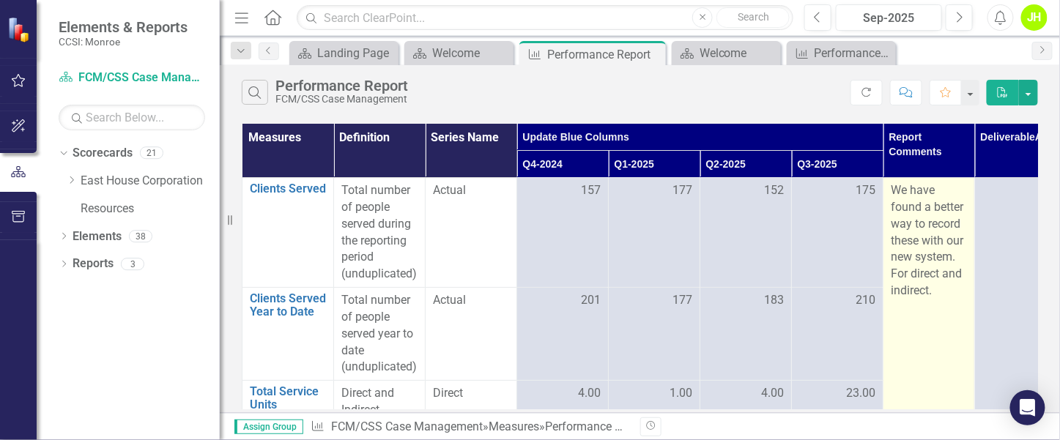
click at [937, 289] on p "We have found a better way to record these with our new system. For direct and …" at bounding box center [929, 240] width 76 height 117
click at [935, 289] on p "We have found a better way to record these with our new system. For direct and …" at bounding box center [929, 240] width 76 height 117
click at [935, 288] on p "We have found a better way to record these with our new system. For direct and …" at bounding box center [929, 240] width 76 height 117
click at [936, 290] on p "We have found a better way to record these with our new system. For direct and …" at bounding box center [929, 240] width 76 height 117
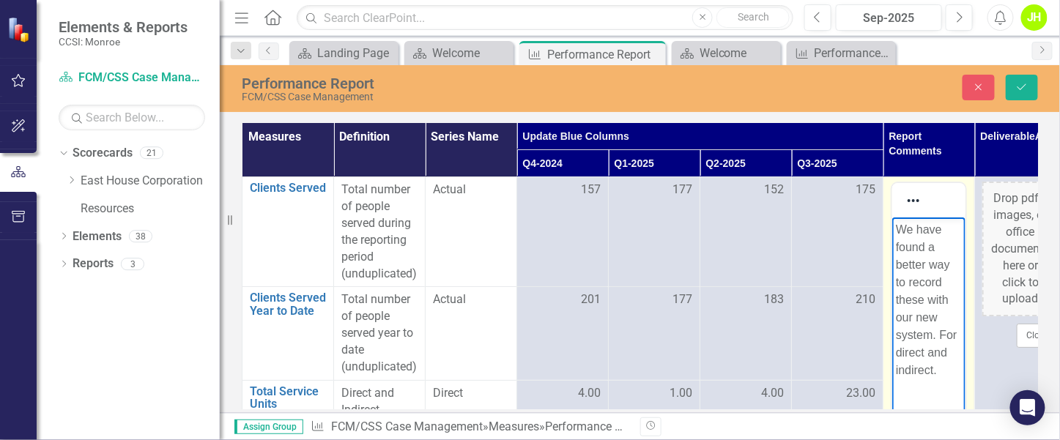
click at [950, 366] on p "We have found a better way to record these with our new system. For direct and …" at bounding box center [929, 300] width 66 height 158
click at [899, 228] on p "We have found a better way to record these with our new system. For direct and …" at bounding box center [929, 300] width 66 height 158
click at [929, 299] on p "We have found a better way to record these with our new system. For direct and …" at bounding box center [929, 300] width 66 height 158
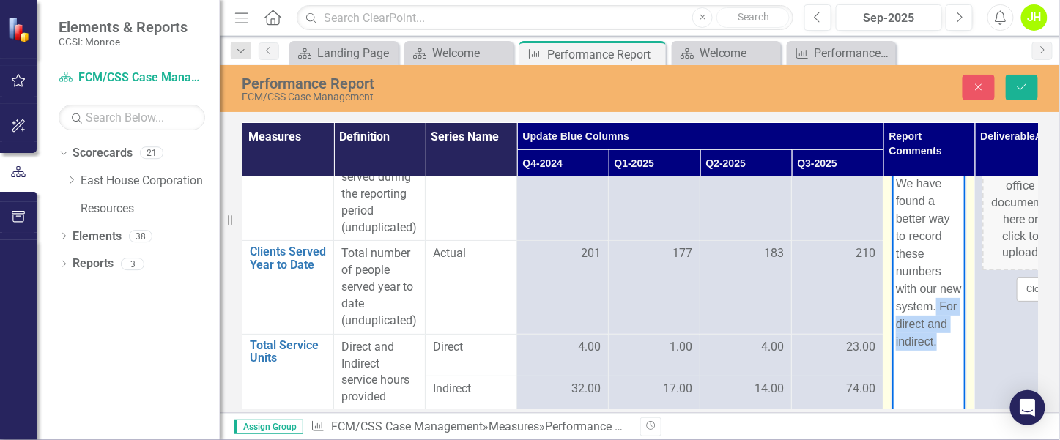
drag, startPoint x: 937, startPoint y: 305, endPoint x: 942, endPoint y: 341, distance: 36.3
click at [942, 388] on body "We have found a better way to record these numbers with our new system. For dir…" at bounding box center [928, 281] width 73 height 220
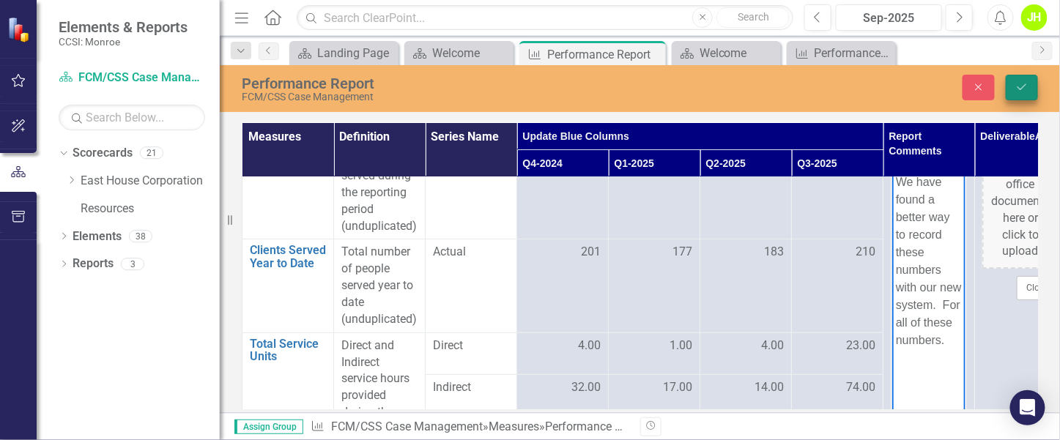
click at [1016, 89] on icon "Save" at bounding box center [1022, 87] width 13 height 10
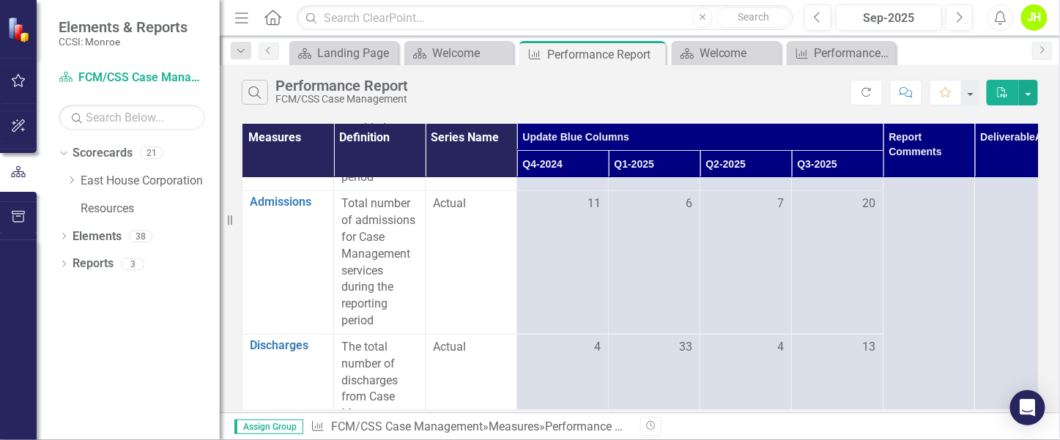
scroll to position [536, 0]
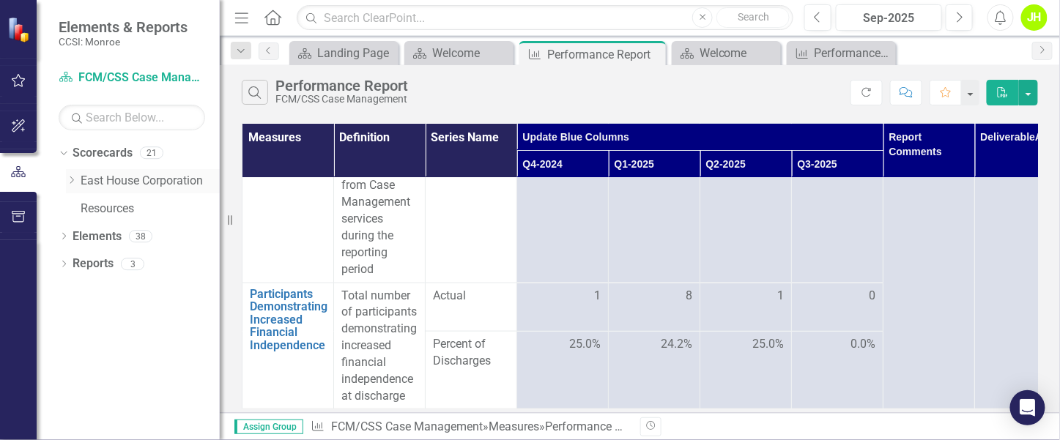
click at [81, 180] on link "East House Corporation" at bounding box center [150, 181] width 139 height 17
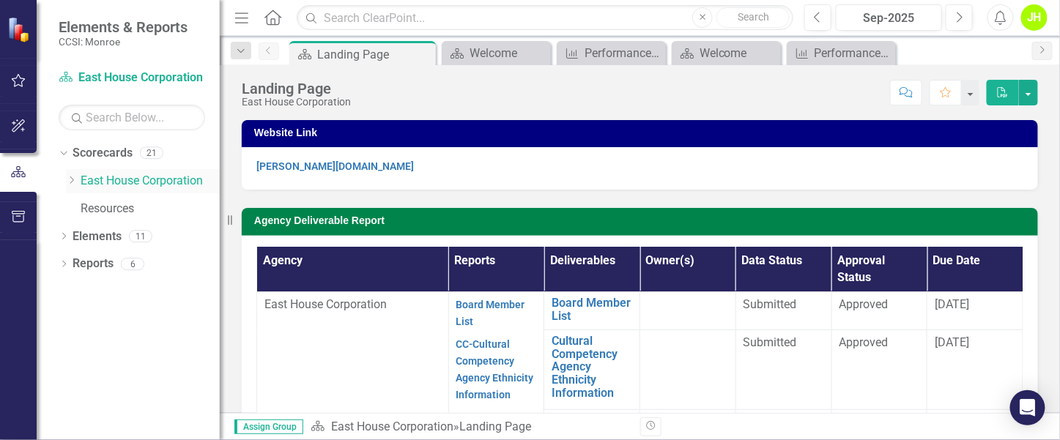
click at [72, 184] on div "Dropdown" at bounding box center [71, 181] width 11 height 12
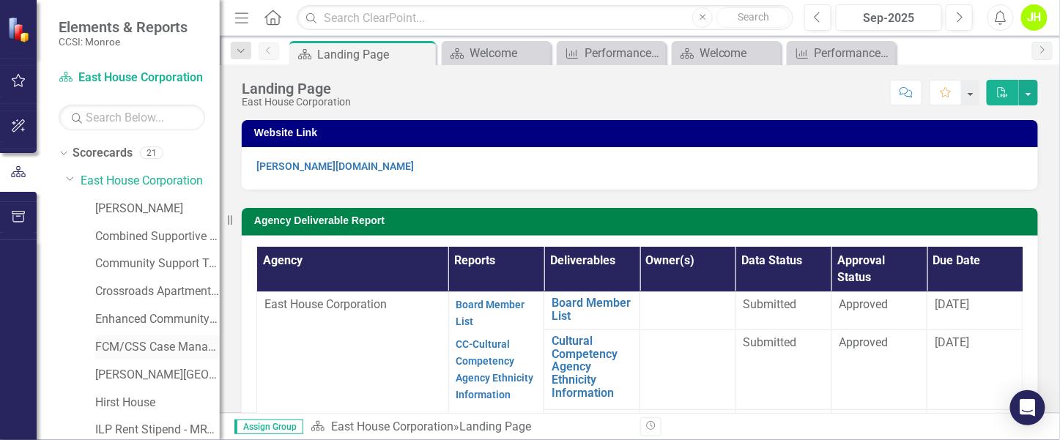
click at [136, 344] on link "FCM/CSS Case Management" at bounding box center [157, 347] width 125 height 17
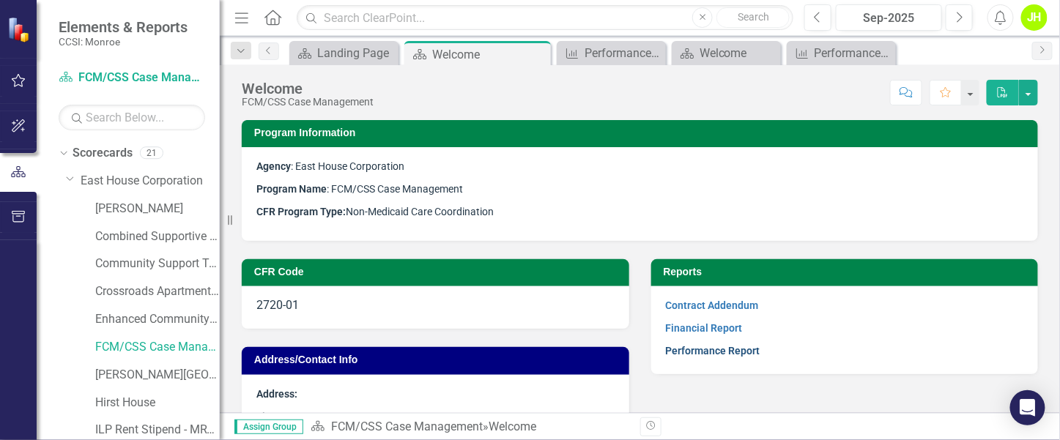
click at [679, 348] on link "Performance Report" at bounding box center [713, 351] width 95 height 12
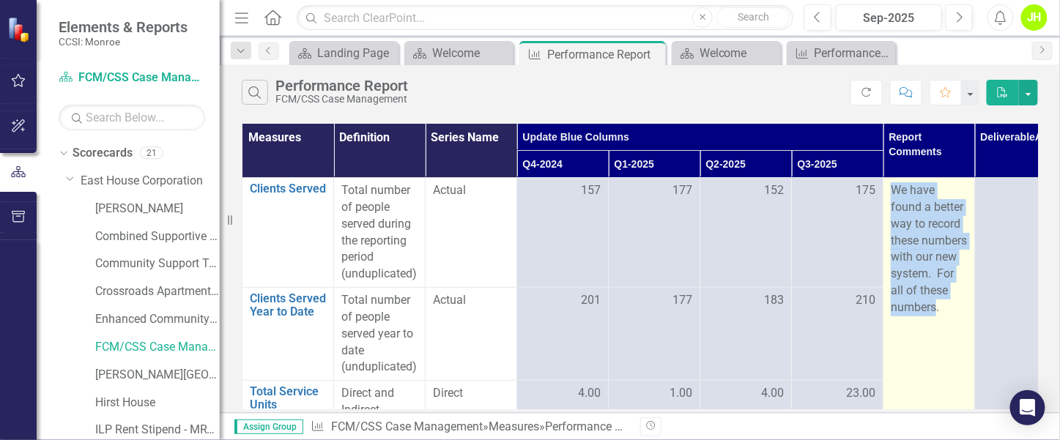
drag, startPoint x: 894, startPoint y: 196, endPoint x: 935, endPoint y: 336, distance: 146.6
drag, startPoint x: 935, startPoint y: 336, endPoint x: 913, endPoint y: 286, distance: 55.1
copy p "We have found a better way to record these numbers with our new system. For all…"
click at [928, 284] on p "We have found a better way to record these numbers with our new system. For all…" at bounding box center [929, 249] width 76 height 134
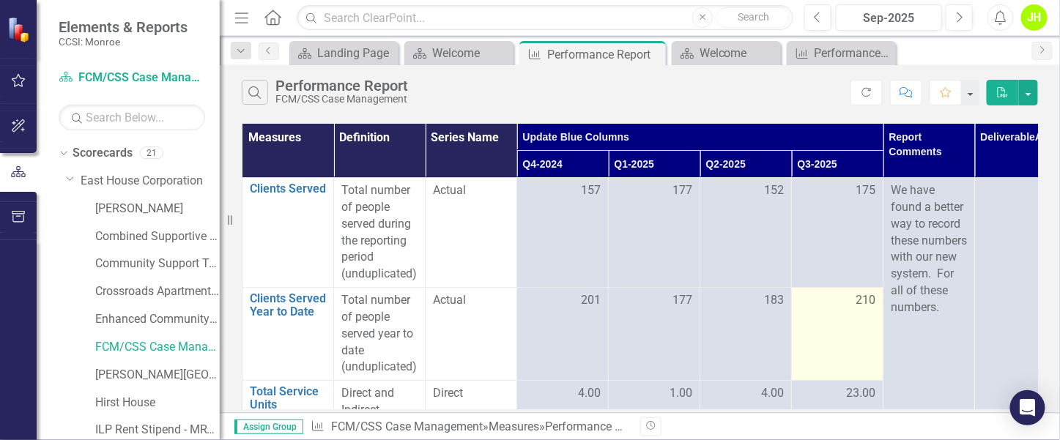
click at [844, 352] on td "210" at bounding box center [838, 334] width 92 height 93
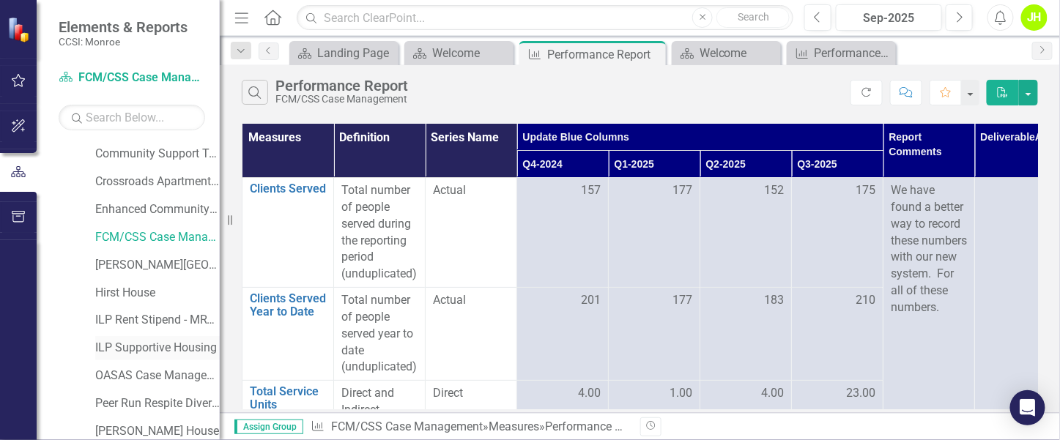
scroll to position [219, 0]
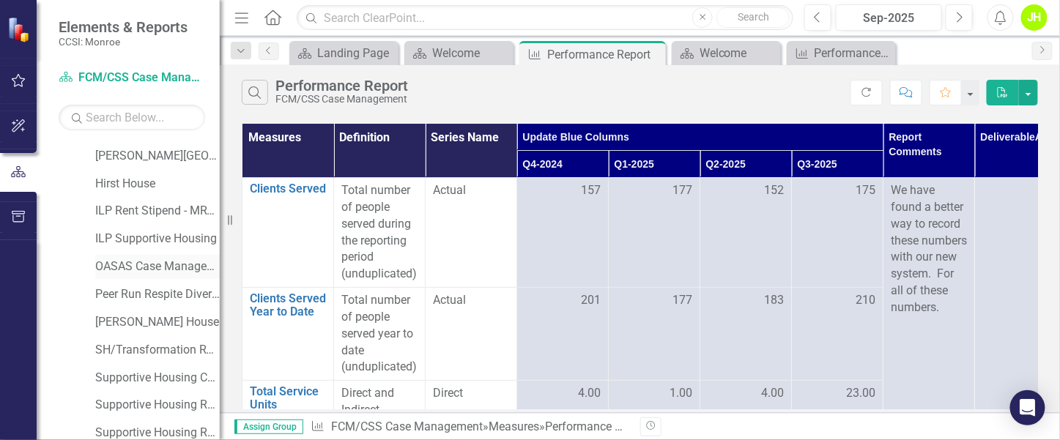
click at [132, 263] on link "OASAS Case Management Initiative" at bounding box center [157, 267] width 125 height 17
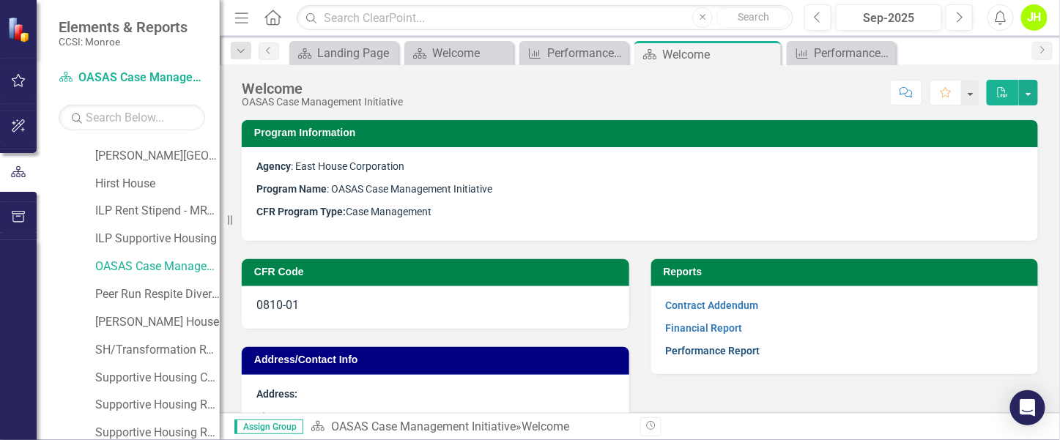
click at [706, 357] on link "Performance Report" at bounding box center [713, 351] width 95 height 12
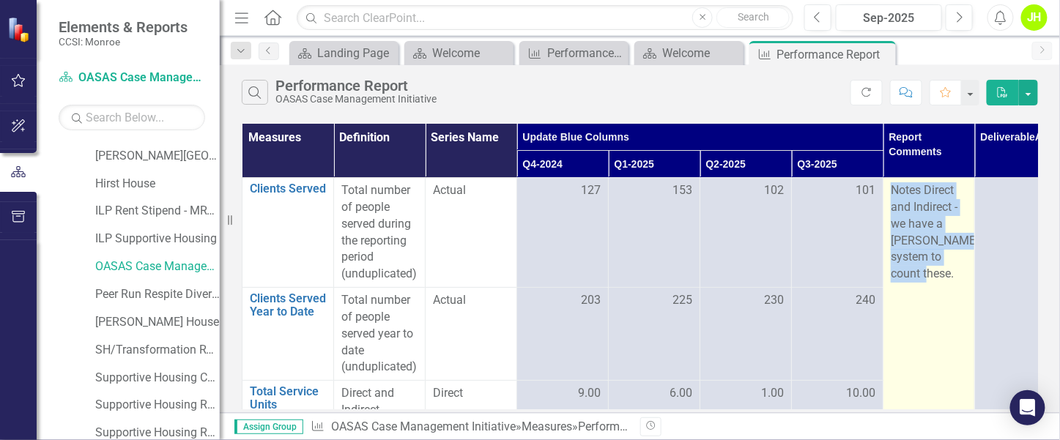
drag, startPoint x: 892, startPoint y: 188, endPoint x: 929, endPoint y: 284, distance: 102.1
drag, startPoint x: 929, startPoint y: 284, endPoint x: 923, endPoint y: 220, distance: 64.0
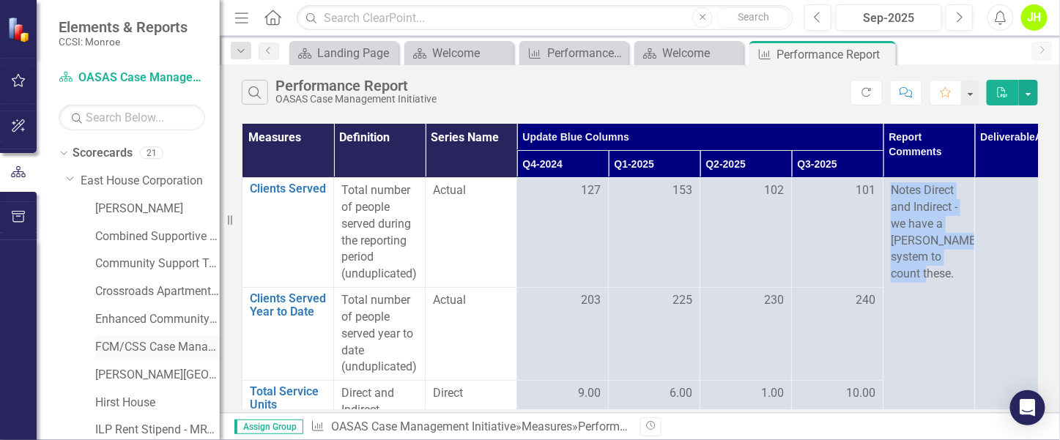
click at [132, 342] on link "FCM/CSS Case Management" at bounding box center [157, 347] width 125 height 17
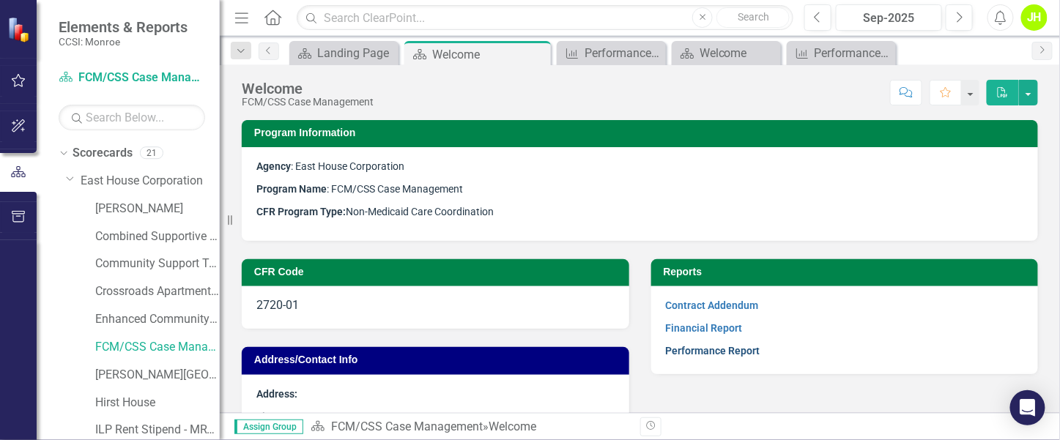
click at [695, 350] on link "Performance Report" at bounding box center [713, 351] width 95 height 12
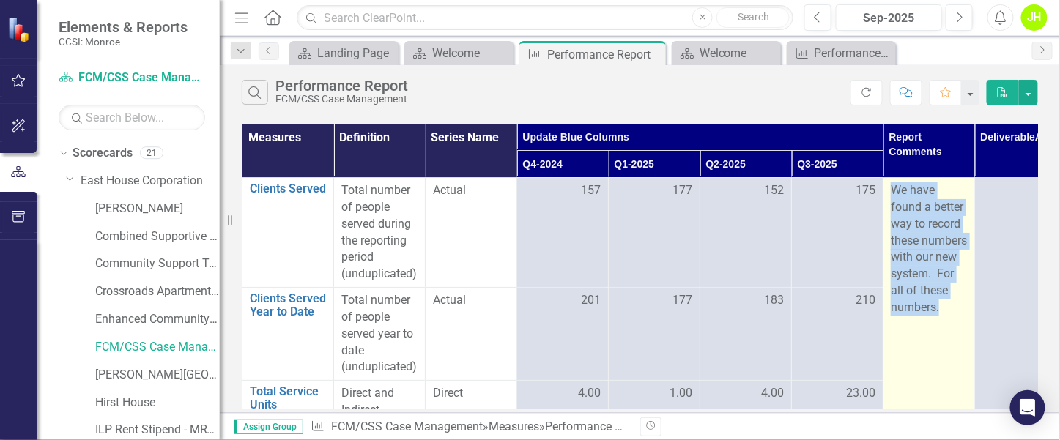
drag, startPoint x: 894, startPoint y: 185, endPoint x: 950, endPoint y: 326, distance: 151.3
click at [950, 317] on p "We have found a better way to record these numbers with our new system. For all…" at bounding box center [929, 249] width 76 height 134
drag, startPoint x: 950, startPoint y: 326, endPoint x: 899, endPoint y: 234, distance: 105.3
copy p "We have found a better way to record these numbers with our new system. For all…"
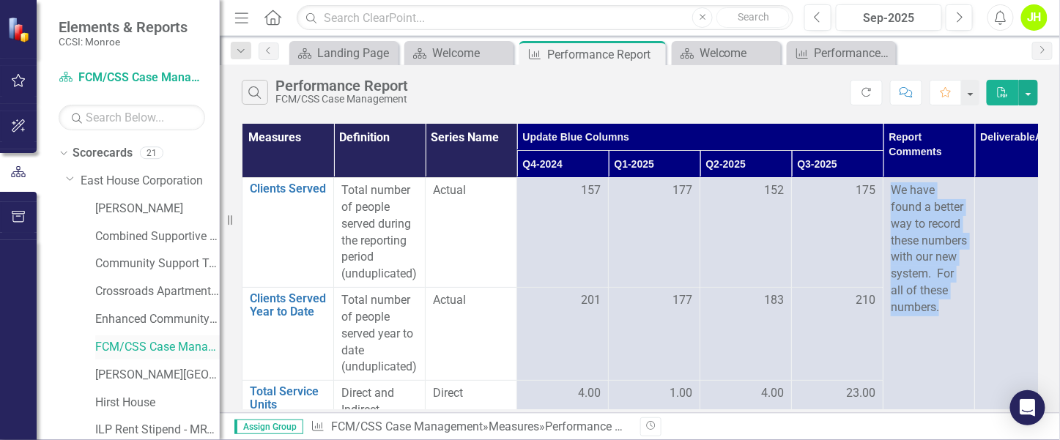
scroll to position [110, 0]
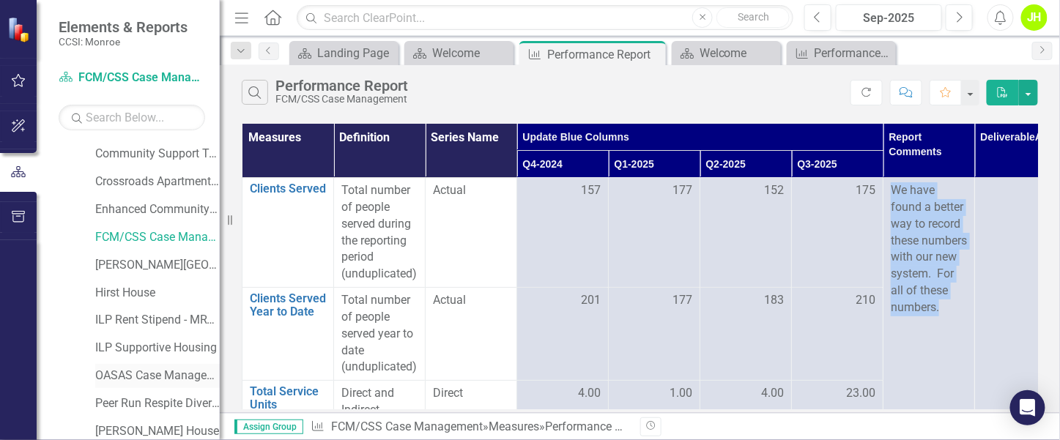
click at [130, 374] on link "OASAS Case Management Initiative" at bounding box center [157, 376] width 125 height 17
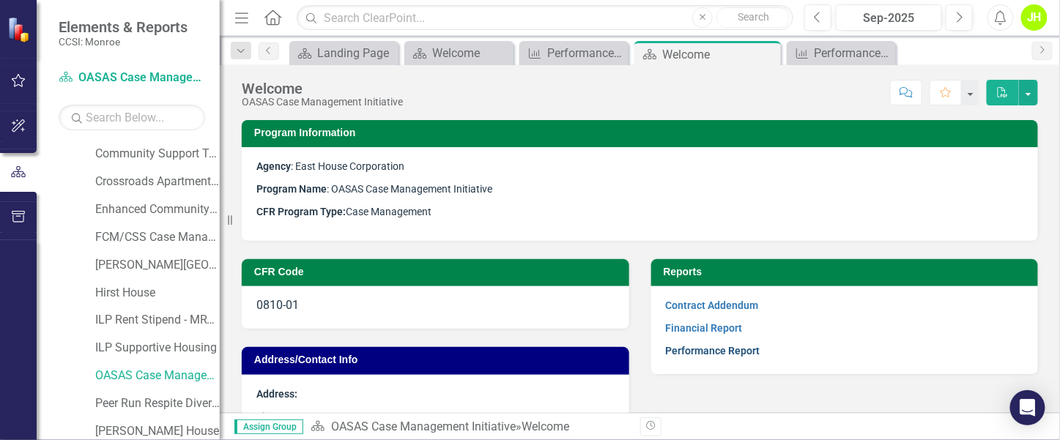
click at [700, 352] on link "Performance Report" at bounding box center [713, 351] width 95 height 12
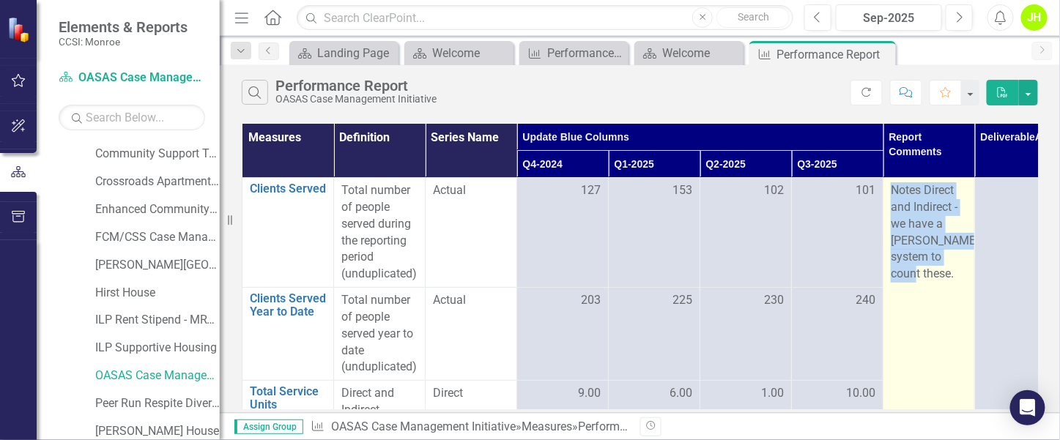
drag, startPoint x: 893, startPoint y: 186, endPoint x: 918, endPoint y: 272, distance: 89.1
click at [918, 272] on p "Notes Direct and Indirect - we have a [PERSON_NAME] system to count these." at bounding box center [929, 232] width 76 height 100
drag, startPoint x: 918, startPoint y: 272, endPoint x: 896, endPoint y: 199, distance: 75.8
drag, startPoint x: 896, startPoint y: 199, endPoint x: 911, endPoint y: 213, distance: 20.8
click at [911, 213] on p "Notes Direct and Indirect - we have a [PERSON_NAME] system to count these." at bounding box center [929, 232] width 76 height 100
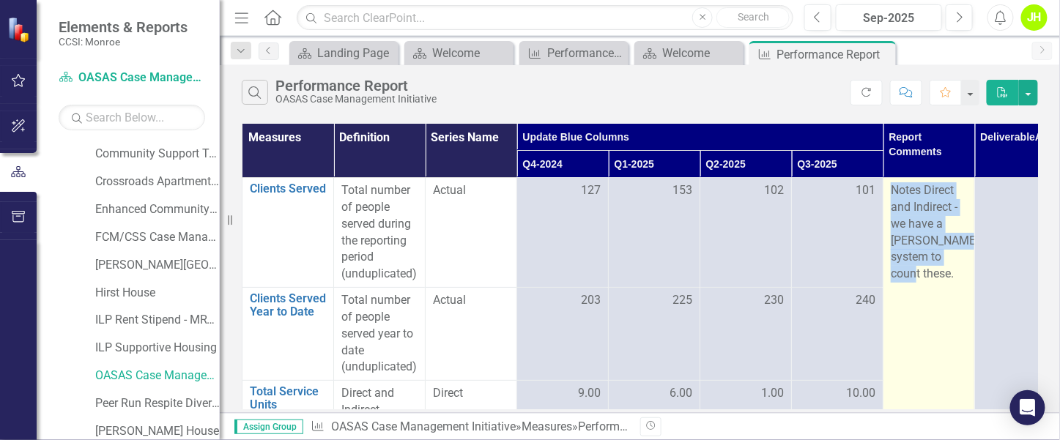
drag, startPoint x: 937, startPoint y: 193, endPoint x: 914, endPoint y: 266, distance: 76.7
click at [914, 266] on p "Notes Direct and Indirect - we have a [PERSON_NAME] system to count these." at bounding box center [929, 232] width 76 height 100
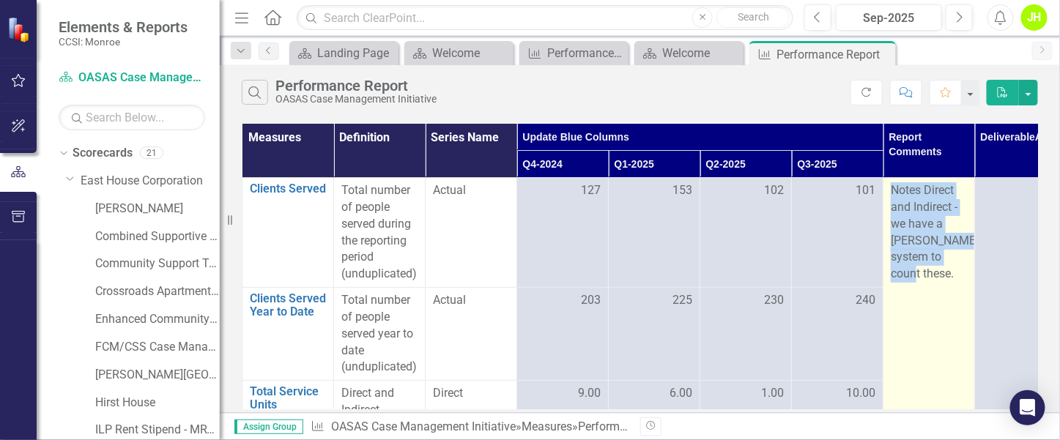
click at [923, 203] on p "Notes Direct and Indirect - we have a [PERSON_NAME] system to count these." at bounding box center [929, 232] width 76 height 100
drag, startPoint x: 891, startPoint y: 188, endPoint x: 944, endPoint y: 273, distance: 99.4
click at [944, 273] on p "Notes Direct and Indirect - we have a [PERSON_NAME] system to count these." at bounding box center [929, 232] width 76 height 100
drag, startPoint x: 944, startPoint y: 273, endPoint x: 937, endPoint y: 227, distance: 45.9
click at [934, 229] on p "Notes Direct and Indirect - we have a [PERSON_NAME] system to count these." at bounding box center [929, 232] width 76 height 100
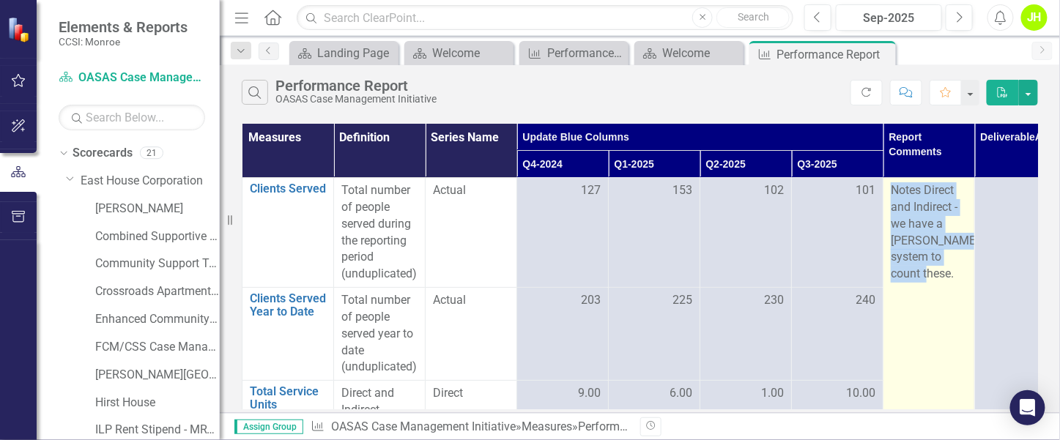
click at [929, 278] on p "Notes Direct and Indirect - we have a [PERSON_NAME] system to count these." at bounding box center [929, 232] width 76 height 100
drag, startPoint x: 891, startPoint y: 188, endPoint x: 929, endPoint y: 276, distance: 95.6
click at [929, 276] on p "Notes Direct and Indirect - we have a [PERSON_NAME] system to count these." at bounding box center [929, 232] width 76 height 100
click at [896, 193] on p "Notes Direct and Indirect - we have a [PERSON_NAME] system to count these." at bounding box center [929, 232] width 76 height 100
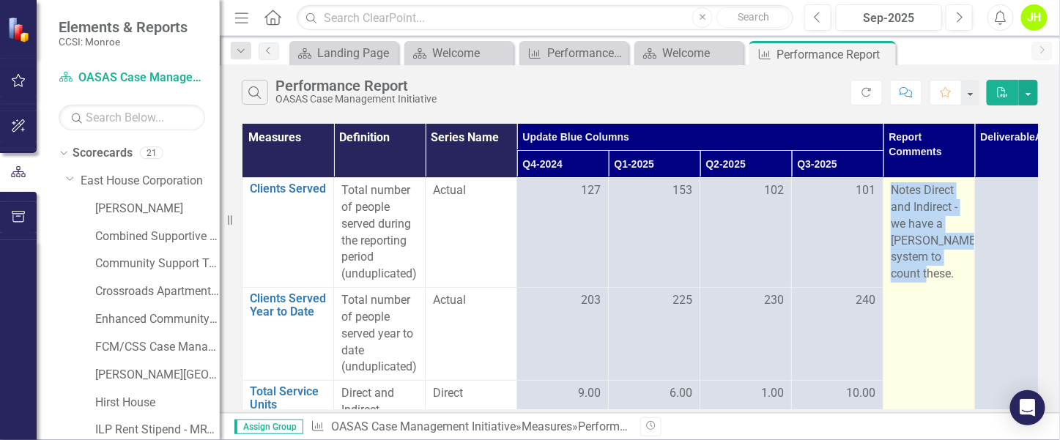
drag, startPoint x: 893, startPoint y: 188, endPoint x: 937, endPoint y: 273, distance: 95.1
click at [937, 273] on p "Notes Direct and Indirect - we have a [PERSON_NAME] system to count these." at bounding box center [929, 232] width 76 height 100
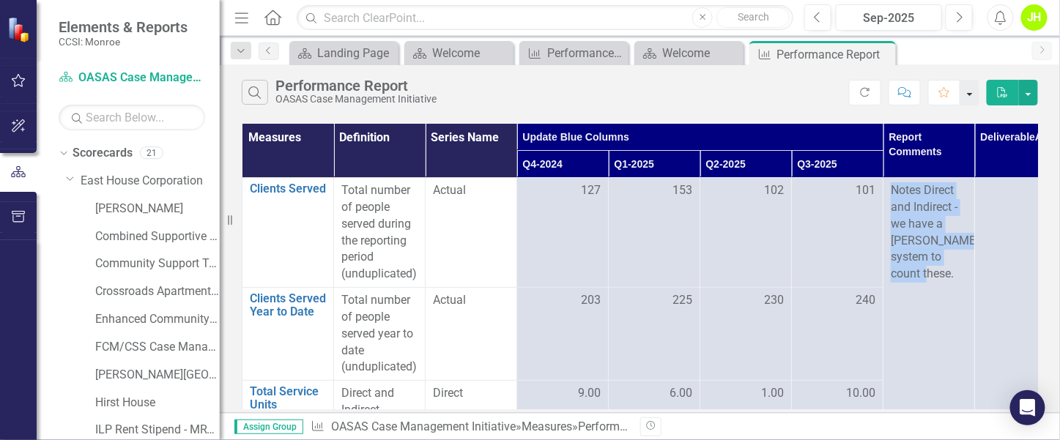
click at [972, 90] on button "button" at bounding box center [970, 93] width 19 height 26
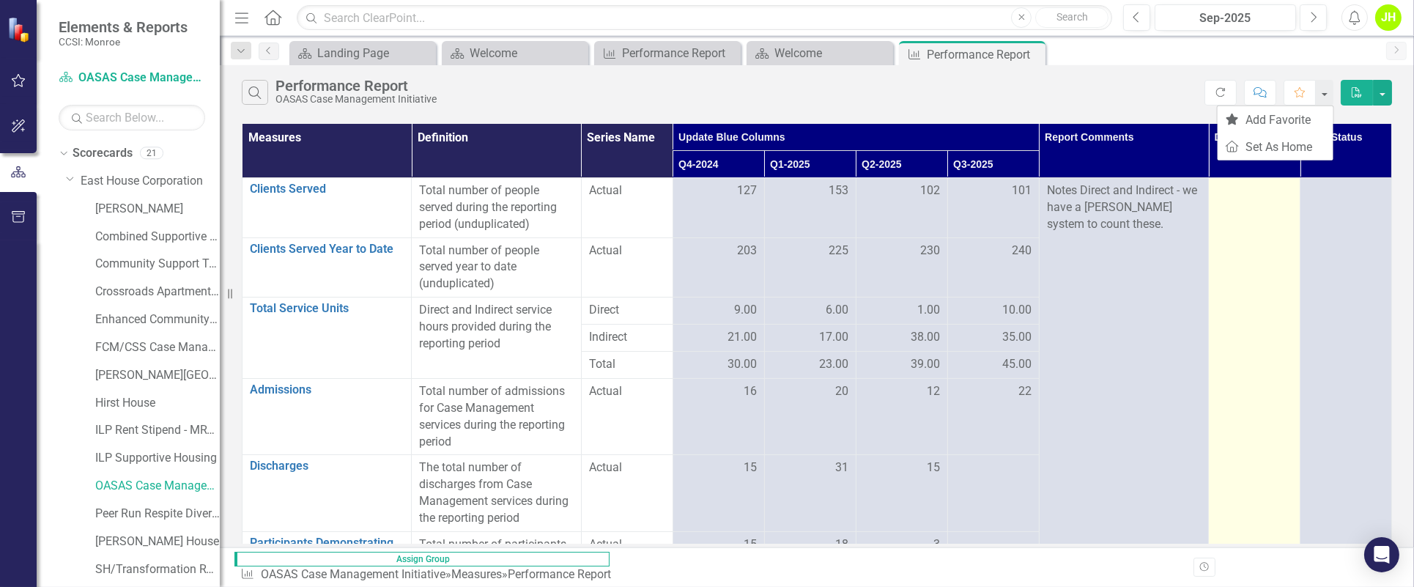
click at [1060, 245] on td at bounding box center [1255, 393] width 92 height 430
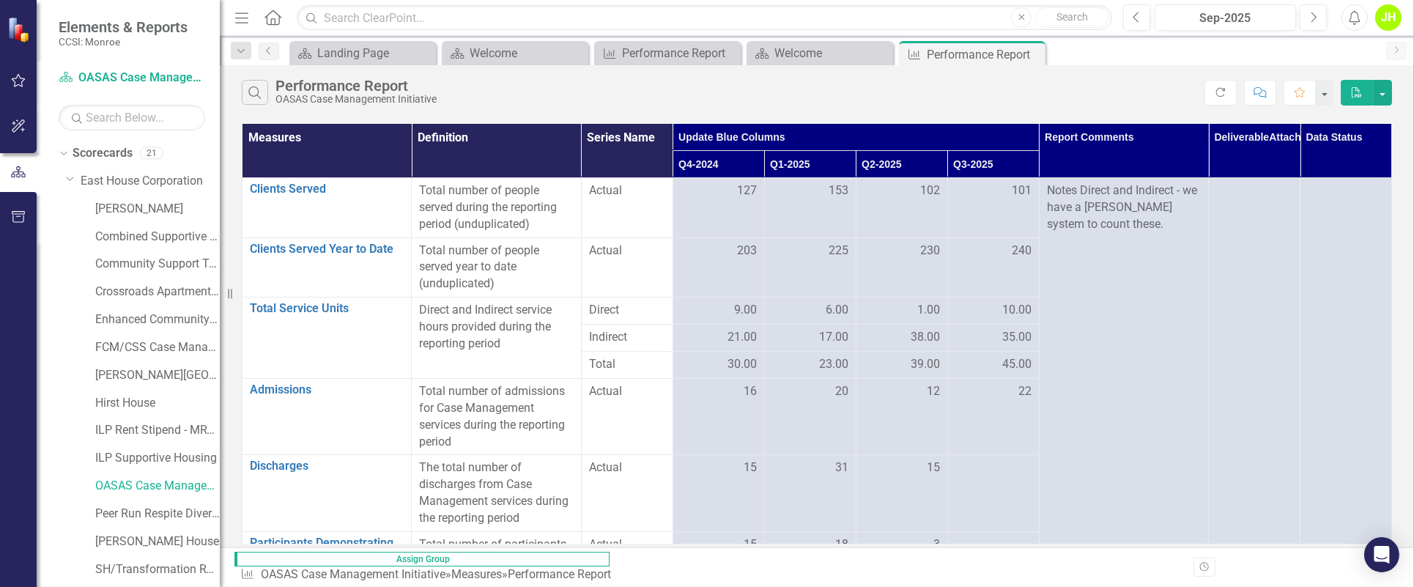
click at [1060, 98] on button "PDF" at bounding box center [1357, 93] width 32 height 26
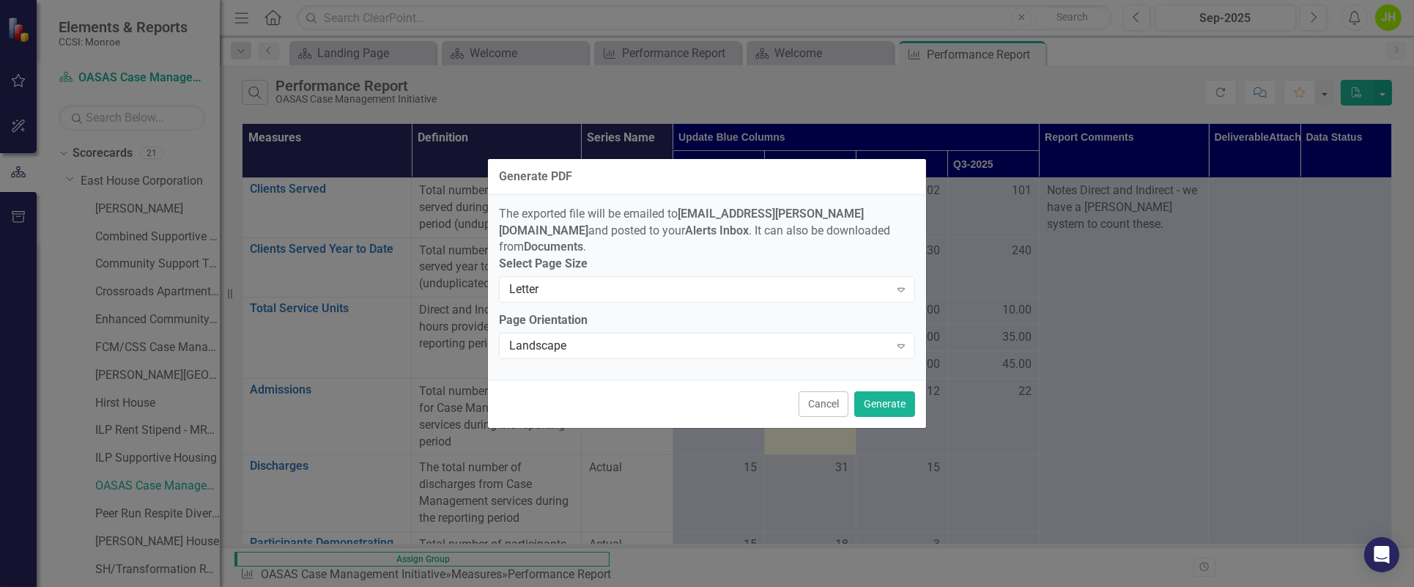
click at [821, 399] on button "Cancel" at bounding box center [824, 404] width 50 height 26
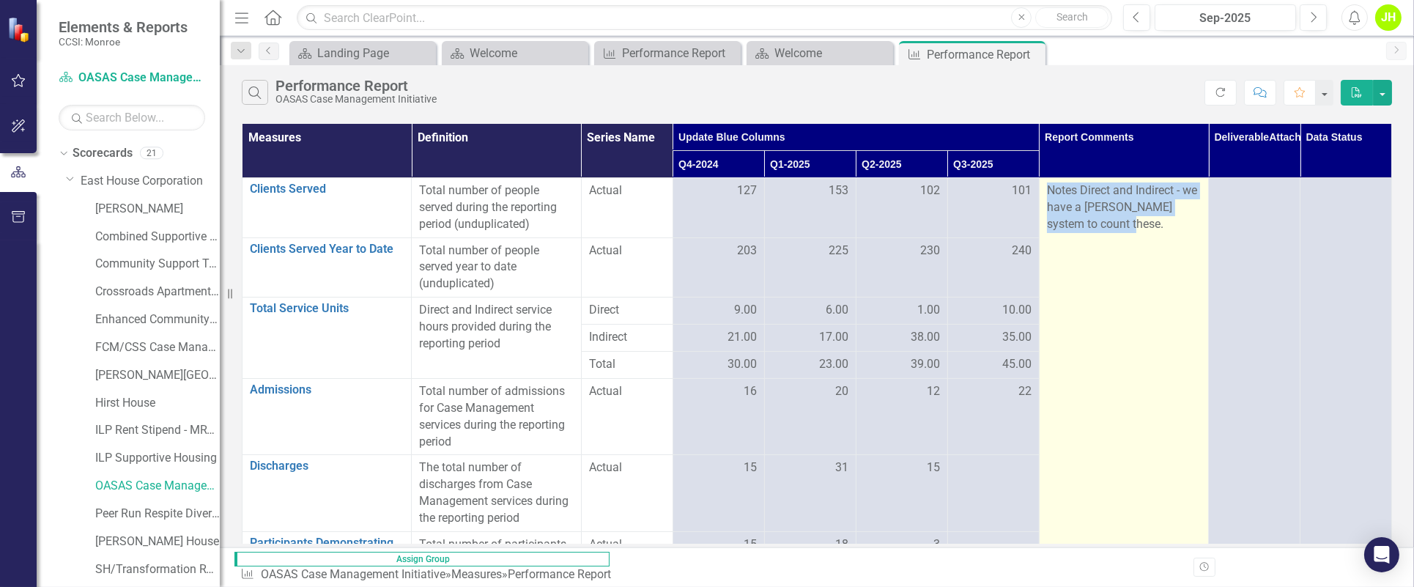
drag, startPoint x: 1048, startPoint y: 191, endPoint x: 1131, endPoint y: 259, distance: 107.2
click at [1060, 259] on td "Notes Direct and Indirect - we have a [PERSON_NAME] system to count these." at bounding box center [1123, 393] width 169 height 430
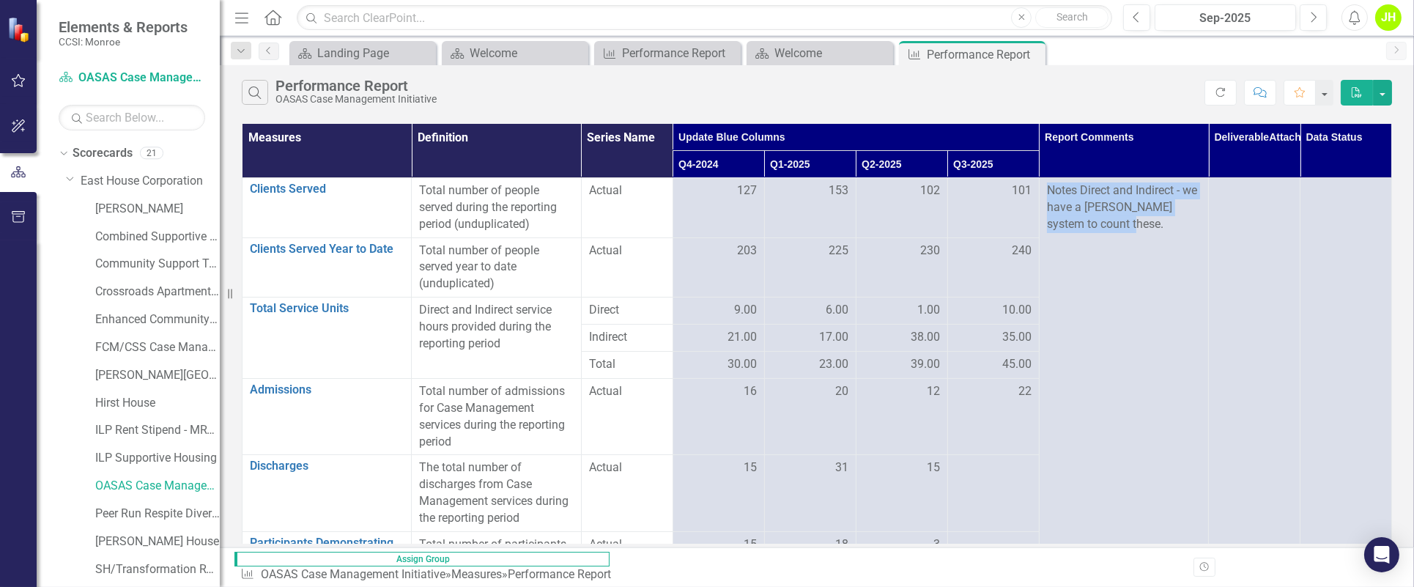
click at [1060, 95] on icon "Comment" at bounding box center [1260, 92] width 13 height 10
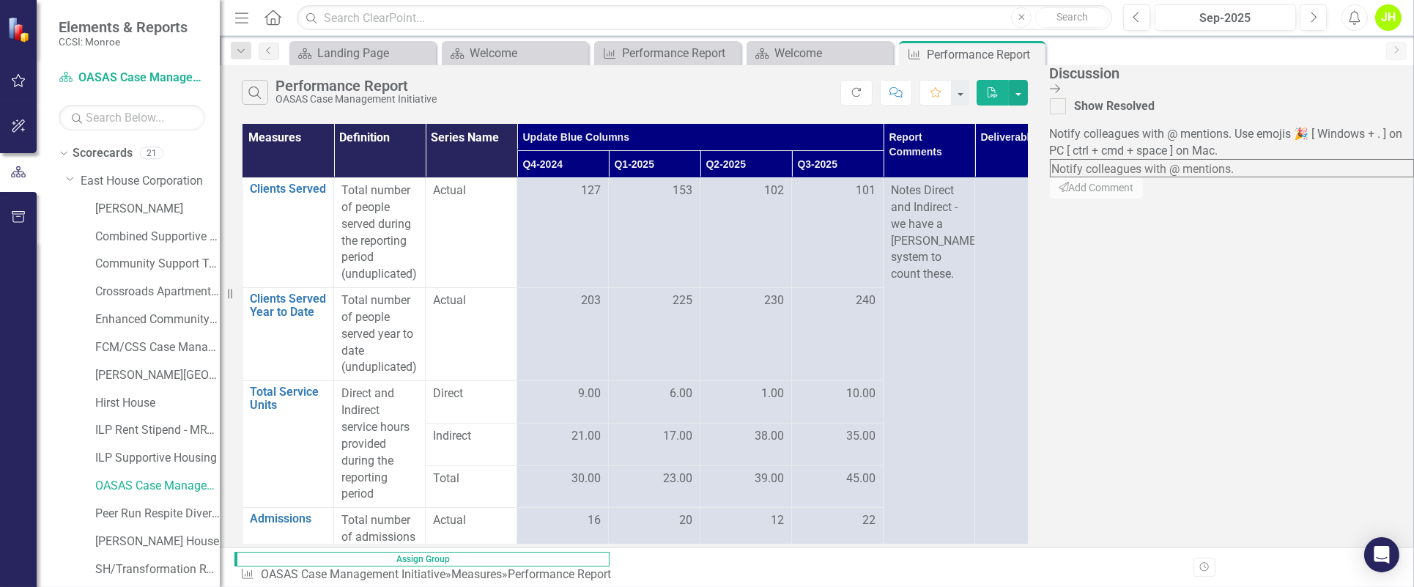
click at [1060, 83] on icon "Close Discussion Bar" at bounding box center [1055, 89] width 10 height 12
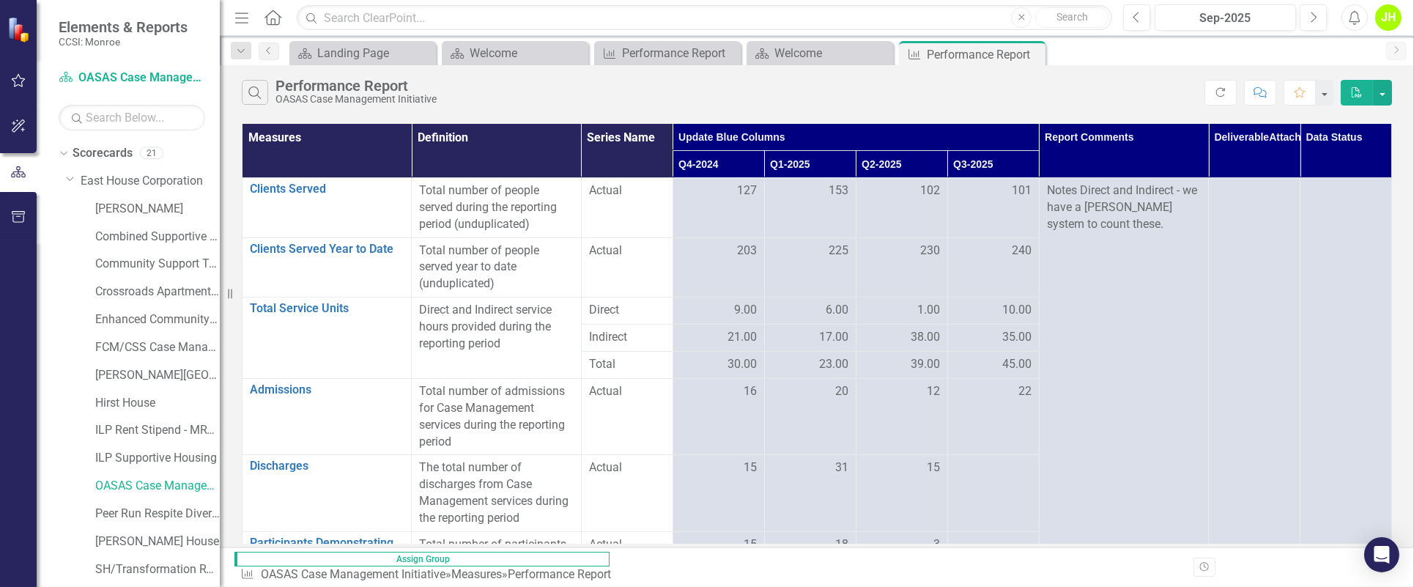
click at [1060, 92] on icon "Comment" at bounding box center [1260, 92] width 13 height 10
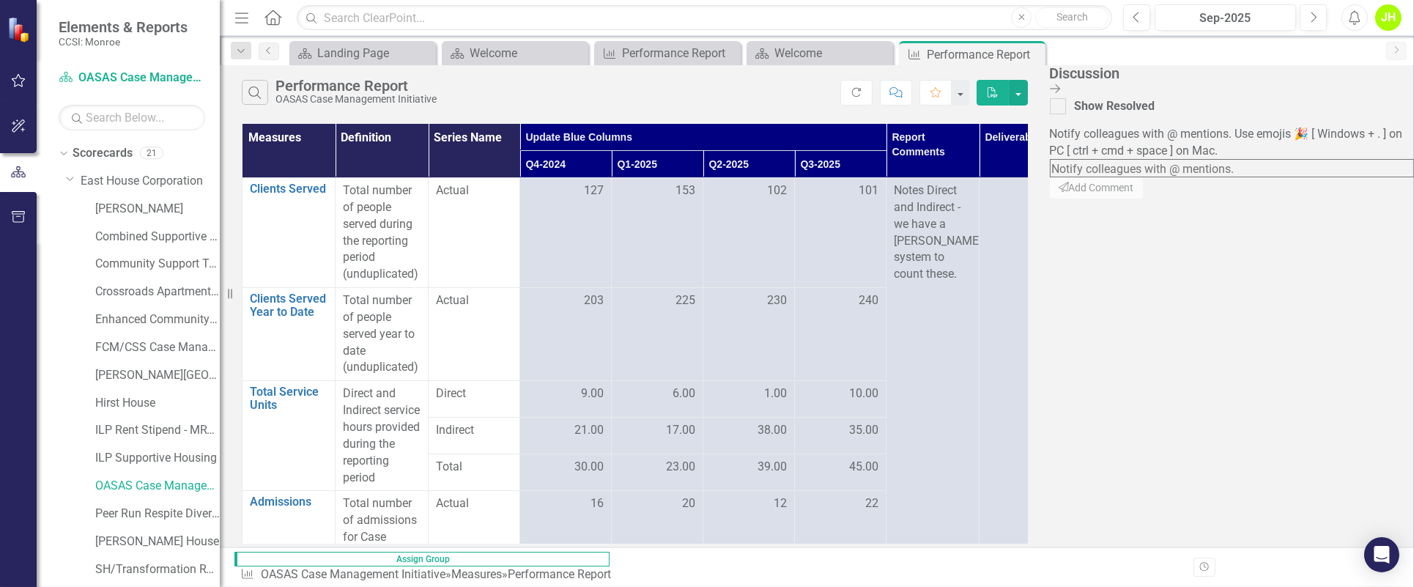
click at [1060, 81] on div "Discussion Close Discussion Bar" at bounding box center [1232, 81] width 364 height 33
click at [1060, 90] on icon "Close Discussion Bar" at bounding box center [1055, 89] width 10 height 12
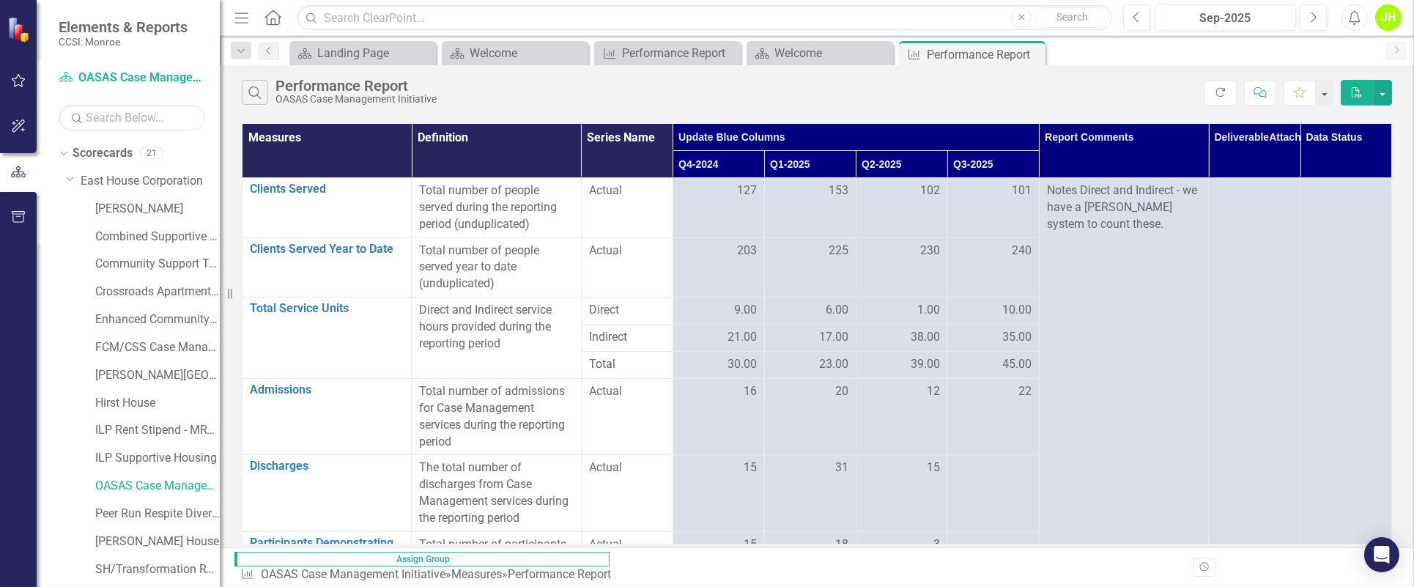
click at [1060, 96] on icon "PDF" at bounding box center [1357, 92] width 13 height 10
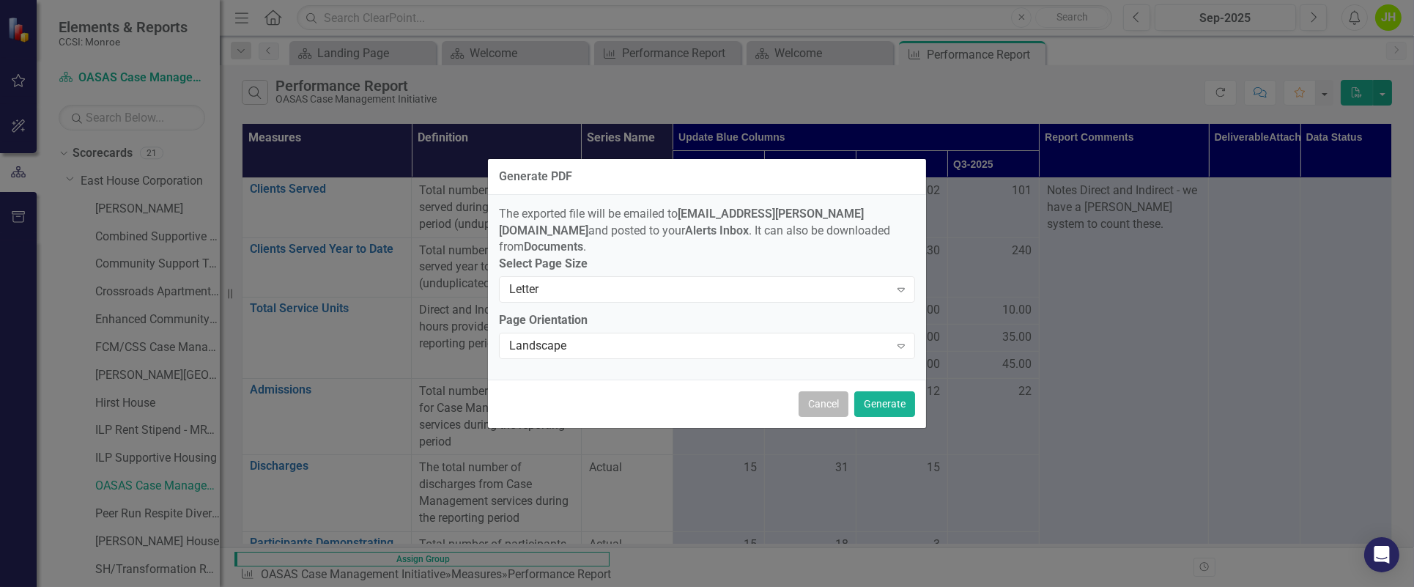
click at [818, 394] on button "Cancel" at bounding box center [824, 404] width 50 height 26
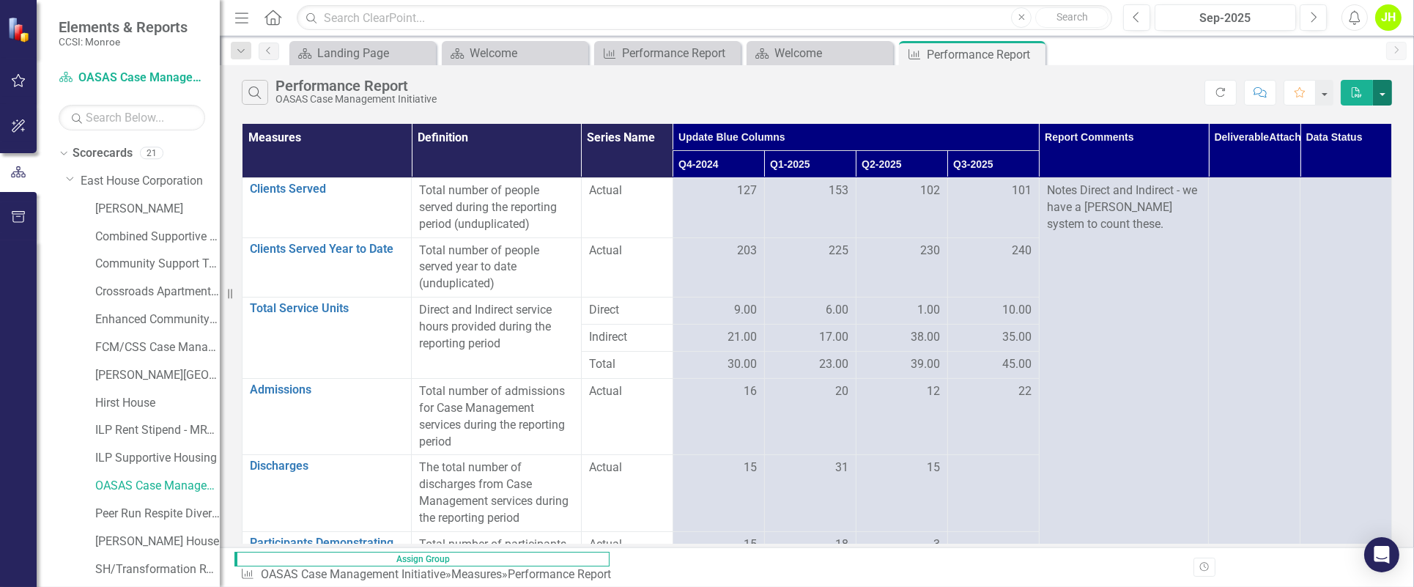
click at [1060, 92] on button "button" at bounding box center [1382, 93] width 19 height 26
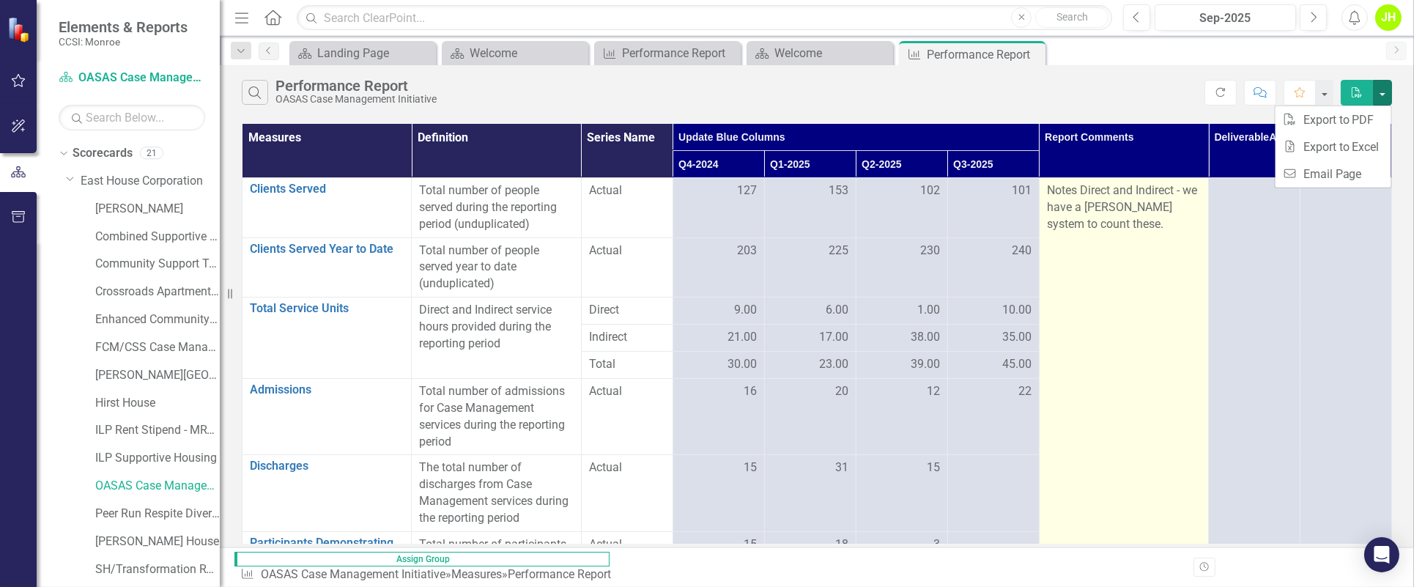
click at [1060, 259] on td "Notes Direct and Indirect - we have a [PERSON_NAME] system to count these." at bounding box center [1123, 393] width 169 height 430
click at [1060, 233] on p "Notes Direct and Indirect - we have a [PERSON_NAME] system to count these." at bounding box center [1124, 207] width 154 height 51
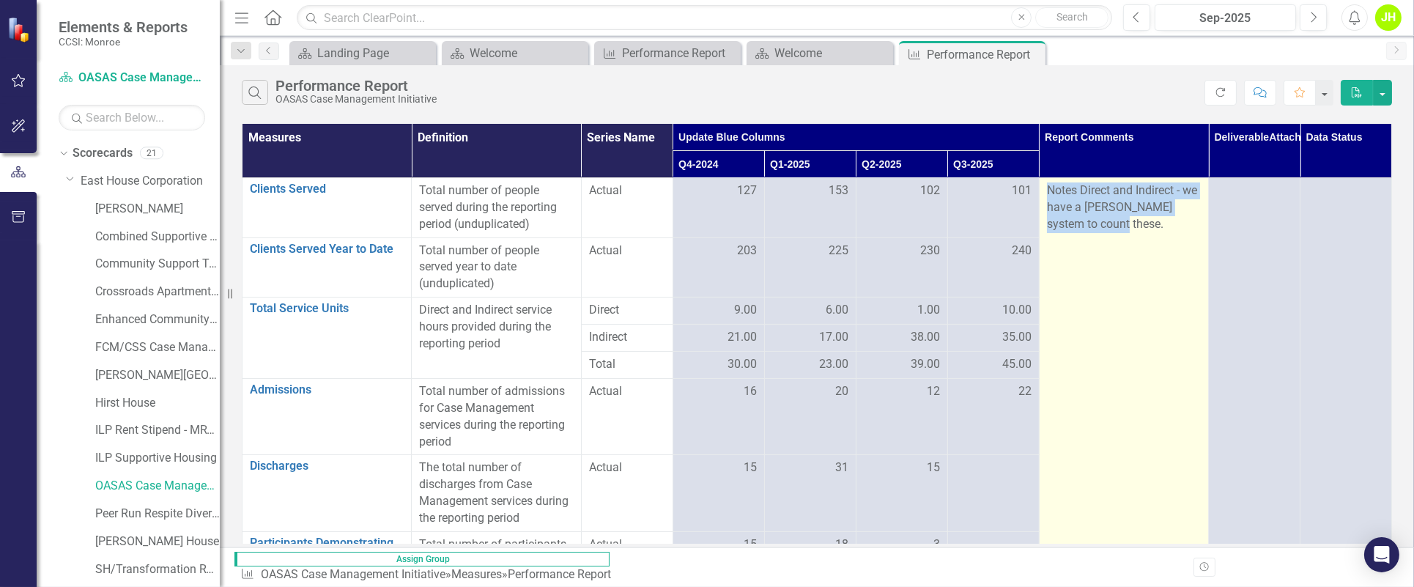
drag, startPoint x: 1106, startPoint y: 241, endPoint x: 1049, endPoint y: 180, distance: 83.5
click at [1049, 180] on td "Notes Direct and Indirect - we have a [PERSON_NAME] system to count these." at bounding box center [1123, 393] width 169 height 430
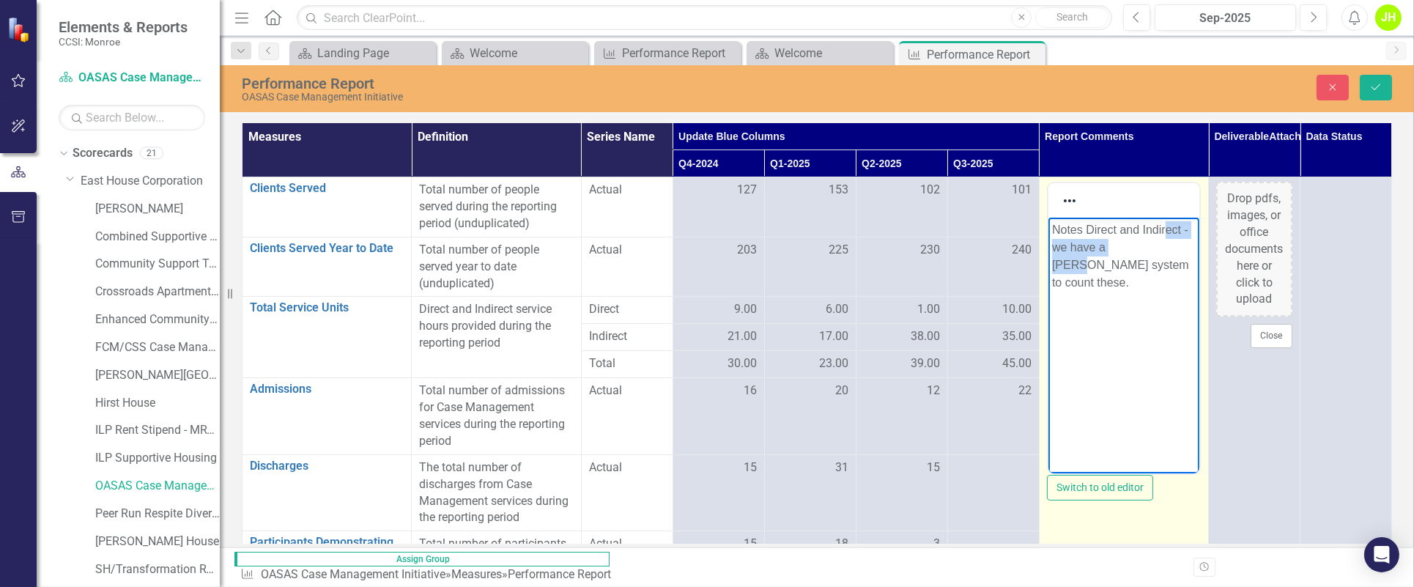
drag, startPoint x: 2097, startPoint y: 398, endPoint x: 1079, endPoint y: 256, distance: 1027.0
click at [1060, 256] on p "Notes Direct and Indirect - we have a [PERSON_NAME] system to count these." at bounding box center [1124, 256] width 144 height 70
drag, startPoint x: 1052, startPoint y: 231, endPoint x: 1148, endPoint y: 276, distance: 105.5
click at [1060, 276] on body "Notes Direct and Indirect - we have a [PERSON_NAME] system to count these." at bounding box center [1123, 328] width 151 height 220
drag, startPoint x: 1049, startPoint y: 225, endPoint x: 1153, endPoint y: 333, distance: 149.8
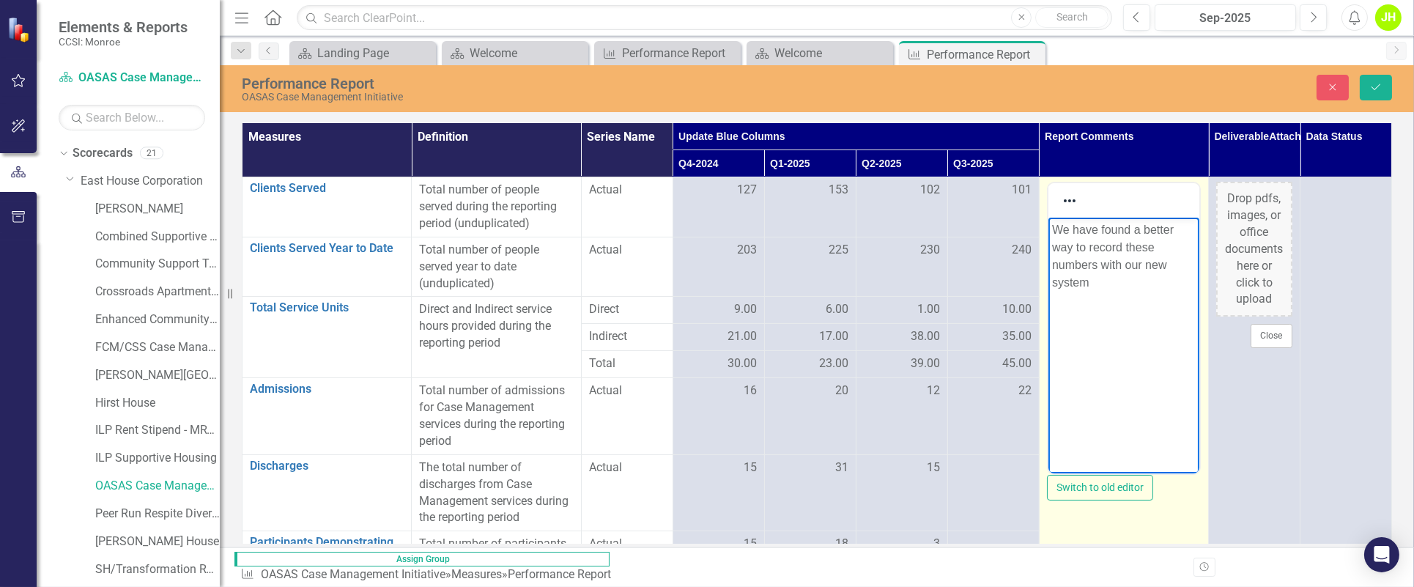
click at [1060, 333] on body "We have found a better way to record these numbers with our new system" at bounding box center [1123, 328] width 151 height 220
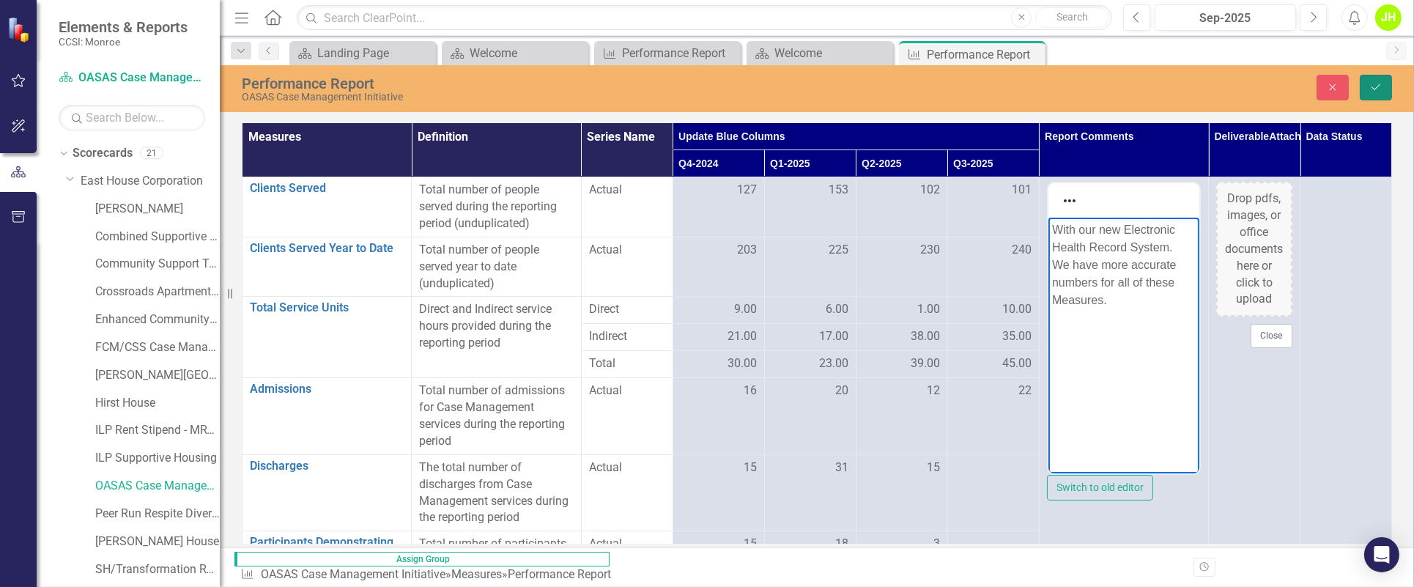
click at [1060, 93] on button "Save" at bounding box center [1376, 88] width 32 height 26
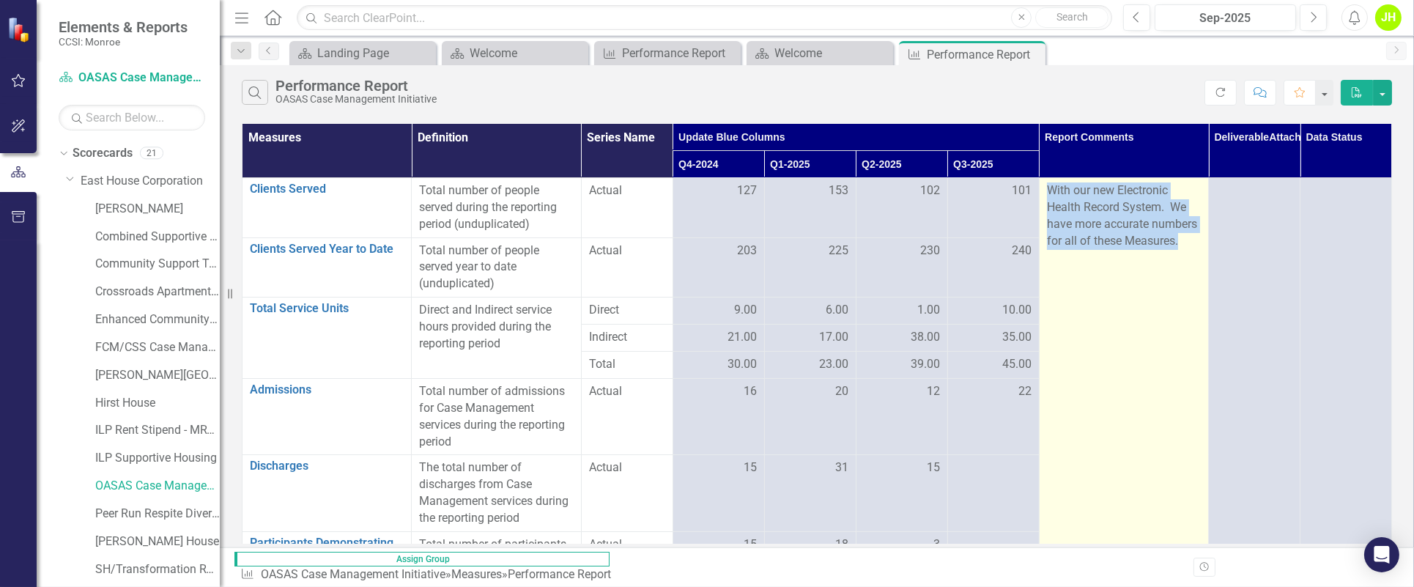
drag, startPoint x: 1048, startPoint y: 185, endPoint x: 1140, endPoint y: 281, distance: 133.2
click at [1060, 249] on p "With our new Electronic Health Record System. We have more accurate numbers for…" at bounding box center [1124, 215] width 154 height 67
drag, startPoint x: 1140, startPoint y: 281, endPoint x: 1093, endPoint y: 238, distance: 63.8
copy p "With our new Electronic Health Record System. We have more accurate numbers for…"
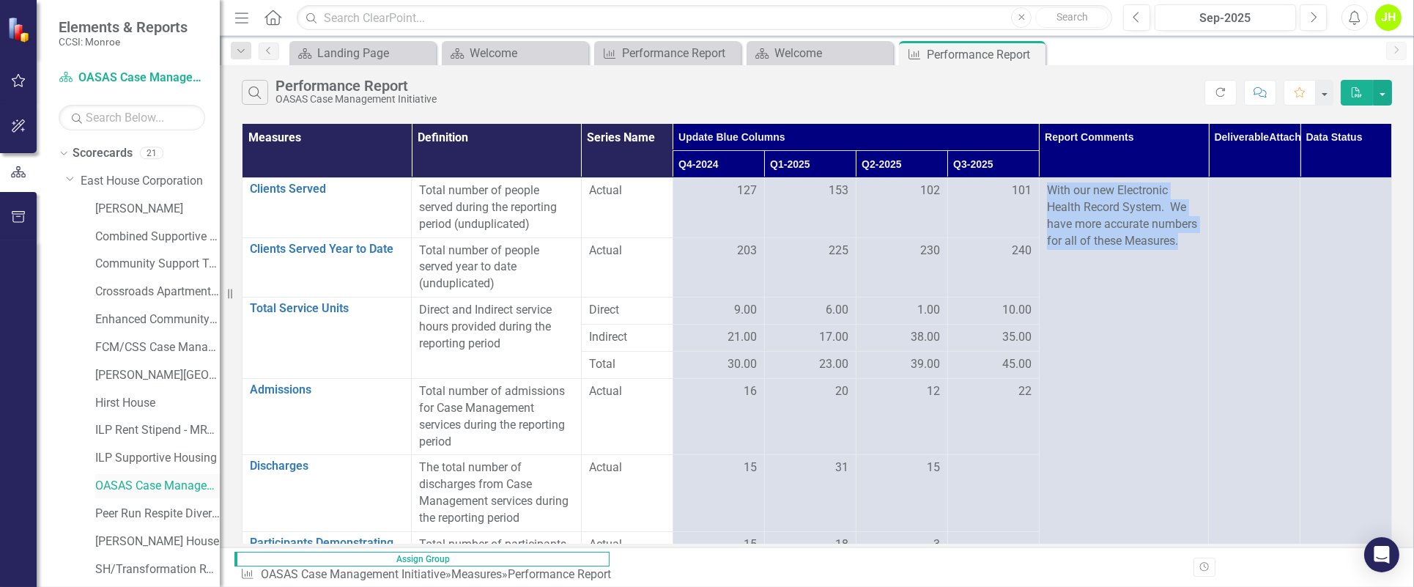
click at [130, 440] on link "OASAS Case Management Initiative" at bounding box center [157, 486] width 125 height 17
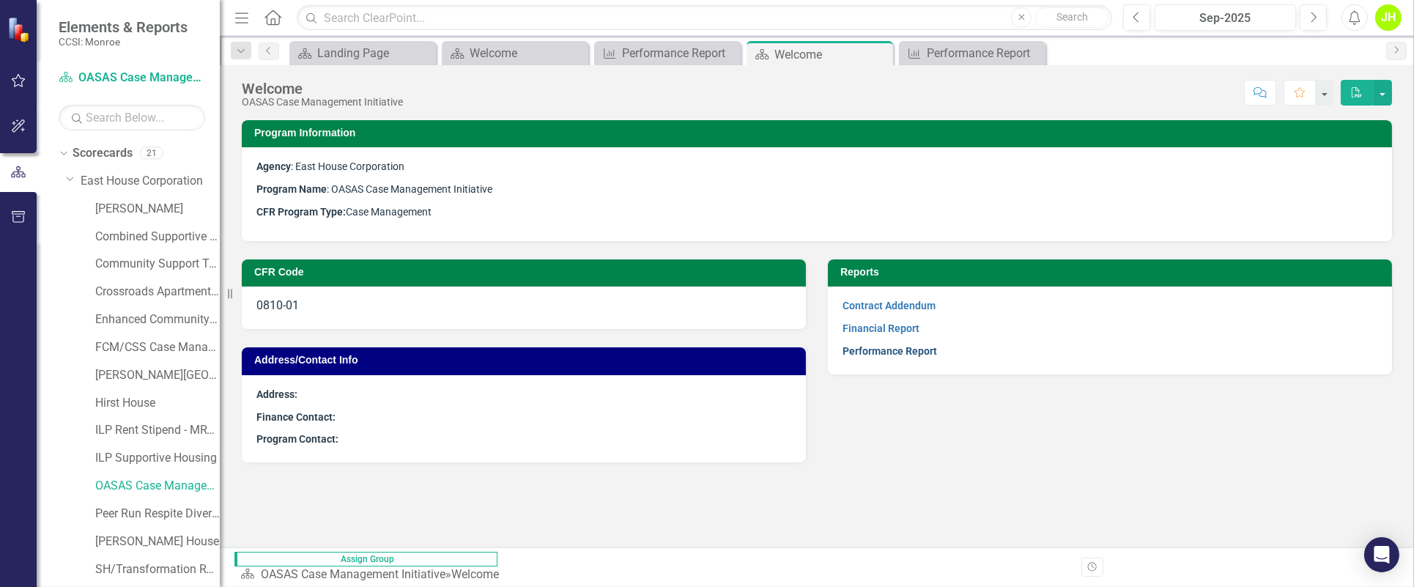
click at [916, 355] on link "Performance Report" at bounding box center [890, 351] width 95 height 12
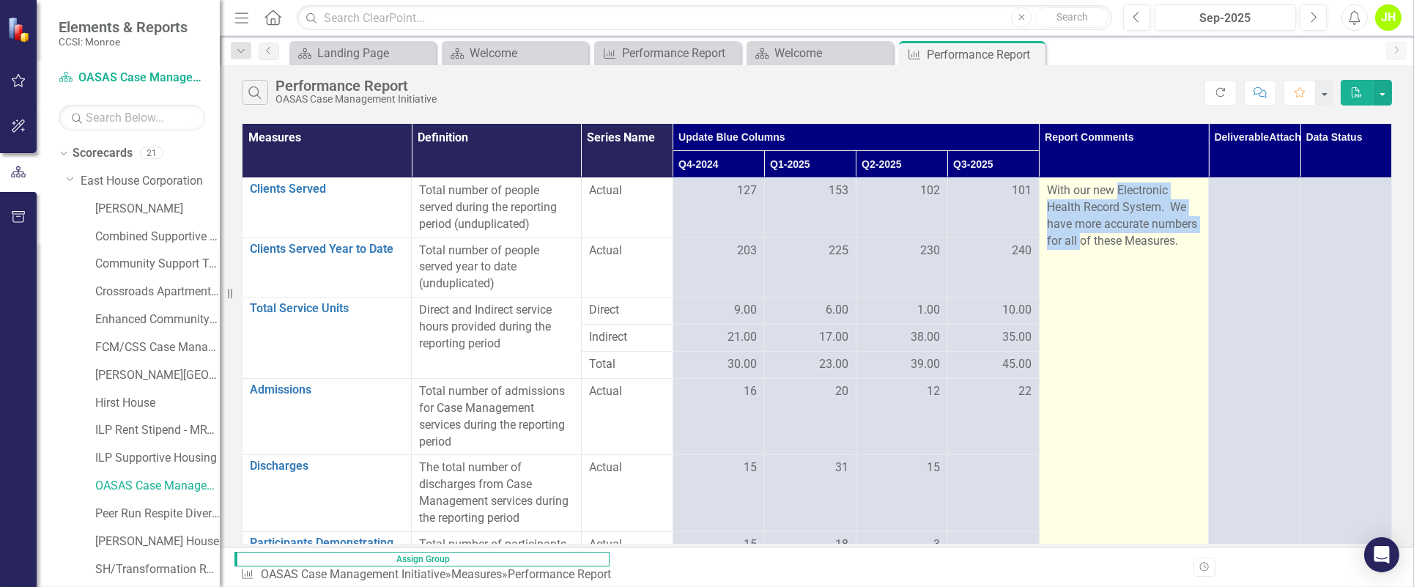
drag, startPoint x: 1044, startPoint y: 202, endPoint x: 1125, endPoint y: 263, distance: 101.4
click at [1060, 249] on p "With our new Electronic Health Record System. We have more accurate numbers for…" at bounding box center [1124, 215] width 154 height 67
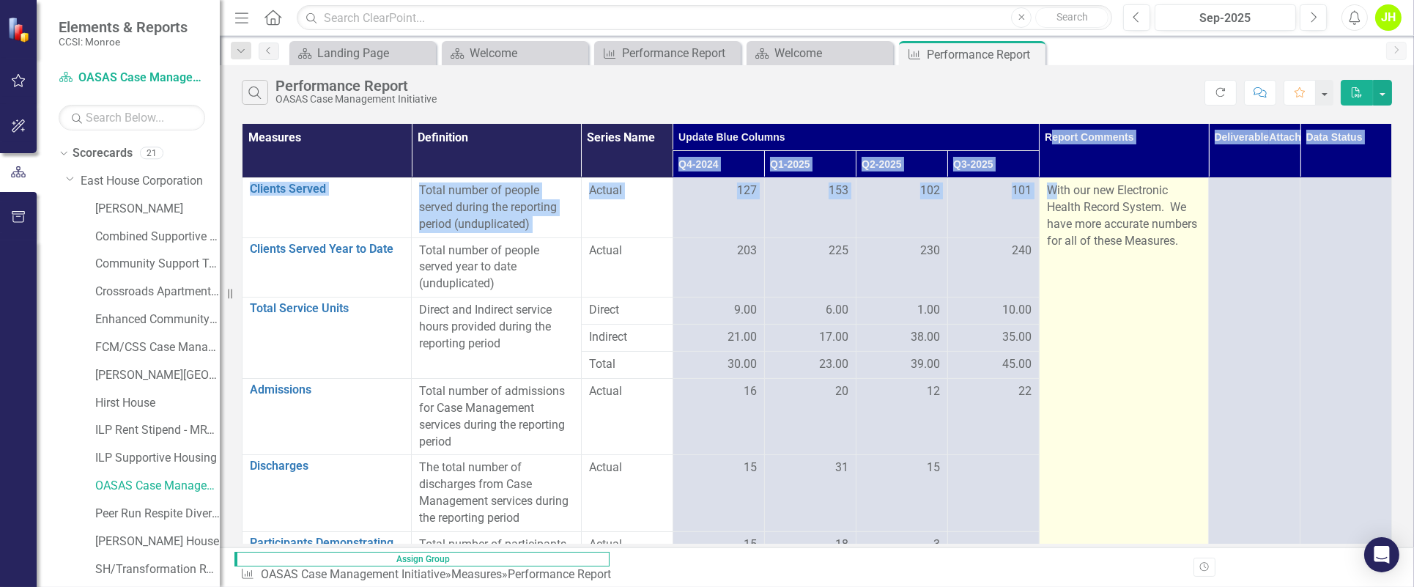
drag, startPoint x: 1125, startPoint y: 263, endPoint x: 1055, endPoint y: 180, distance: 109.2
click at [1055, 180] on table "Measures Definition Series Name Update Blue Columns Report Comments Deliverable…" at bounding box center [817, 366] width 1151 height 484
click at [1048, 180] on td "With our new Electronic Health Record System. We have more accurate numbers for…" at bounding box center [1123, 393] width 169 height 430
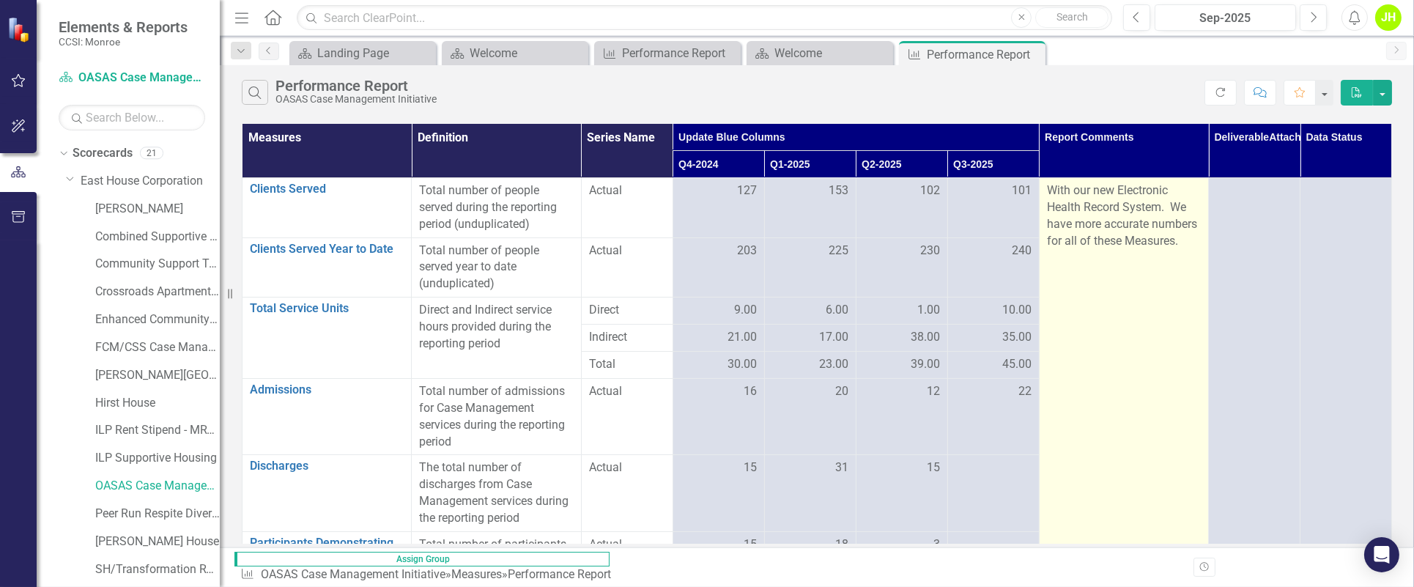
click at [1060, 338] on td "With our new Electronic Health Record System. We have more accurate numbers for…" at bounding box center [1123, 393] width 169 height 430
drag, startPoint x: 1044, startPoint y: 184, endPoint x: 1137, endPoint y: 274, distance: 129.6
click at [1060, 249] on p "With our new Electronic Health Record System. We have more accurate numbers for…" at bounding box center [1124, 215] width 154 height 67
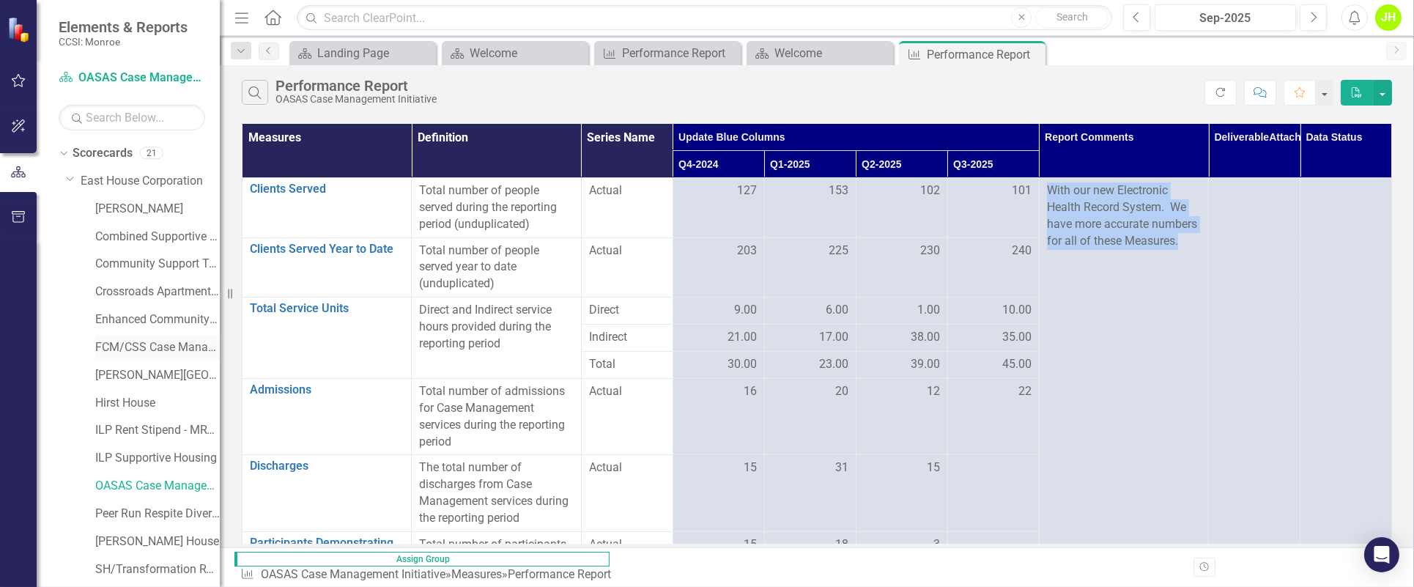
click at [141, 341] on link "FCM/CSS Case Management" at bounding box center [157, 347] width 125 height 17
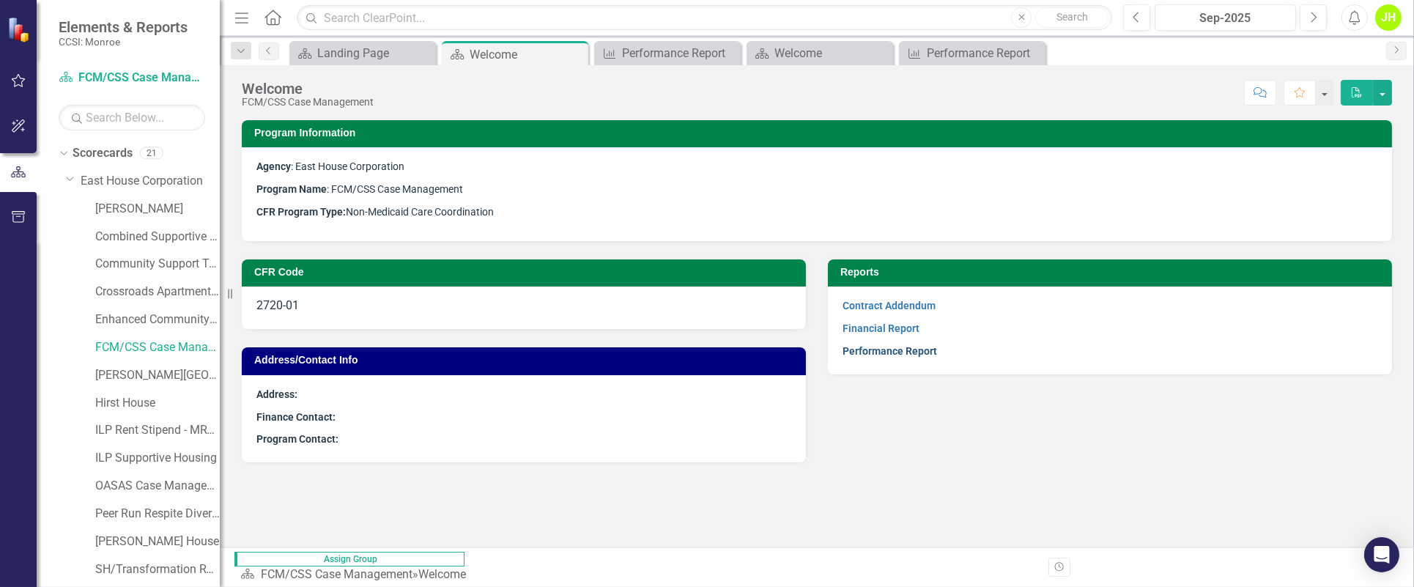
click at [876, 345] on p "Performance Report" at bounding box center [1110, 350] width 535 height 20
click at [873, 348] on link "Performance Report" at bounding box center [890, 351] width 95 height 12
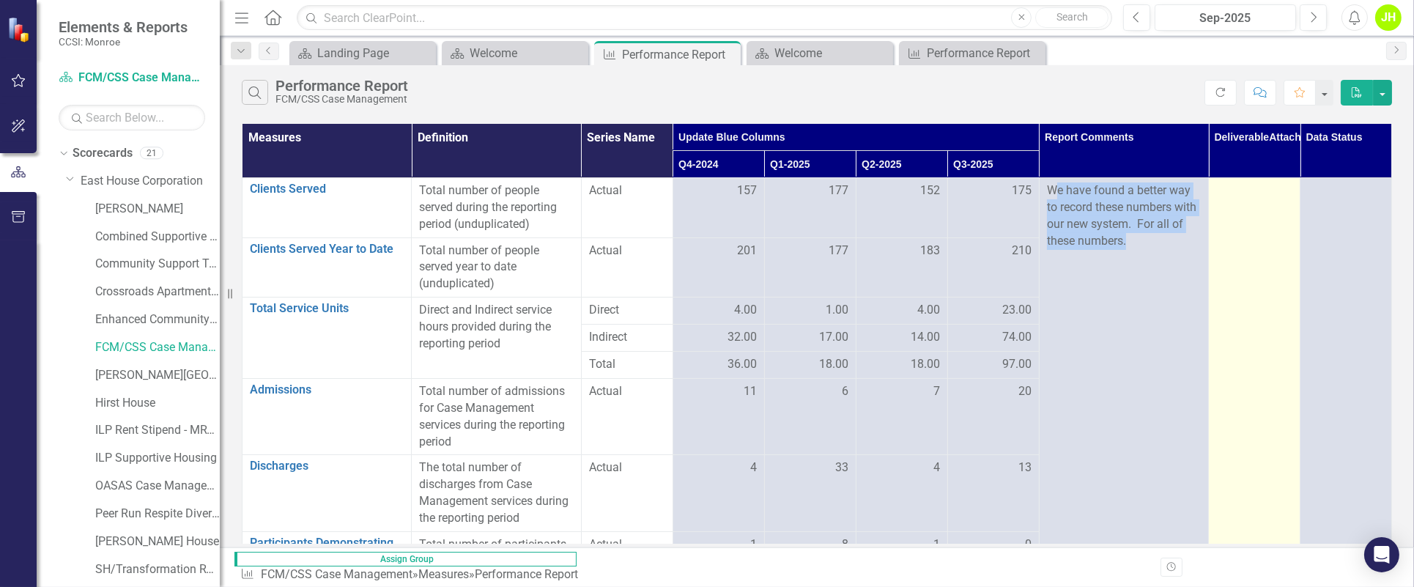
drag, startPoint x: 1051, startPoint y: 185, endPoint x: 1169, endPoint y: 253, distance: 135.9
click at [1060, 238] on tr "Clients Served Link Open Element Total number of people served during the repor…" at bounding box center [818, 208] width 1150 height 60
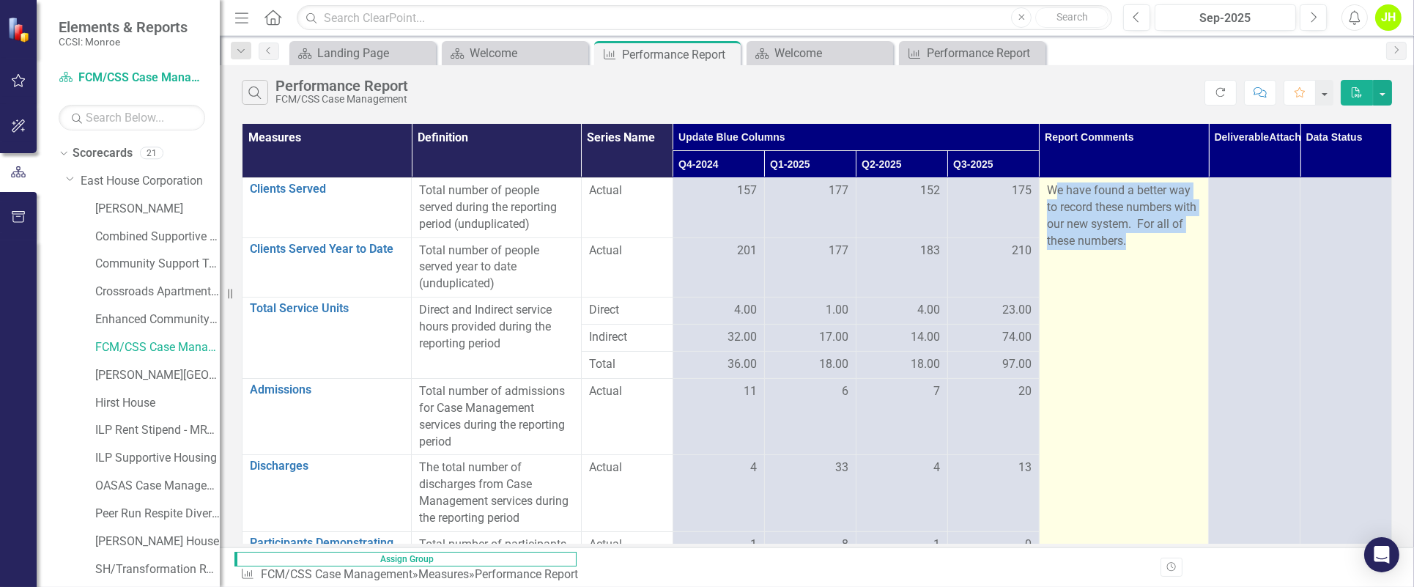
click at [1060, 191] on p "We have found a better way to record these numbers with our new system. For all…" at bounding box center [1124, 215] width 154 height 67
click at [1060, 204] on p "We have found a better way to record these numbers with our new system. For all…" at bounding box center [1124, 215] width 154 height 67
click at [1060, 202] on p "We have found a better way to record these numbers with our new system. For all…" at bounding box center [1124, 215] width 154 height 67
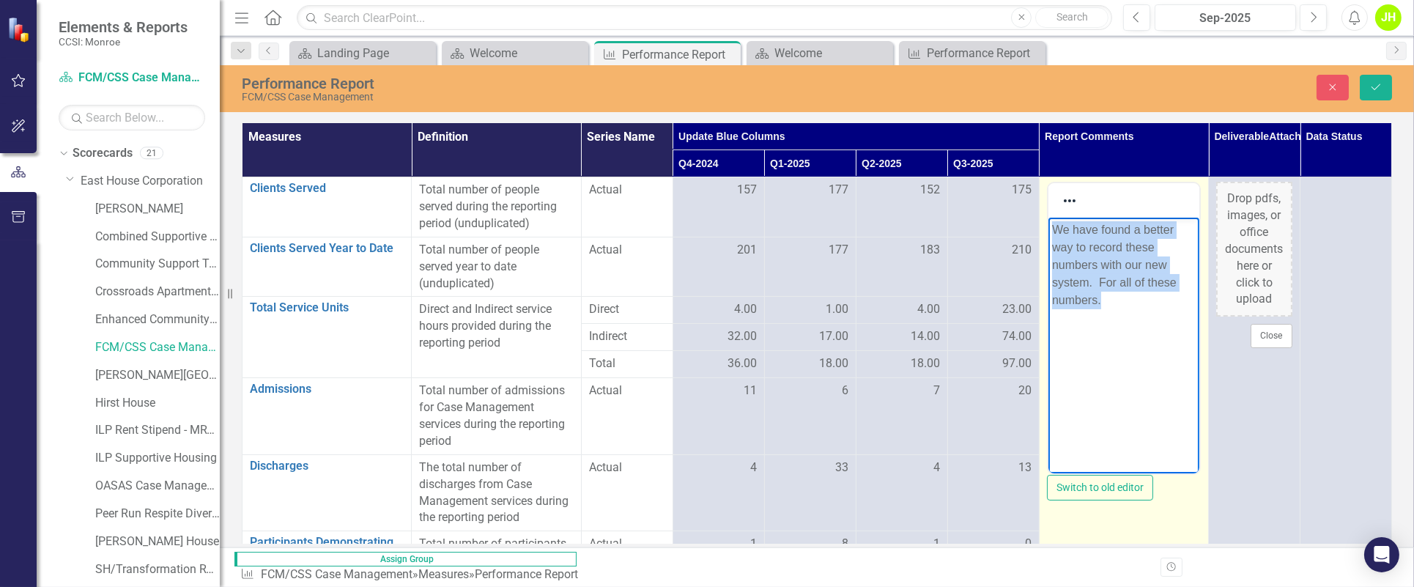
drag, startPoint x: 2141, startPoint y: 420, endPoint x: 1147, endPoint y: 315, distance: 999.2
click at [1060, 315] on body "We have found a better way to record these numbers with our new system. For all…" at bounding box center [1123, 328] width 151 height 220
drag, startPoint x: 1139, startPoint y: 301, endPoint x: 1161, endPoint y: 285, distance: 27.3
drag, startPoint x: 1062, startPoint y: 256, endPoint x: 1136, endPoint y: 232, distance: 77.9
click at [1060, 255] on p "With our new Electronic Health REcords system, we have more accurate numbers fo…" at bounding box center [1124, 265] width 144 height 88
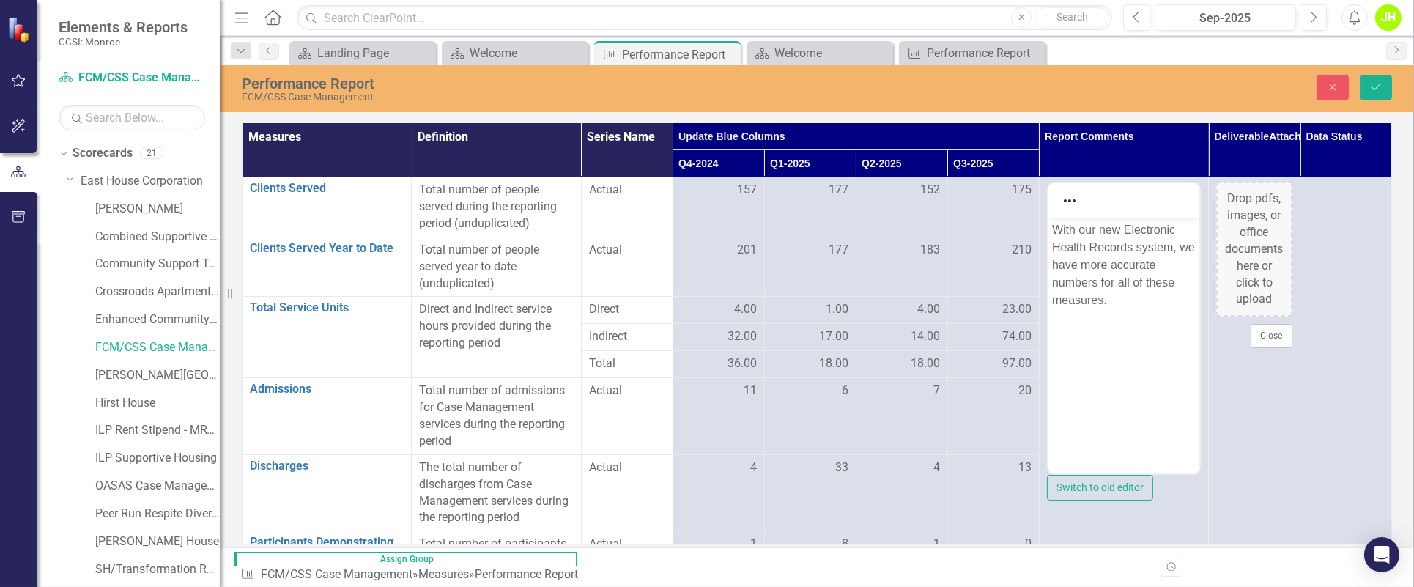
click at [1060, 69] on div "Performance Report FCM/CSS Case Management Close Save" at bounding box center [817, 88] width 1195 height 47
click at [1060, 82] on icon "Save" at bounding box center [1376, 87] width 13 height 10
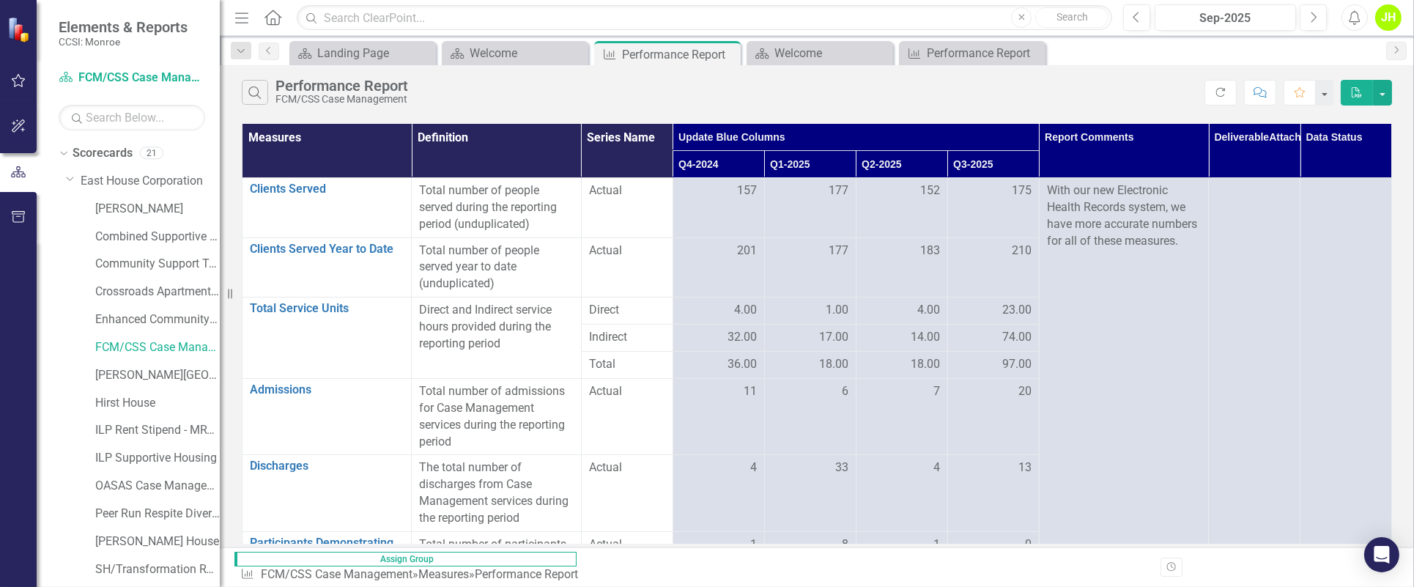
click at [1060, 99] on div "Search Performance Report FCM/CSS Case Management" at bounding box center [723, 92] width 963 height 25
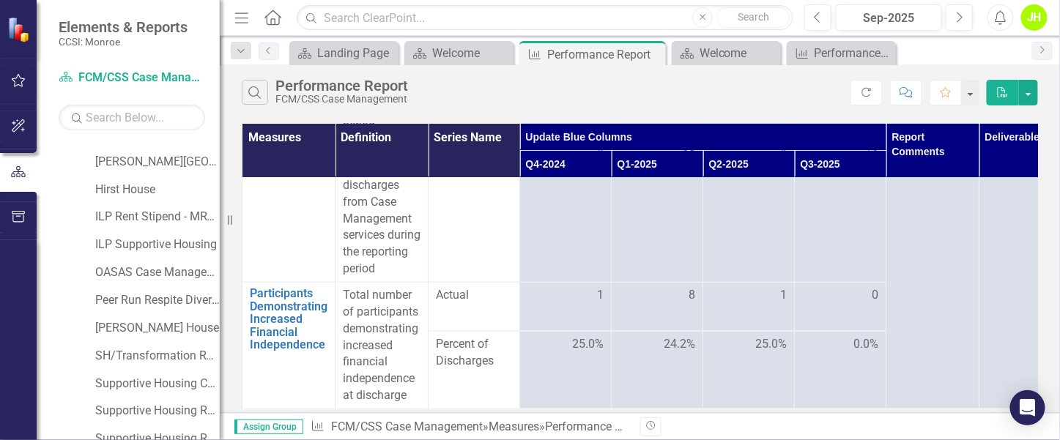
scroll to position [219, 0]
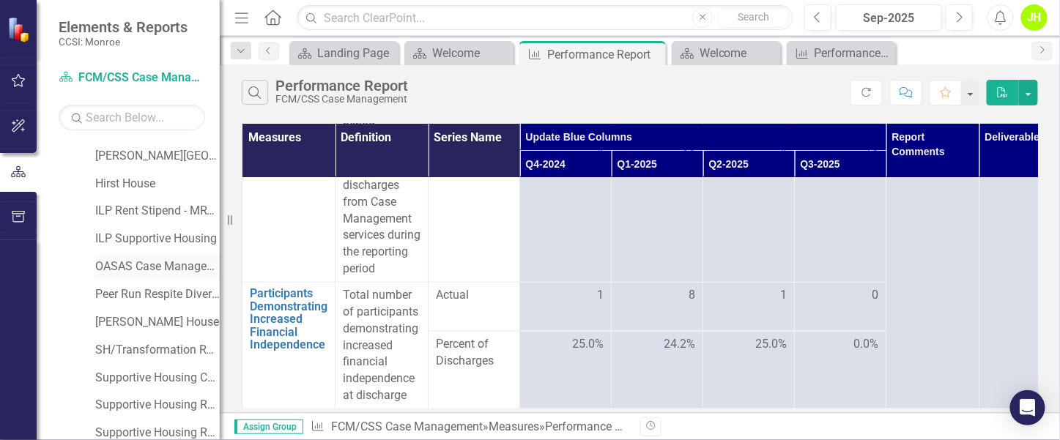
click at [158, 268] on link "OASAS Case Management Initiative" at bounding box center [157, 267] width 125 height 17
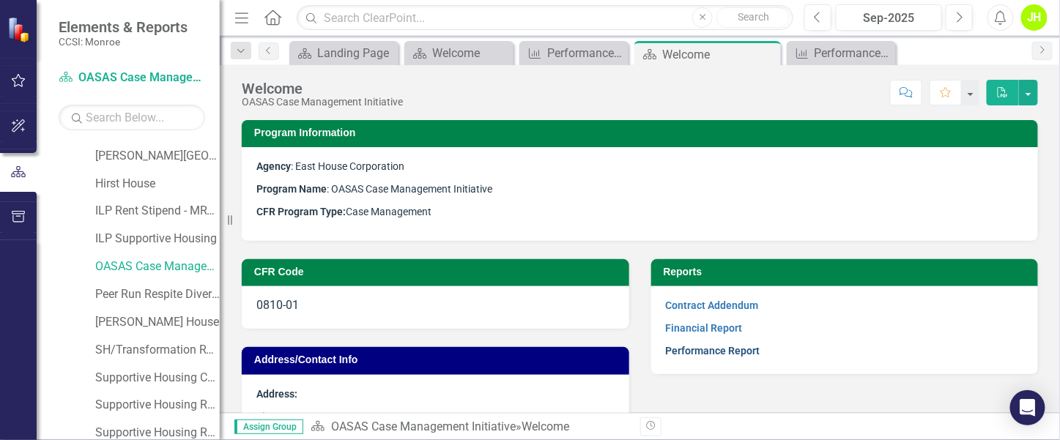
click at [693, 357] on link "Performance Report" at bounding box center [713, 351] width 95 height 12
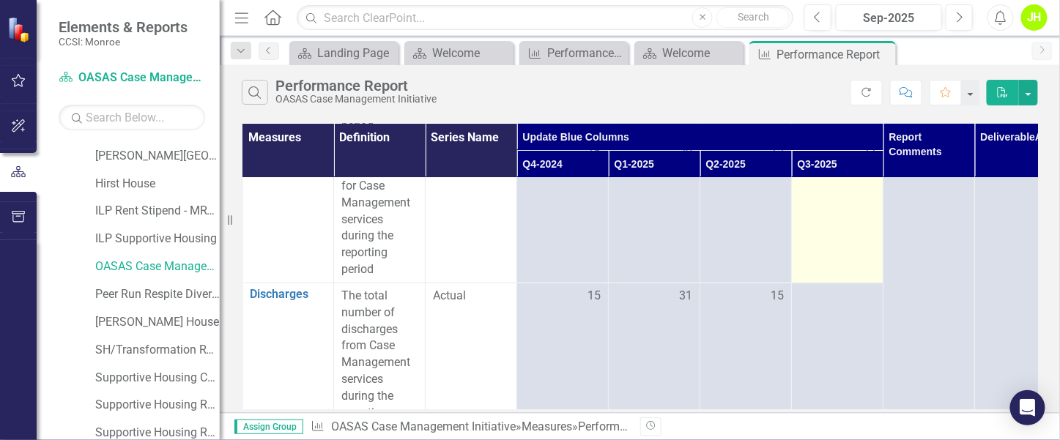
scroll to position [330, 0]
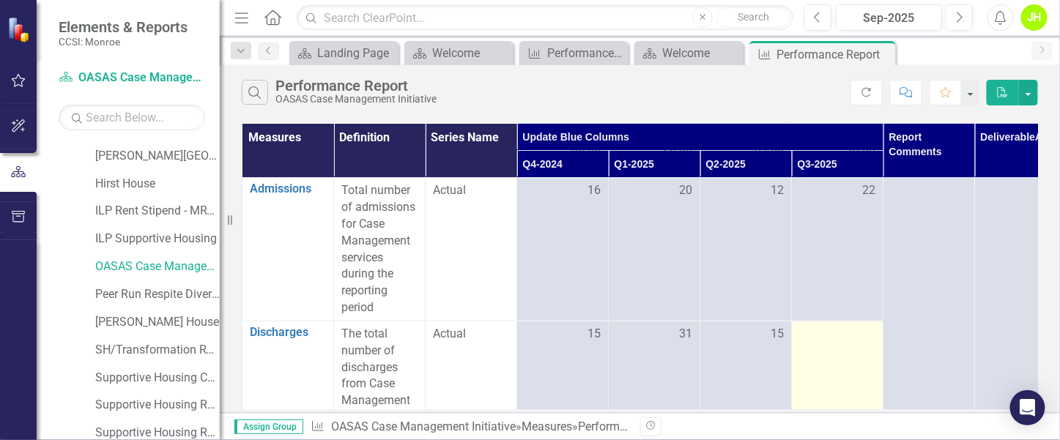
click at [839, 338] on div at bounding box center [838, 335] width 76 height 18
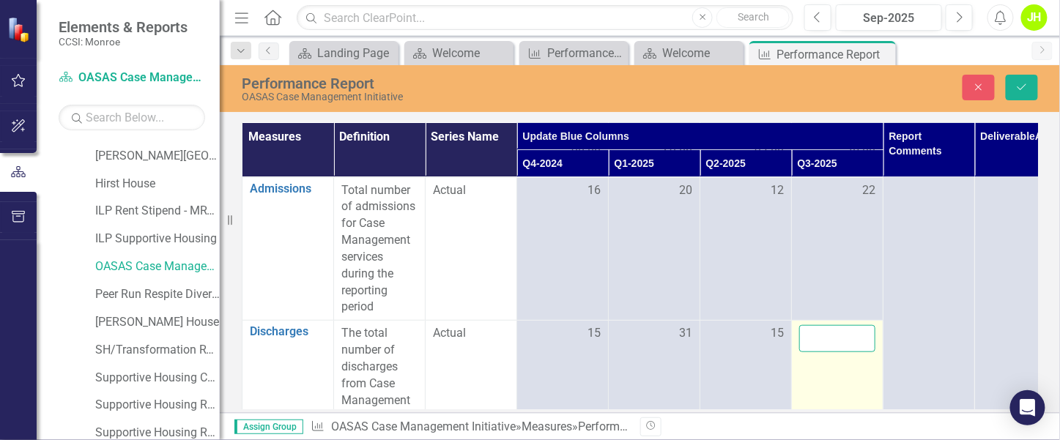
drag, startPoint x: 839, startPoint y: 338, endPoint x: 829, endPoint y: 346, distance: 13.0
click at [829, 346] on input "number" at bounding box center [838, 338] width 76 height 27
click at [829, 345] on input "number" at bounding box center [838, 338] width 76 height 27
click at [817, 340] on input "number" at bounding box center [838, 338] width 76 height 27
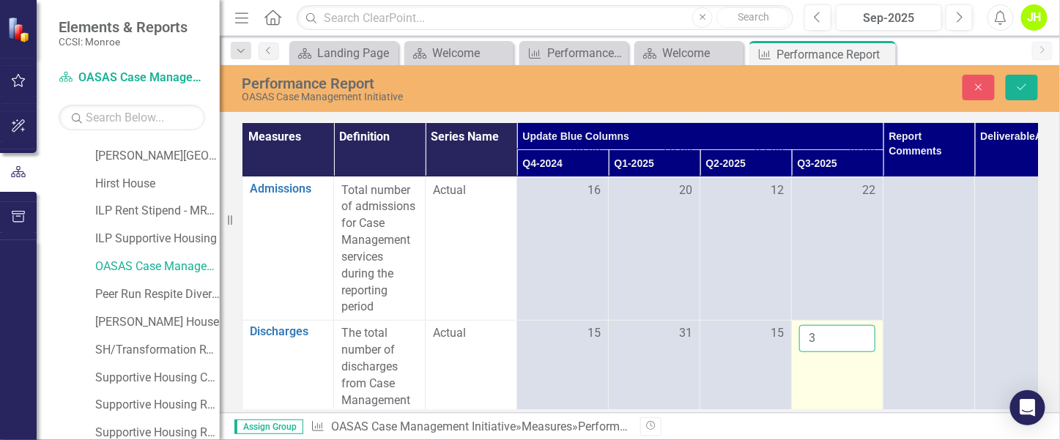
type input "30"
click button "Save" at bounding box center [1022, 88] width 32 height 26
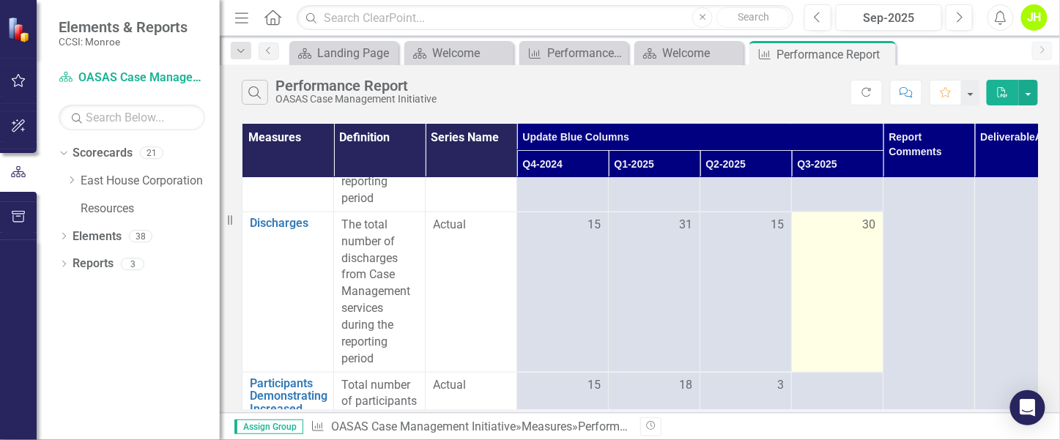
scroll to position [536, 0]
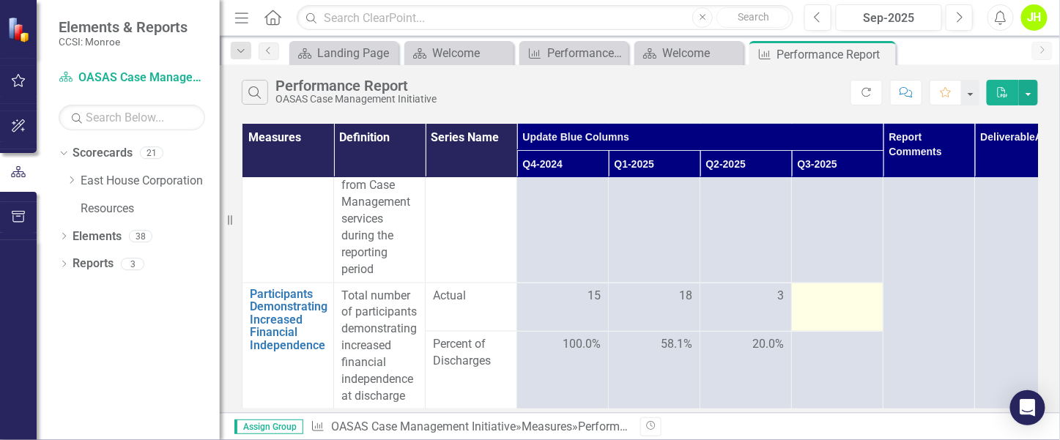
click at [864, 288] on div at bounding box center [838, 297] width 76 height 18
click at [842, 290] on div at bounding box center [838, 297] width 76 height 18
click at [844, 290] on div at bounding box center [838, 297] width 76 height 18
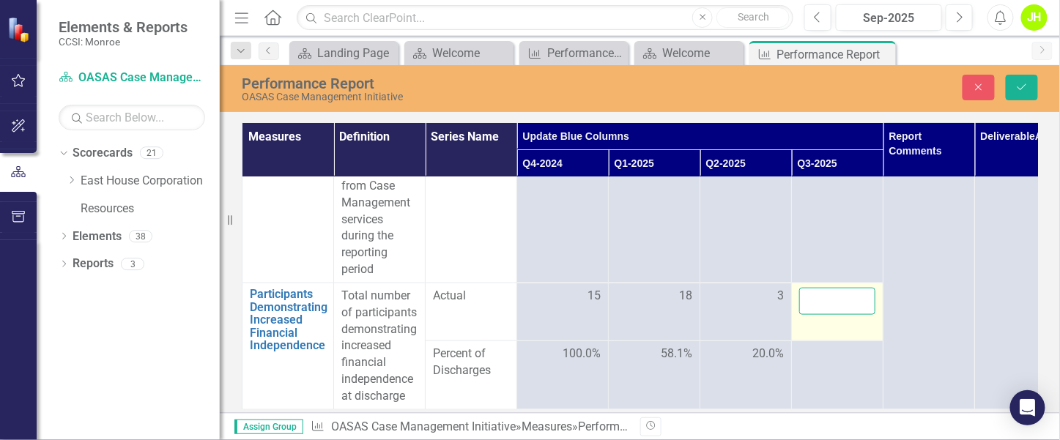
click at [840, 293] on input "number" at bounding box center [838, 301] width 76 height 27
type input "0"
click at [1016, 89] on icon "Save" at bounding box center [1022, 87] width 13 height 10
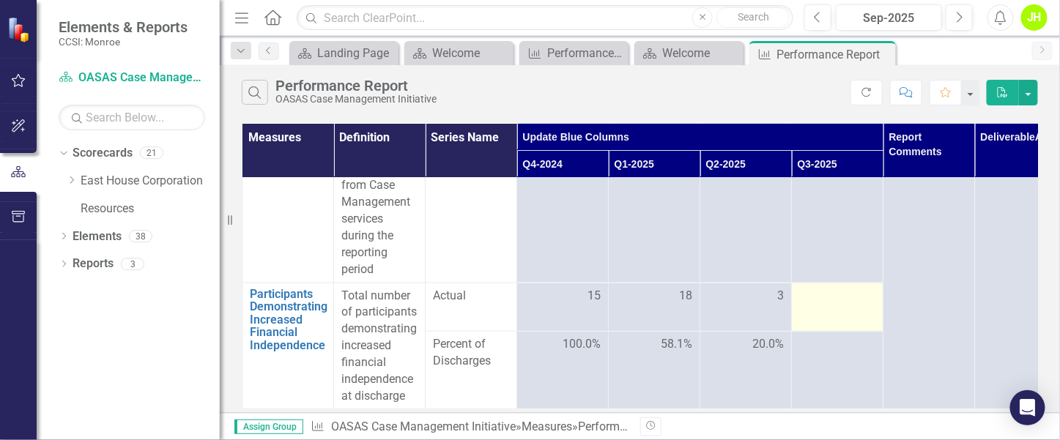
click at [857, 295] on td at bounding box center [838, 307] width 92 height 49
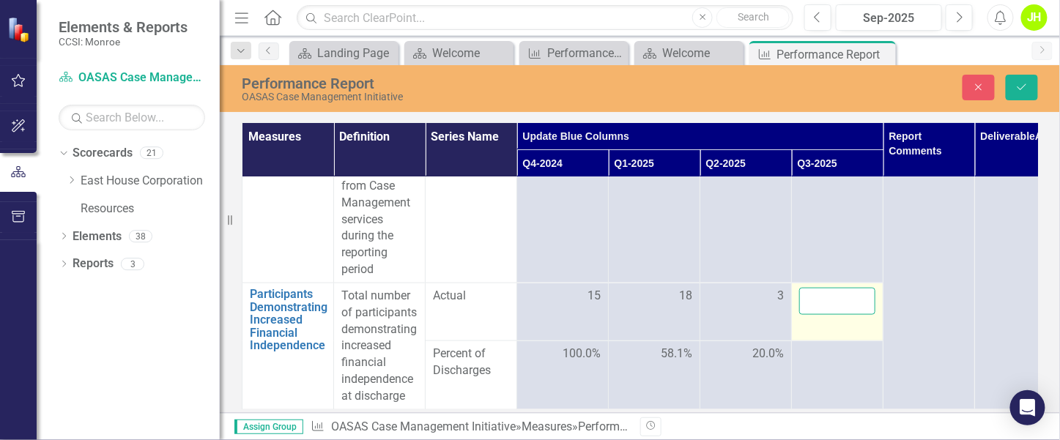
drag, startPoint x: 857, startPoint y: 295, endPoint x: 847, endPoint y: 295, distance: 9.6
click at [847, 295] on input "number" at bounding box center [838, 301] width 76 height 27
type input "0"
click at [1022, 73] on div "Performance Report OASAS Case Management Initiative Close Save" at bounding box center [640, 88] width 841 height 30
click at [1021, 88] on icon "Save" at bounding box center [1022, 87] width 13 height 10
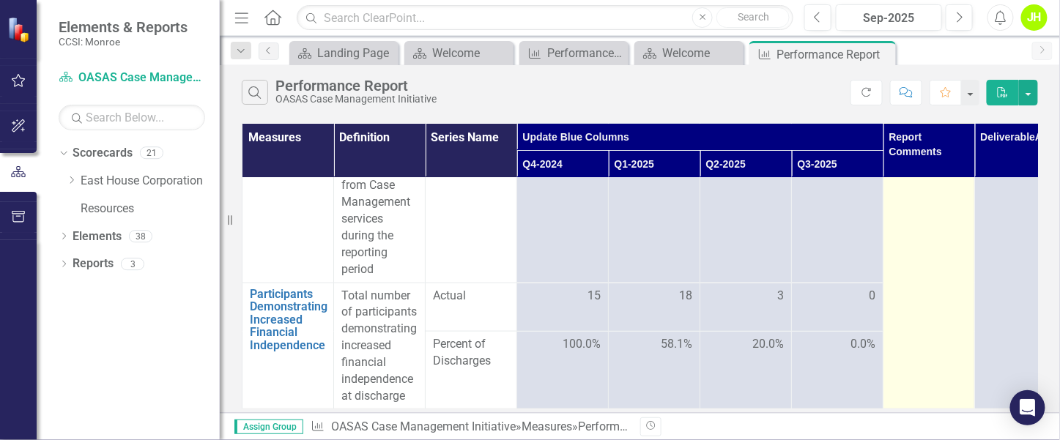
scroll to position [0, 0]
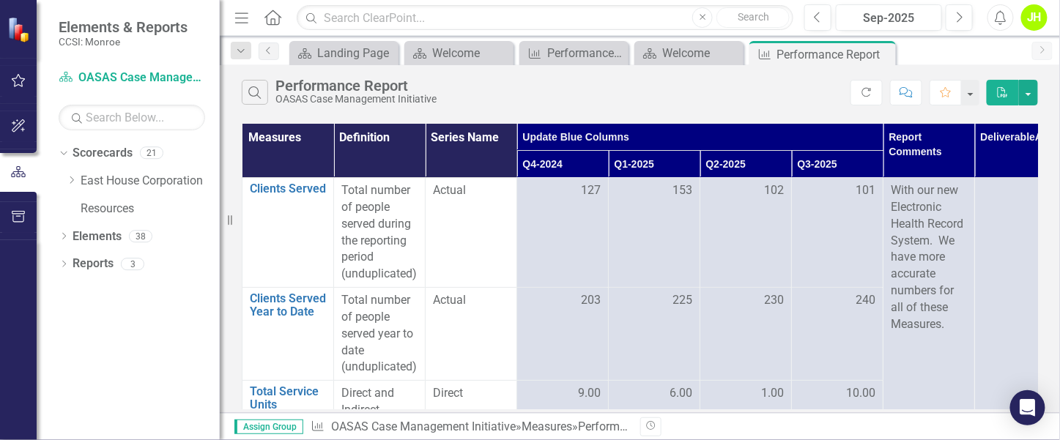
click at [64, 179] on div "Dropdown Scorecards 21 Dropdown East House Corporation Cody House Combined Supp…" at bounding box center [139, 183] width 161 height 84
click at [68, 180] on icon "Dropdown" at bounding box center [71, 180] width 11 height 9
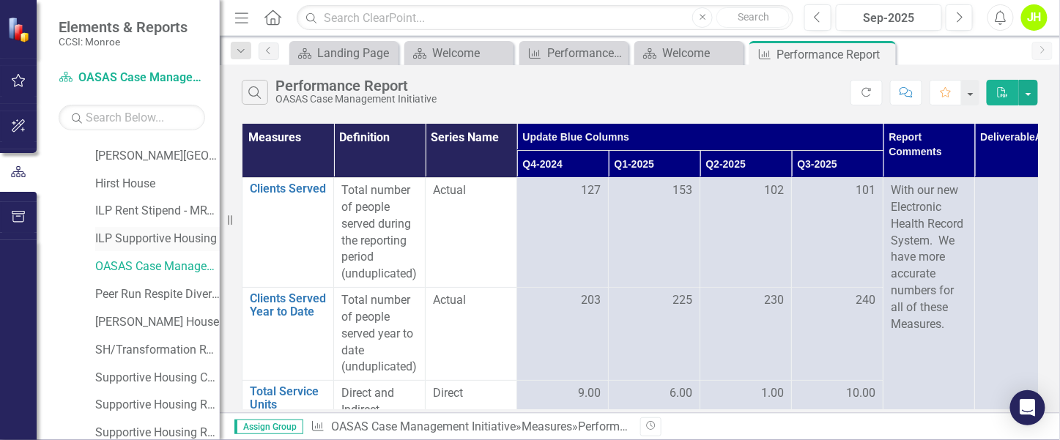
scroll to position [366, 0]
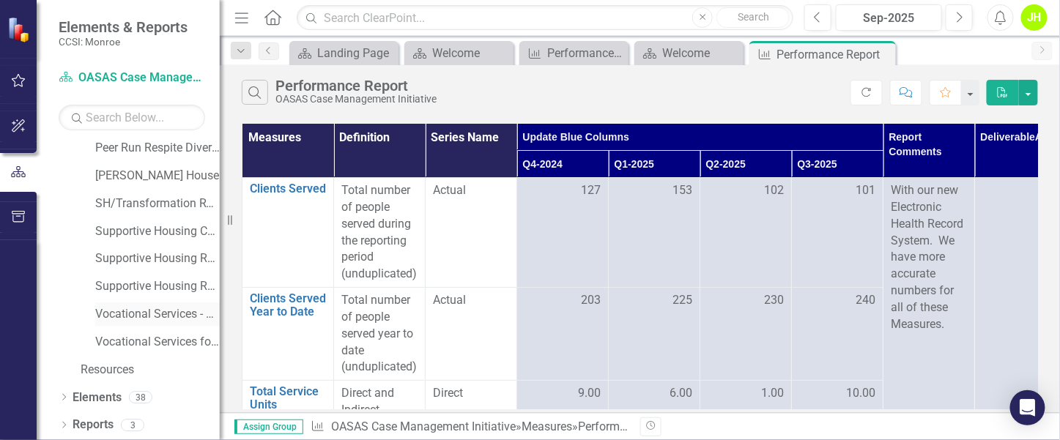
click at [139, 316] on link "Vocational Services - OASAS" at bounding box center [157, 314] width 125 height 17
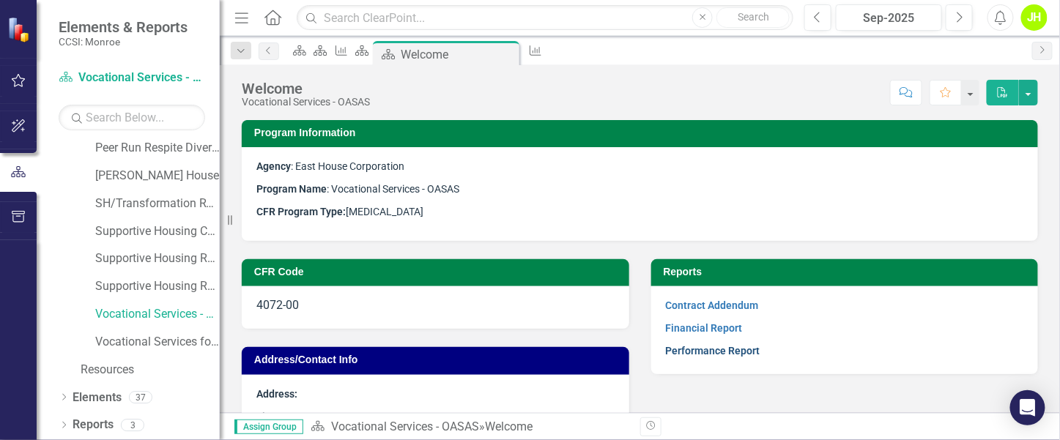
click at [694, 352] on link "Performance Report" at bounding box center [713, 351] width 95 height 12
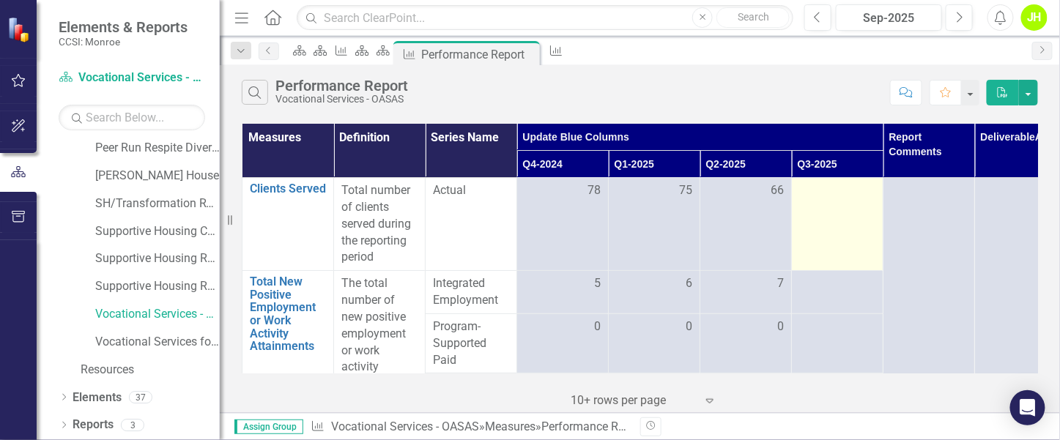
click at [830, 192] on div at bounding box center [838, 191] width 76 height 18
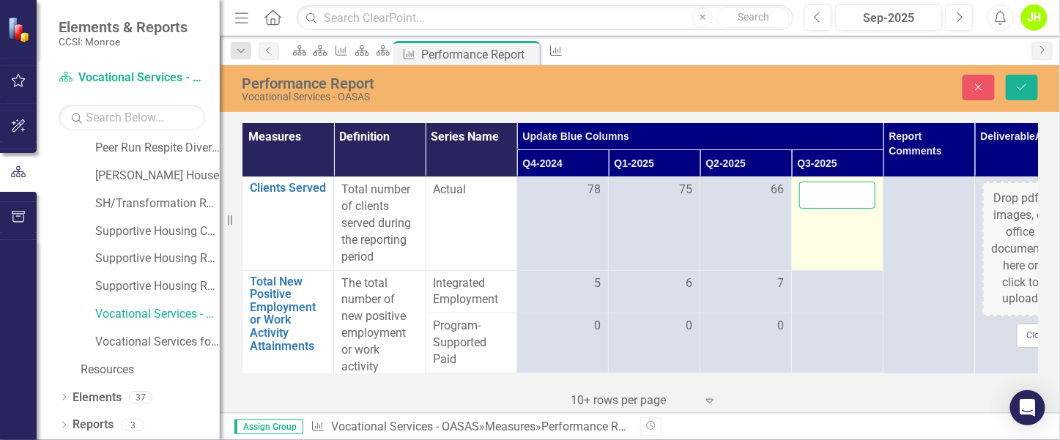
click at [833, 199] on input "number" at bounding box center [838, 195] width 76 height 27
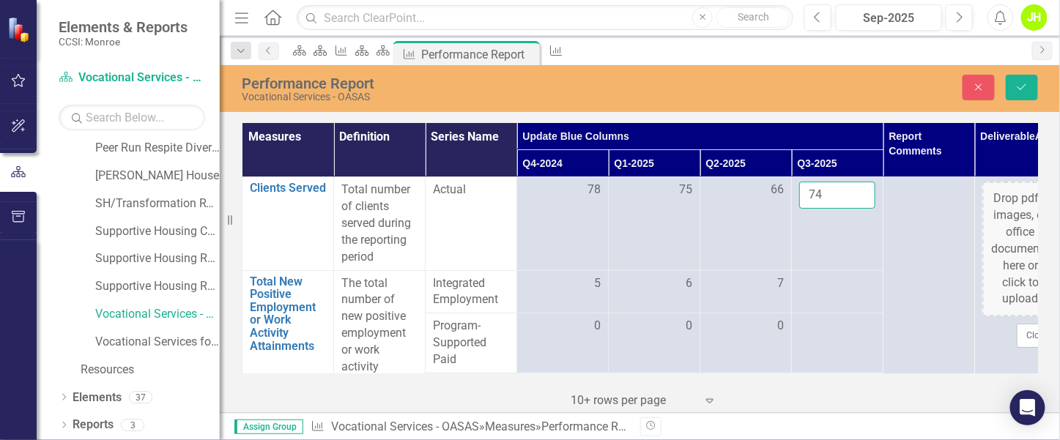
type input "7"
type input "46"
click at [1022, 82] on icon "Save" at bounding box center [1022, 87] width 13 height 10
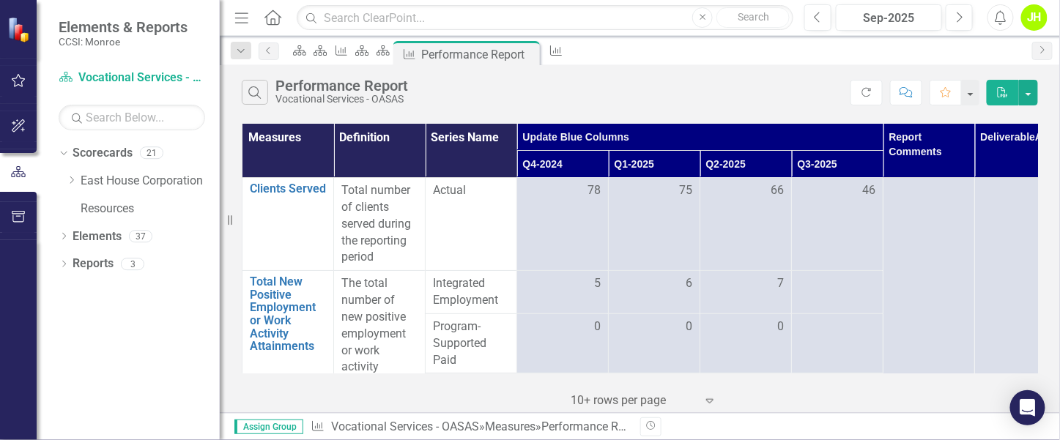
click at [64, 182] on div "Dropdown Scorecards 21 Dropdown East House Corporation Cody House Combined Supp…" at bounding box center [139, 183] width 161 height 84
click at [67, 183] on icon "Dropdown" at bounding box center [71, 180] width 11 height 9
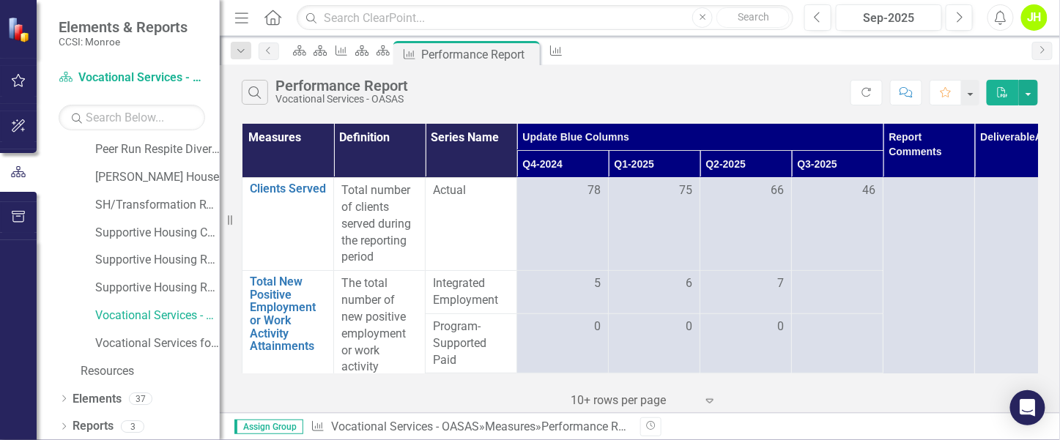
scroll to position [366, 0]
click at [148, 342] on link "Vocational Services for SRO and Supportive Housing" at bounding box center [157, 342] width 125 height 17
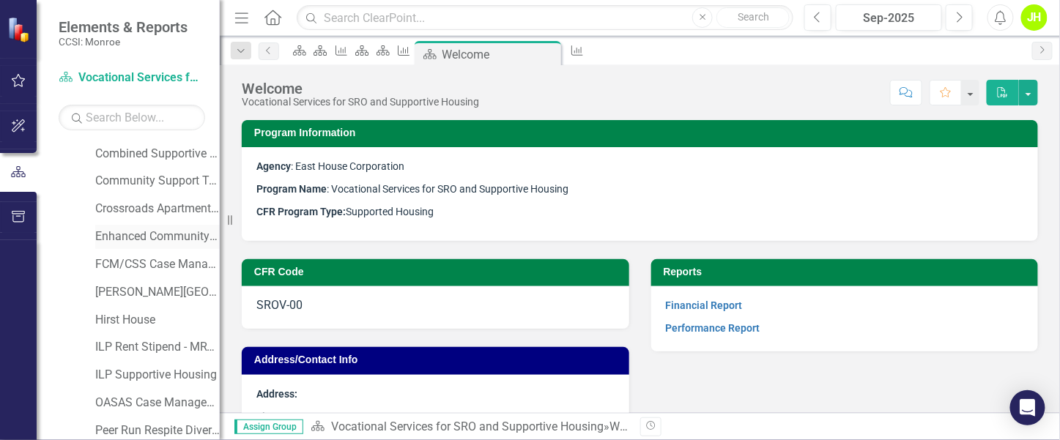
scroll to position [110, 0]
click at [150, 248] on div "FCM/CSS Case Management" at bounding box center [157, 238] width 125 height 24
click at [147, 238] on link "FCM/CSS Case Management" at bounding box center [157, 237] width 125 height 17
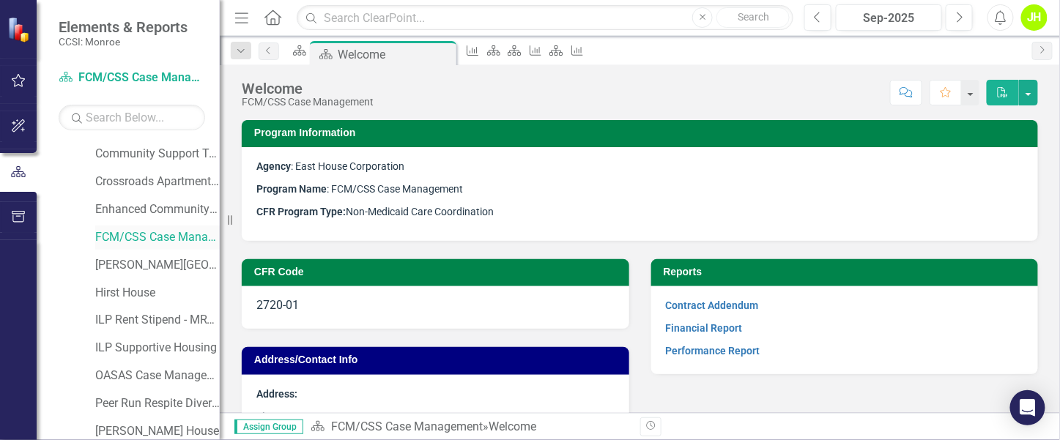
click at [147, 238] on link "FCM/CSS Case Management" at bounding box center [157, 237] width 125 height 17
click at [709, 352] on link "Performance Report" at bounding box center [713, 351] width 95 height 12
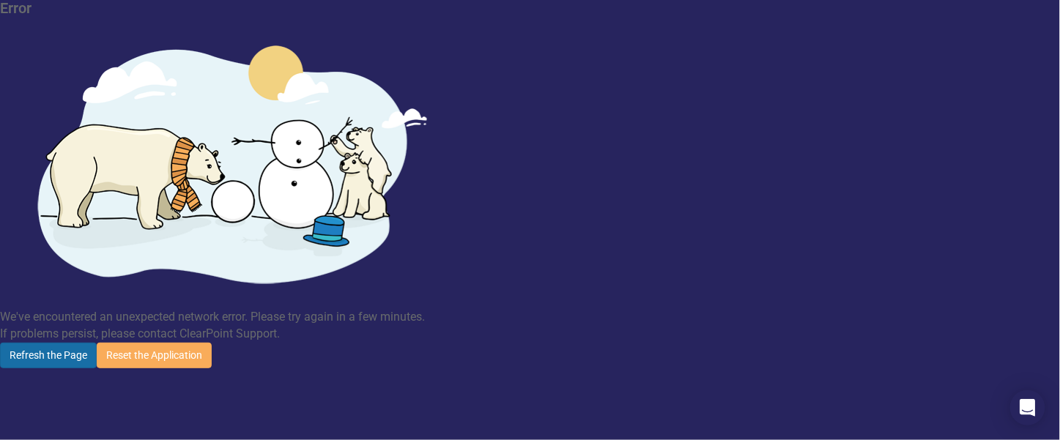
click at [97, 343] on button "Refresh the Page" at bounding box center [48, 356] width 97 height 26
